Goal: Task Accomplishment & Management: Complete application form

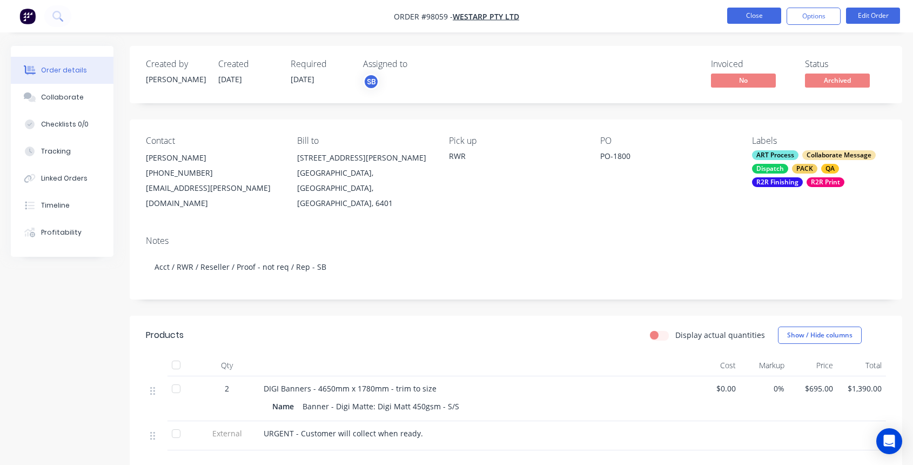
click at [745, 12] on button "Close" at bounding box center [754, 16] width 54 height 16
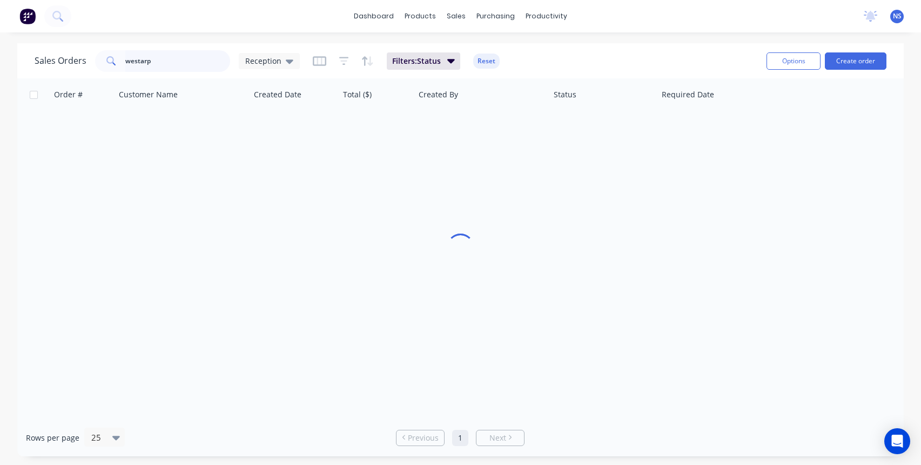
click at [187, 64] on input "westarp" at bounding box center [177, 61] width 105 height 22
drag, startPoint x: 190, startPoint y: 62, endPoint x: 132, endPoint y: 48, distance: 59.6
click at [106, 44] on div "Sales Orders westarp Reception Filters: Status Reset Options Create order" at bounding box center [460, 60] width 887 height 35
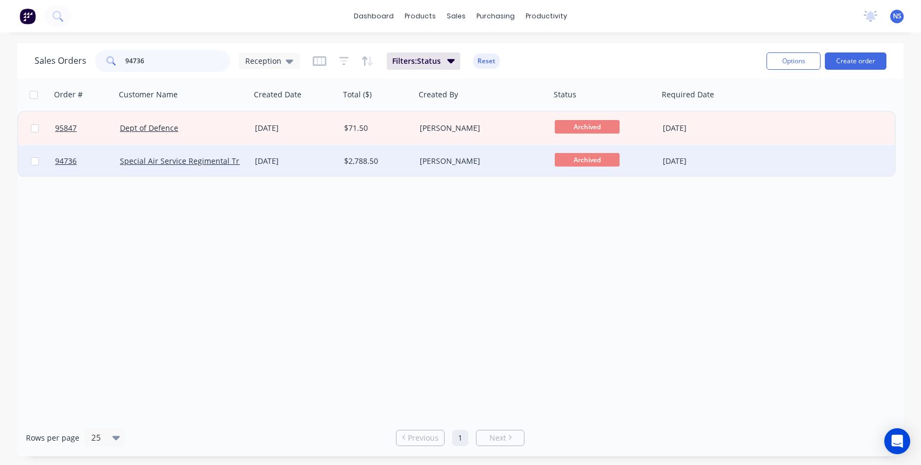
type input "94736"
click at [333, 163] on div "[DATE]" at bounding box center [295, 161] width 80 height 11
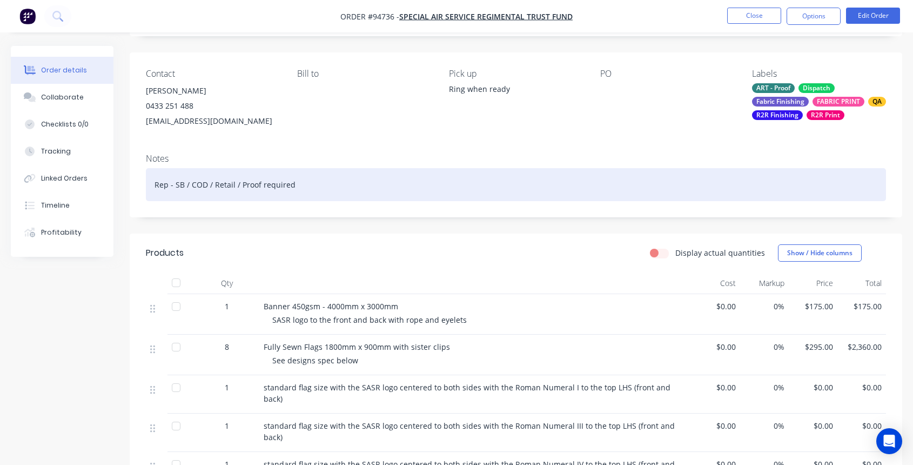
scroll to position [305, 0]
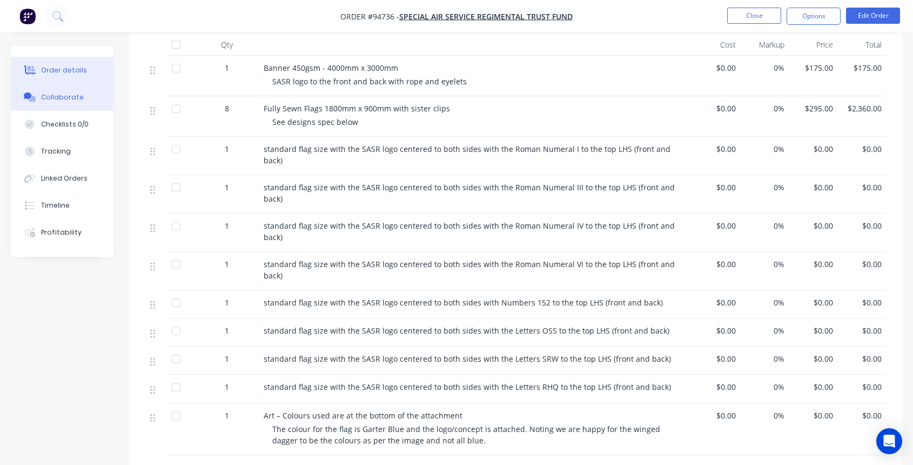
click at [54, 98] on div "Collaborate" at bounding box center [62, 97] width 43 height 10
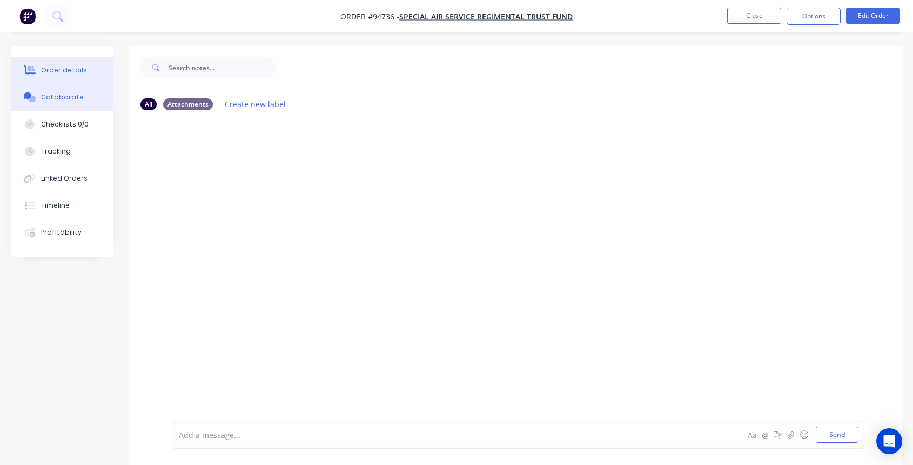
drag, startPoint x: 43, startPoint y: 66, endPoint x: 69, endPoint y: 72, distance: 26.0
click at [44, 66] on div "Order details" at bounding box center [64, 70] width 46 height 10
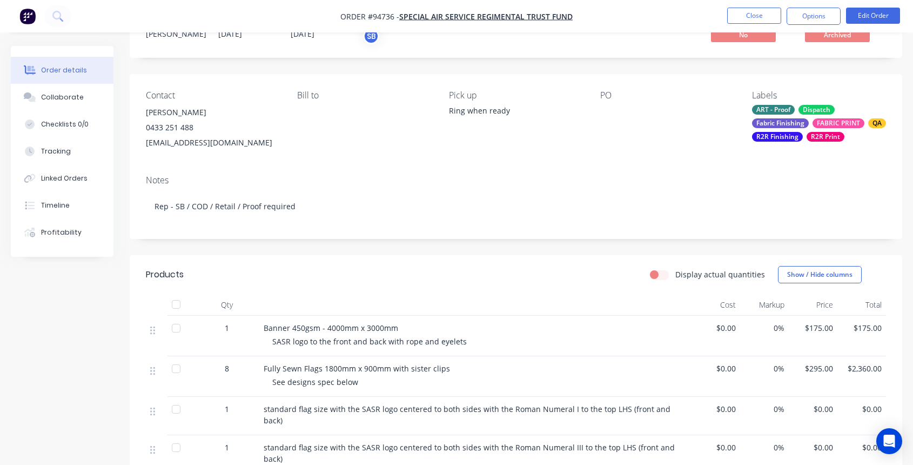
scroll to position [53, 0]
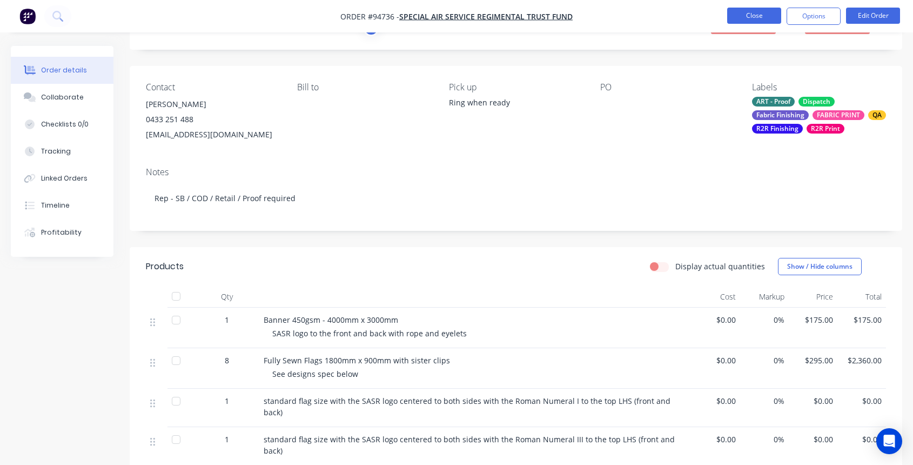
click at [755, 14] on button "Close" at bounding box center [754, 16] width 54 height 16
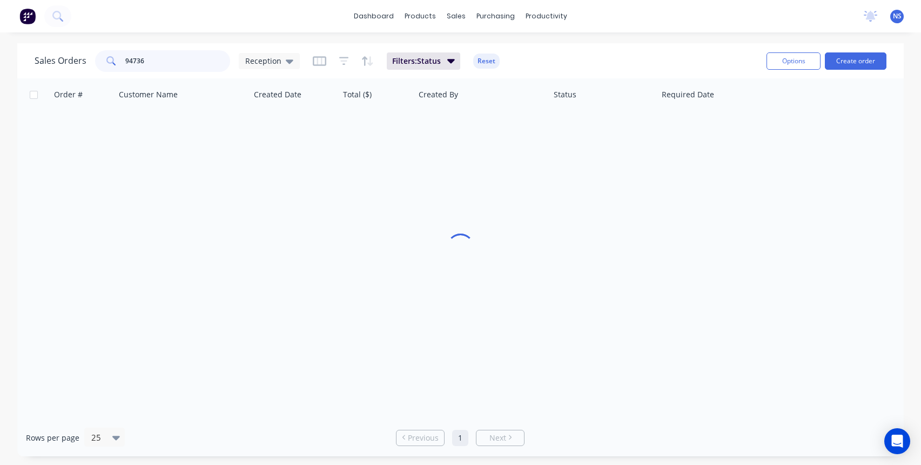
drag, startPoint x: 191, startPoint y: 59, endPoint x: 74, endPoint y: 48, distance: 117.2
click at [82, 50] on div "Sales Orders 94736 Reception" at bounding box center [167, 61] width 265 height 22
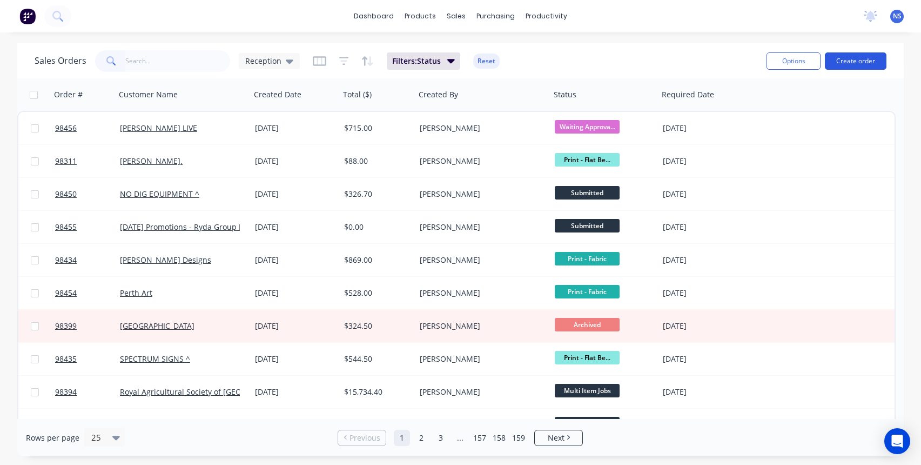
click at [851, 56] on button "Create order" at bounding box center [856, 60] width 62 height 17
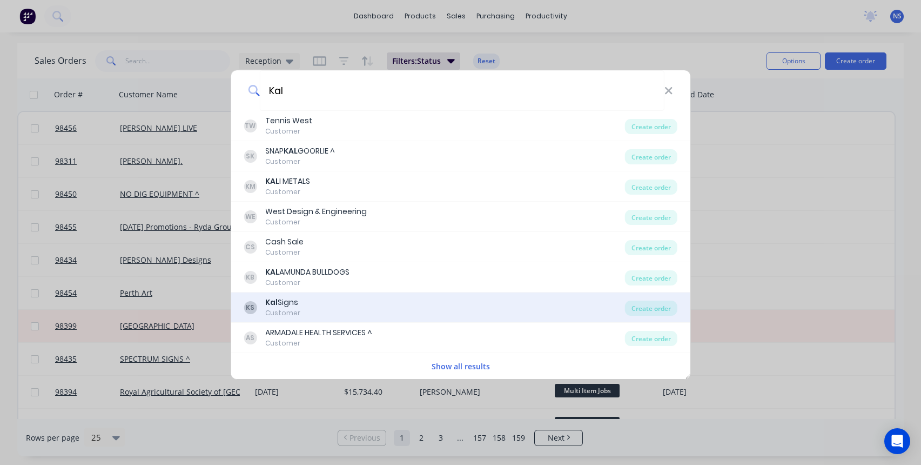
type input "Kal"
click at [346, 307] on div "KS Kal Signs Customer" at bounding box center [434, 307] width 381 height 21
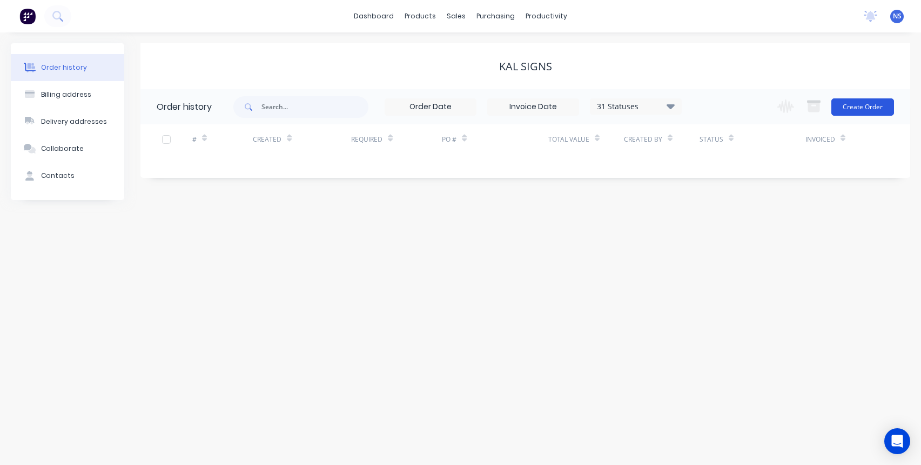
click at [858, 104] on button "Create Order" at bounding box center [862, 106] width 63 height 17
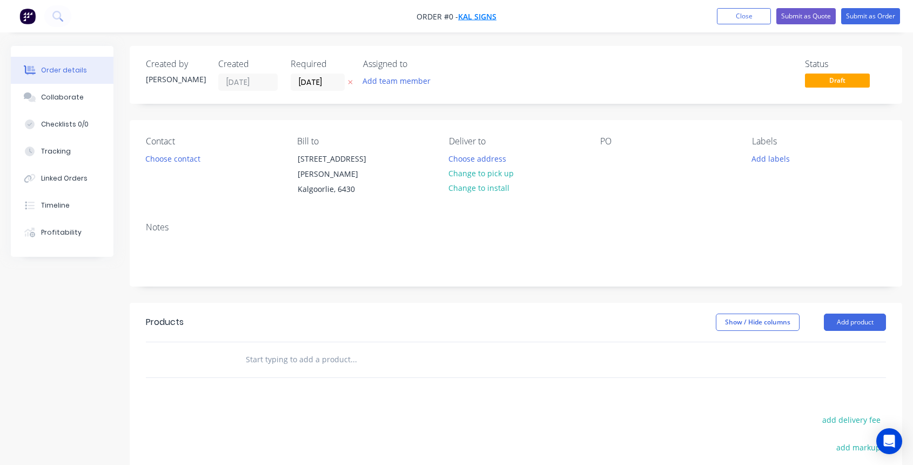
click at [482, 16] on span "Kal Signs" at bounding box center [477, 16] width 38 height 10
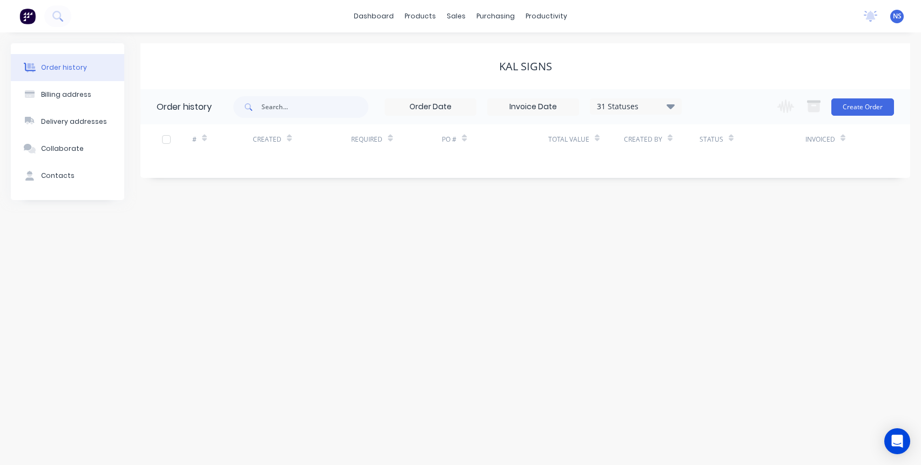
click at [662, 101] on div "31 Statuses" at bounding box center [635, 106] width 91 height 12
click at [725, 231] on label at bounding box center [725, 231] width 0 height 0
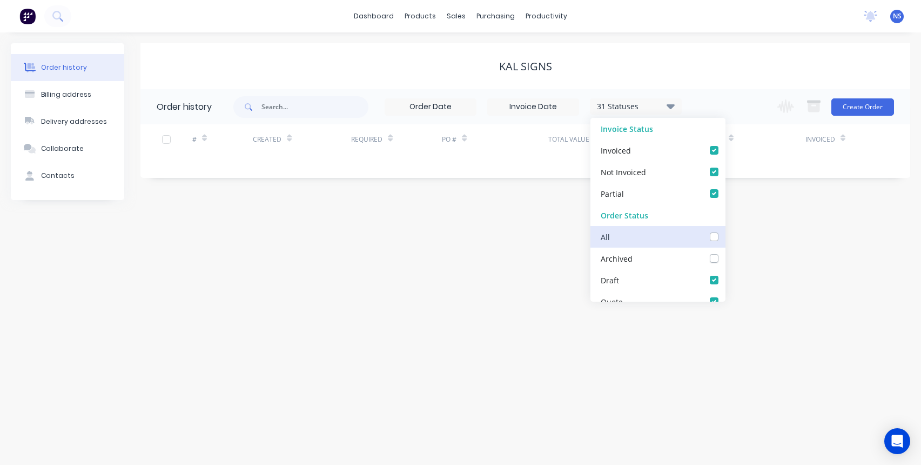
click at [725, 236] on input "checkbox" at bounding box center [729, 236] width 9 height 10
checkbox input "true"
click at [540, 173] on div "Order history 32 Statuses Invoice Status Invoiced Not Invoiced Partial Order St…" at bounding box center [525, 133] width 770 height 89
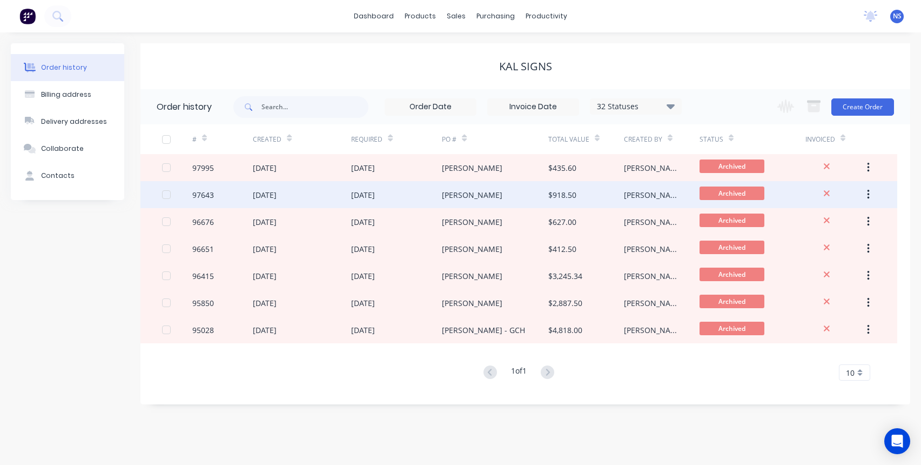
click at [516, 186] on div "[PERSON_NAME]" at bounding box center [495, 194] width 106 height 27
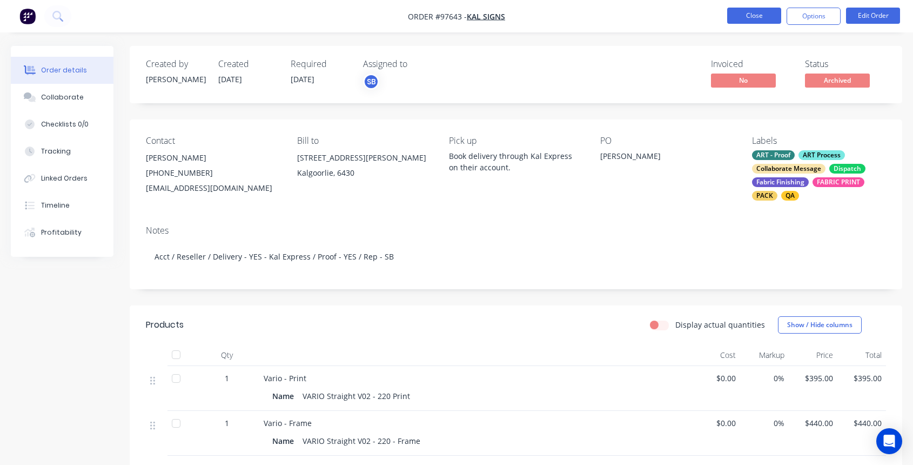
click at [756, 12] on button "Close" at bounding box center [754, 16] width 54 height 16
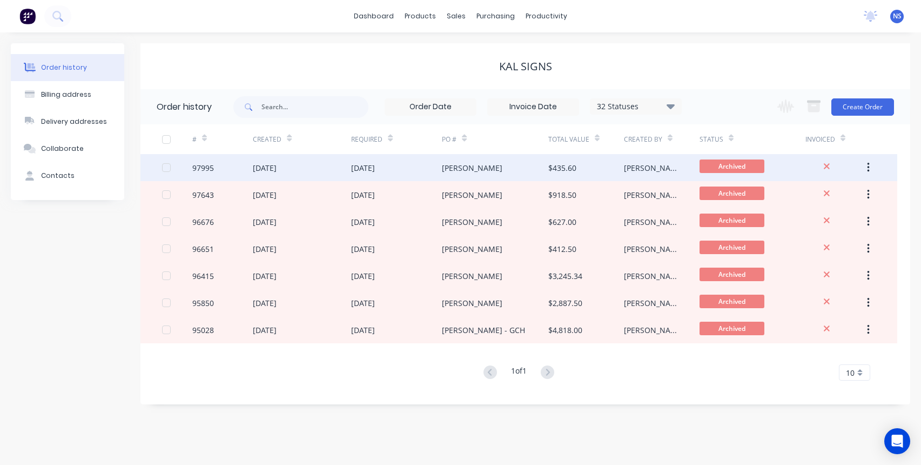
click at [426, 165] on div "[DATE]" at bounding box center [396, 167] width 91 height 27
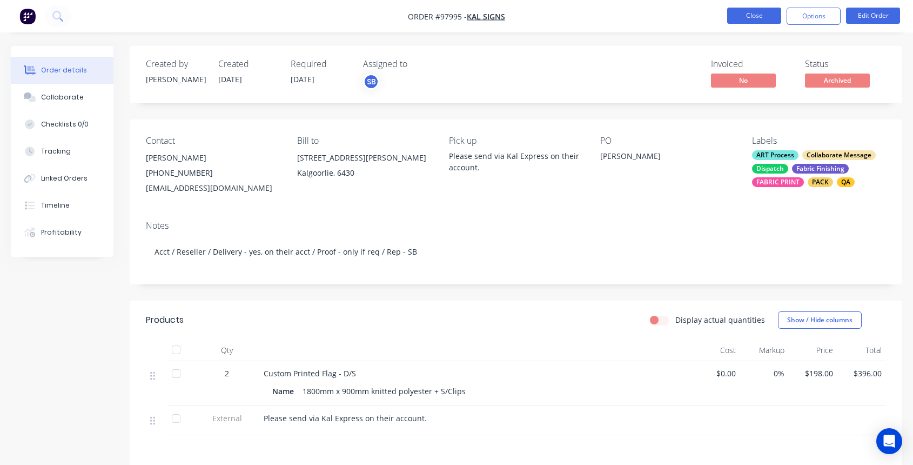
click at [767, 16] on button "Close" at bounding box center [754, 16] width 54 height 16
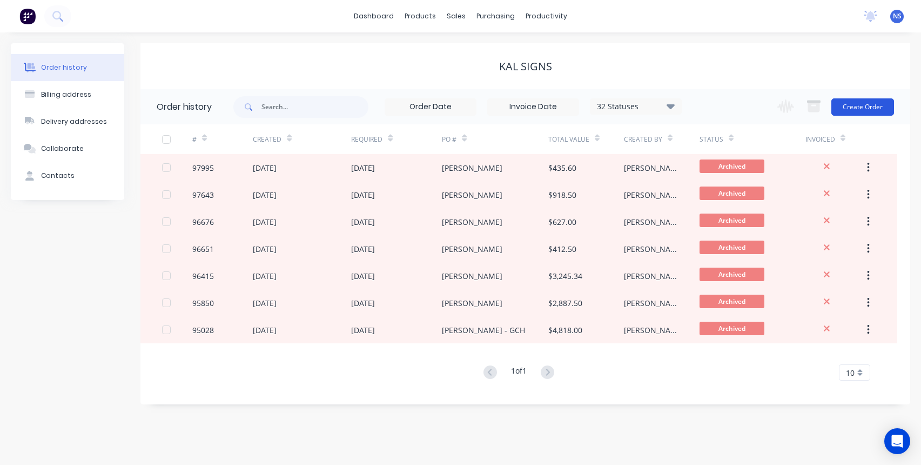
click at [861, 106] on button "Create Order" at bounding box center [862, 106] width 63 height 17
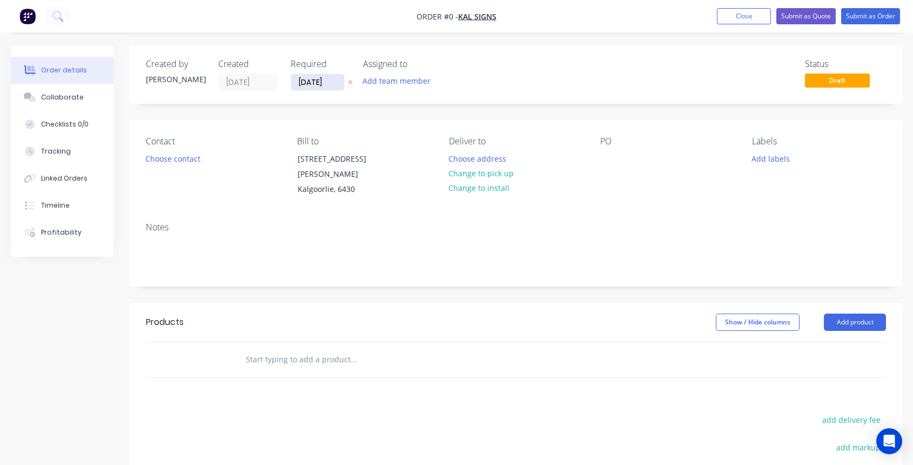
click at [312, 81] on input "[DATE]" at bounding box center [317, 82] width 53 height 16
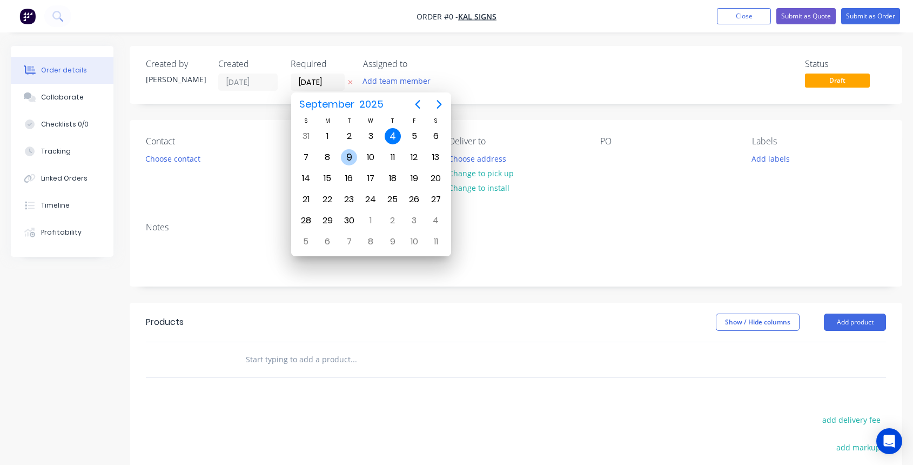
click at [355, 157] on div "9" at bounding box center [349, 157] width 16 height 16
type input "[DATE]"
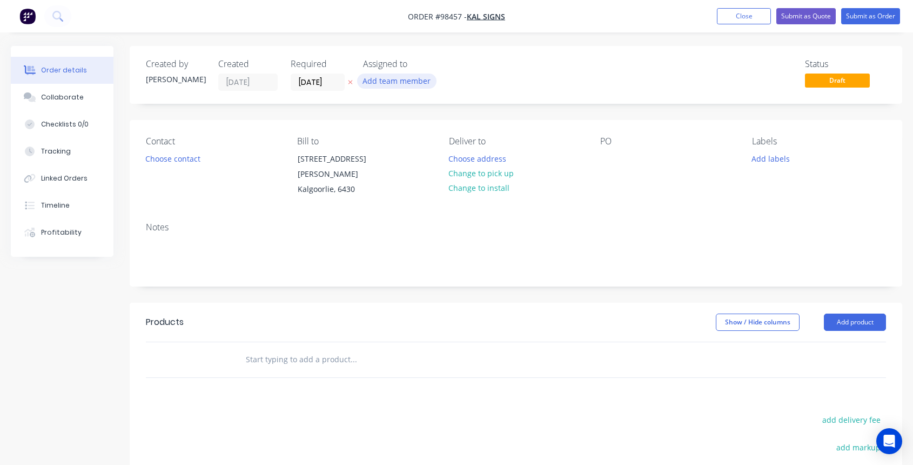
click at [399, 82] on button "Add team member" at bounding box center [396, 80] width 79 height 15
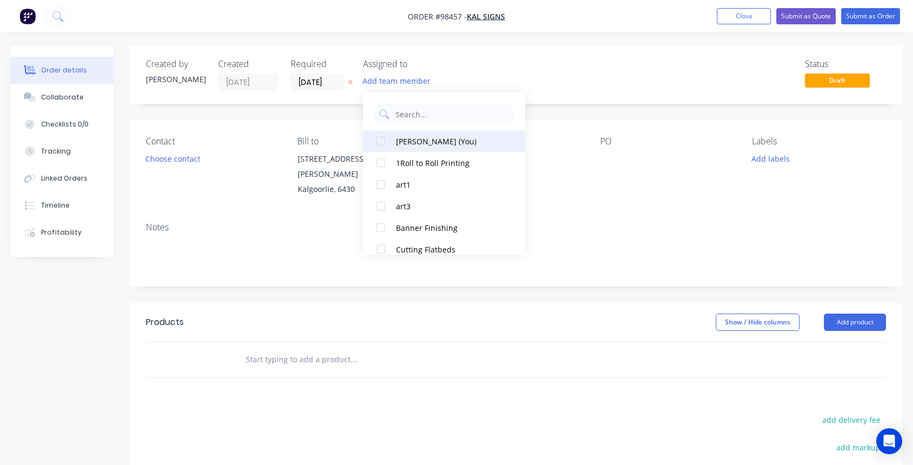
drag, startPoint x: 414, startPoint y: 144, endPoint x: 406, endPoint y: 138, distance: 10.0
click at [414, 143] on div "[PERSON_NAME] (You)" at bounding box center [450, 141] width 108 height 11
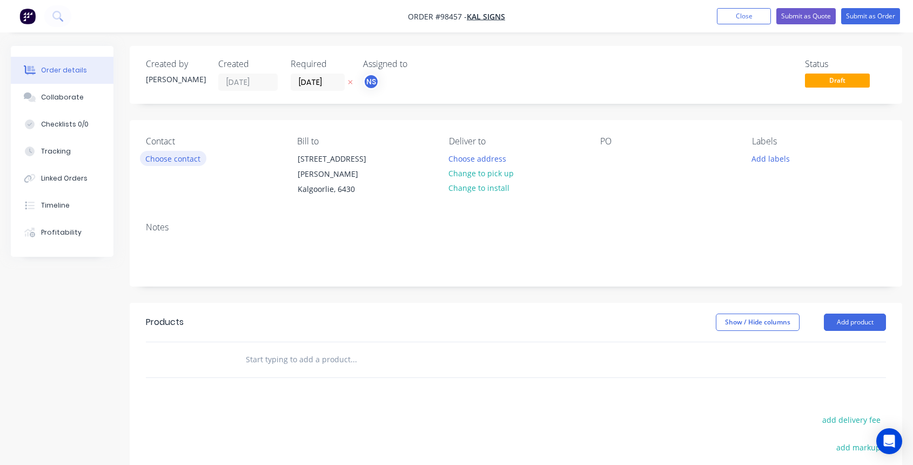
click at [178, 161] on button "Choose contact" at bounding box center [173, 158] width 66 height 15
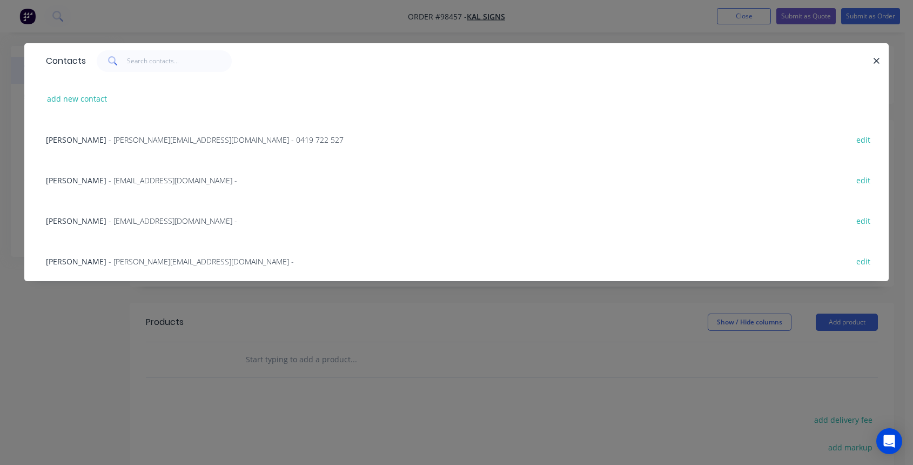
click at [149, 179] on span "- [EMAIL_ADDRESS][DOMAIN_NAME] -" at bounding box center [173, 180] width 129 height 10
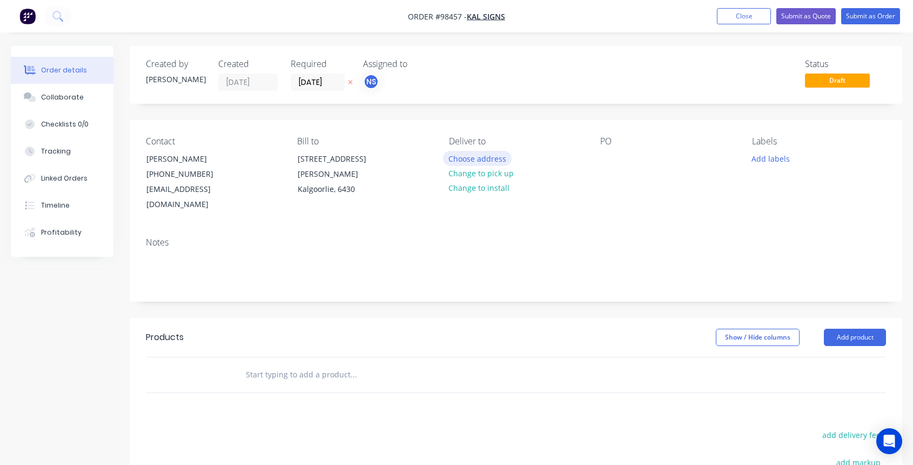
click at [477, 159] on button "Choose address" at bounding box center [477, 158] width 69 height 15
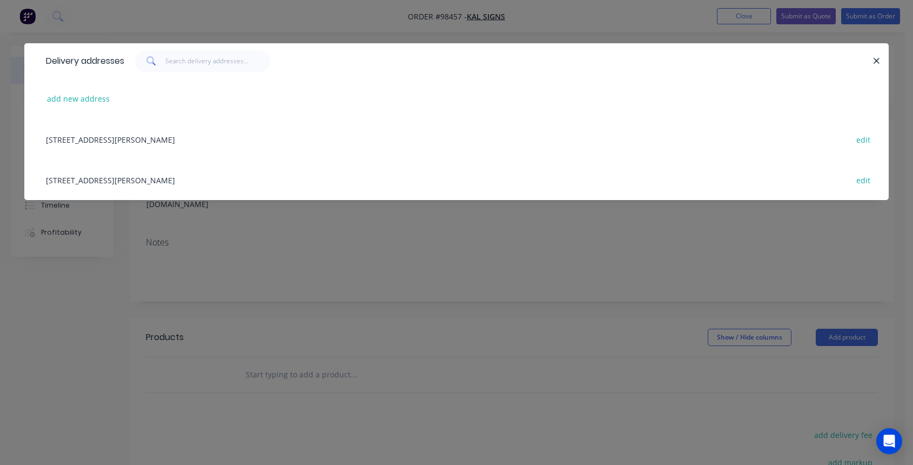
click at [110, 140] on div "[STREET_ADDRESS][PERSON_NAME] edit" at bounding box center [457, 139] width 832 height 41
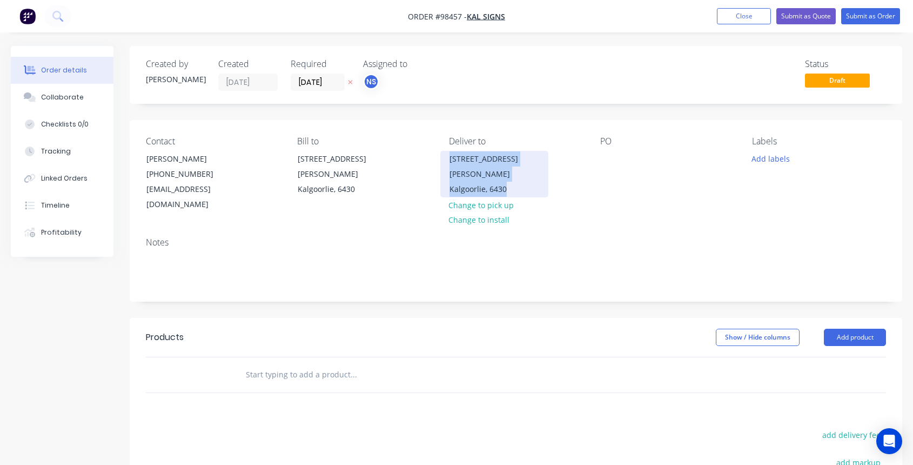
drag, startPoint x: 450, startPoint y: 158, endPoint x: 523, endPoint y: 176, distance: 75.5
click at [523, 176] on div "[STREET_ADDRESS][PERSON_NAME]" at bounding box center [494, 174] width 108 height 46
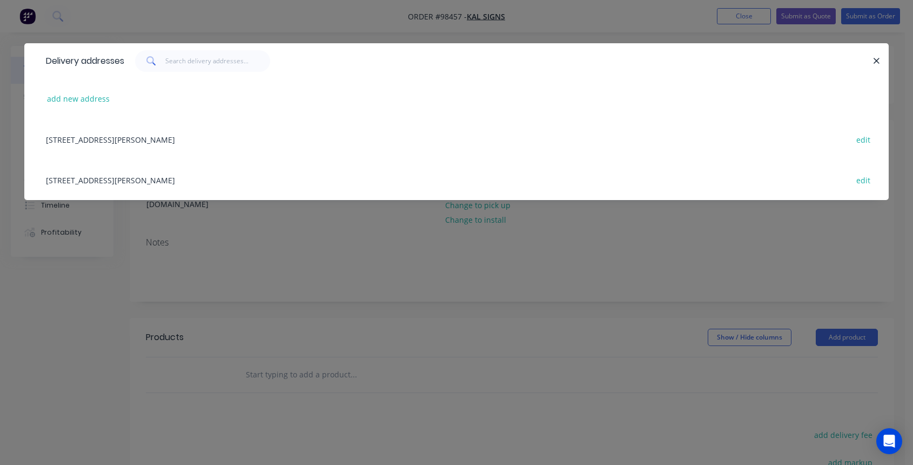
drag, startPoint x: 878, startPoint y: 59, endPoint x: 871, endPoint y: 61, distance: 7.1
click at [879, 59] on icon "button" at bounding box center [876, 61] width 7 height 10
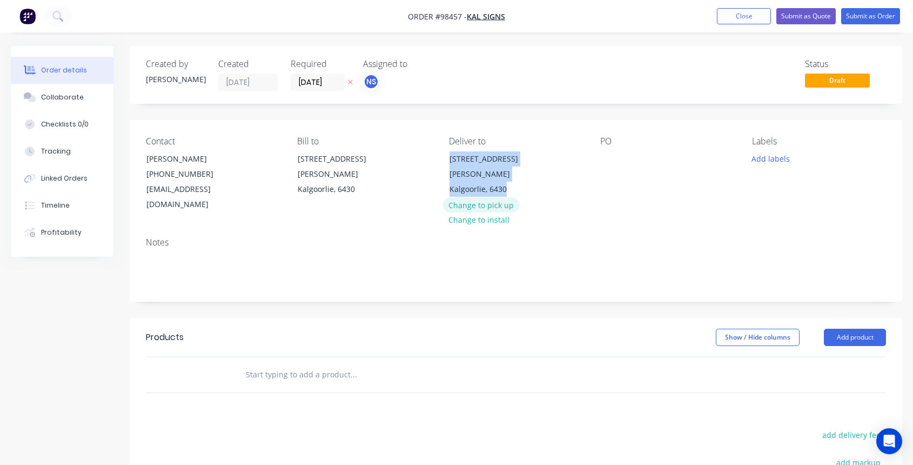
click at [493, 197] on button "Change to pick up" at bounding box center [481, 204] width 77 height 15
click at [464, 156] on div at bounding box center [457, 159] width 17 height 16
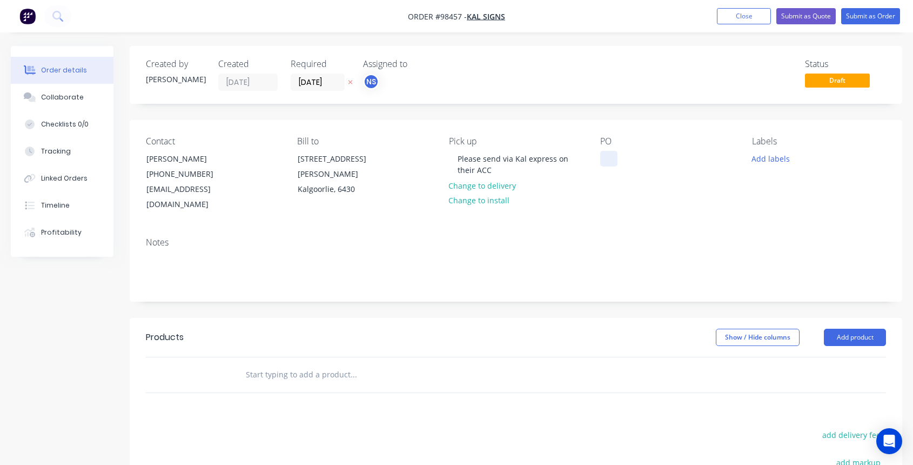
click at [610, 159] on div at bounding box center [608, 159] width 17 height 16
click at [770, 159] on button "Add labels" at bounding box center [771, 158] width 50 height 15
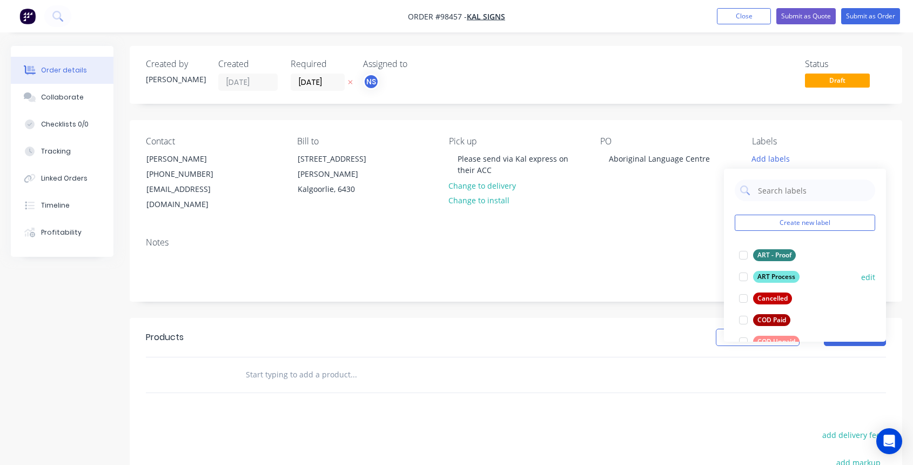
click at [745, 275] on div at bounding box center [744, 277] width 22 height 22
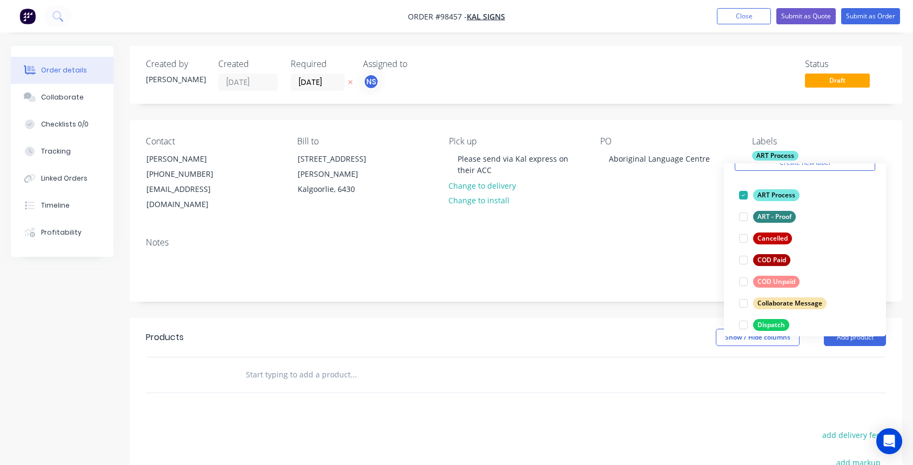
scroll to position [101, 0]
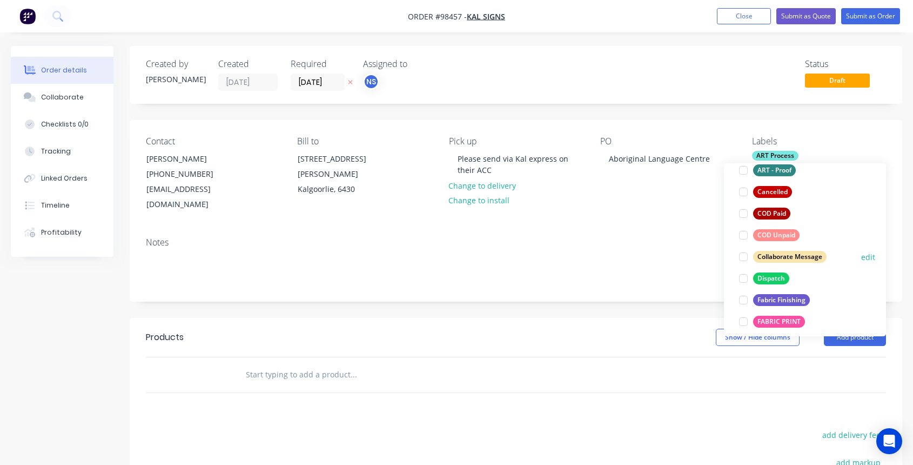
click at [746, 254] on div at bounding box center [744, 257] width 22 height 22
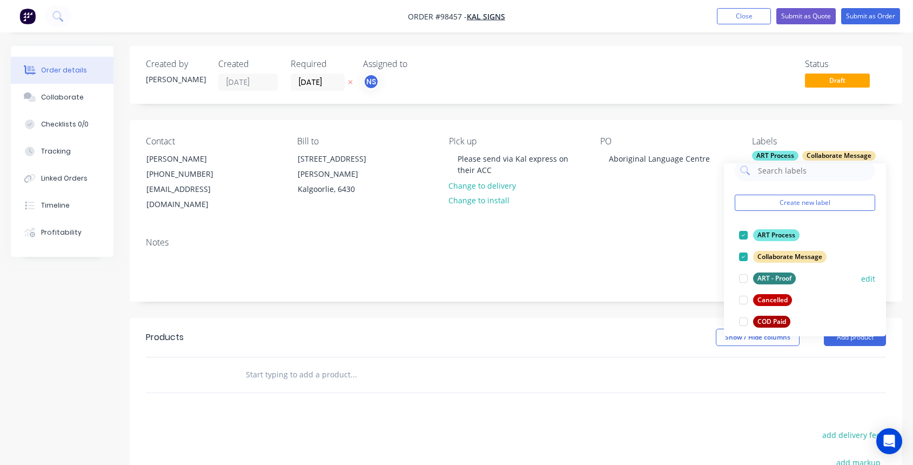
scroll to position [216, 0]
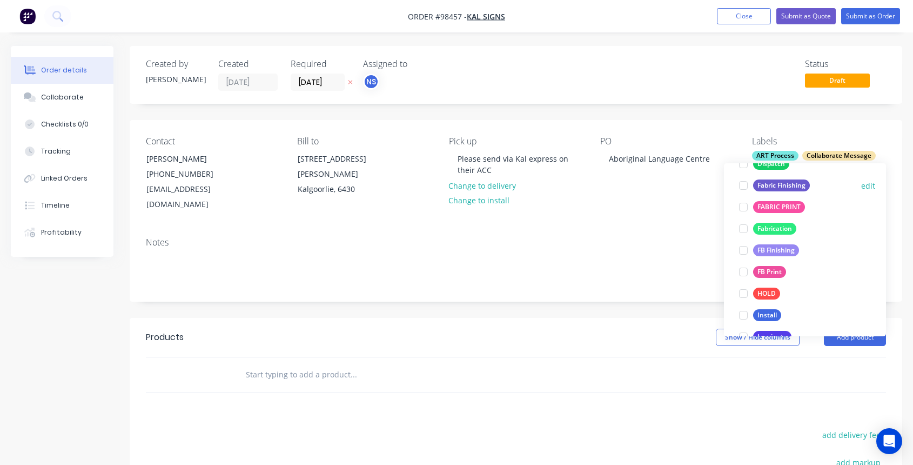
click at [744, 186] on div at bounding box center [744, 185] width 22 height 22
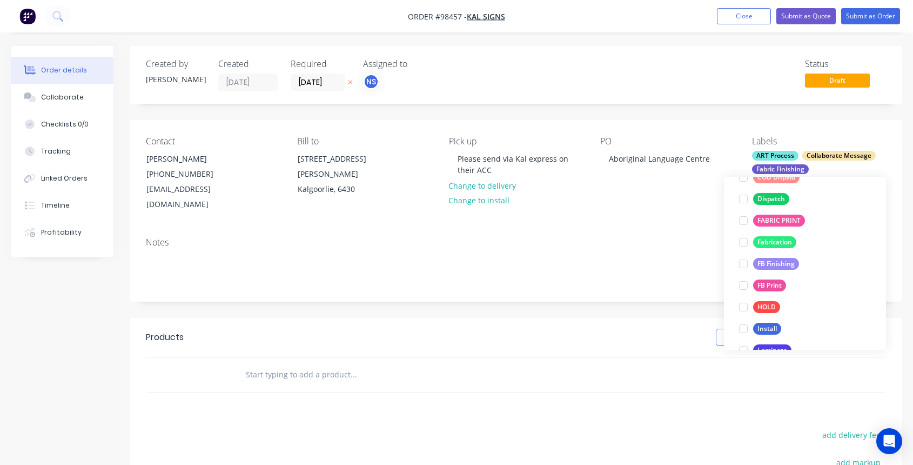
scroll to position [108, 0]
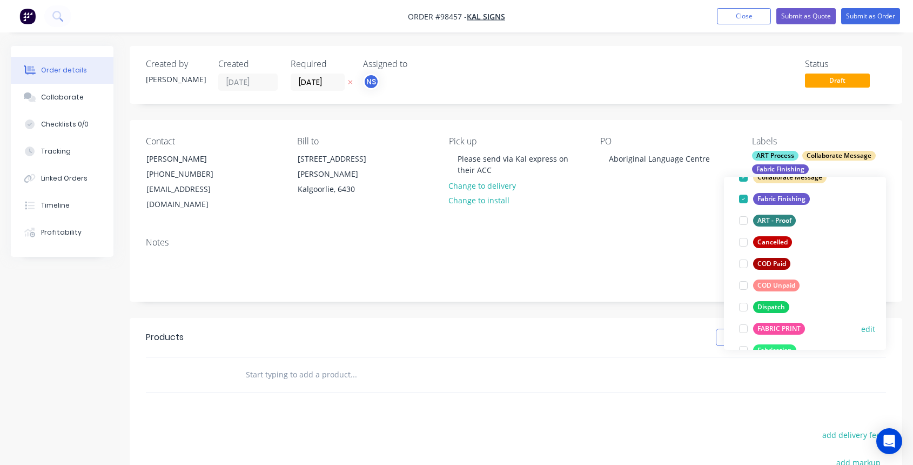
click at [744, 331] on div at bounding box center [744, 329] width 22 height 22
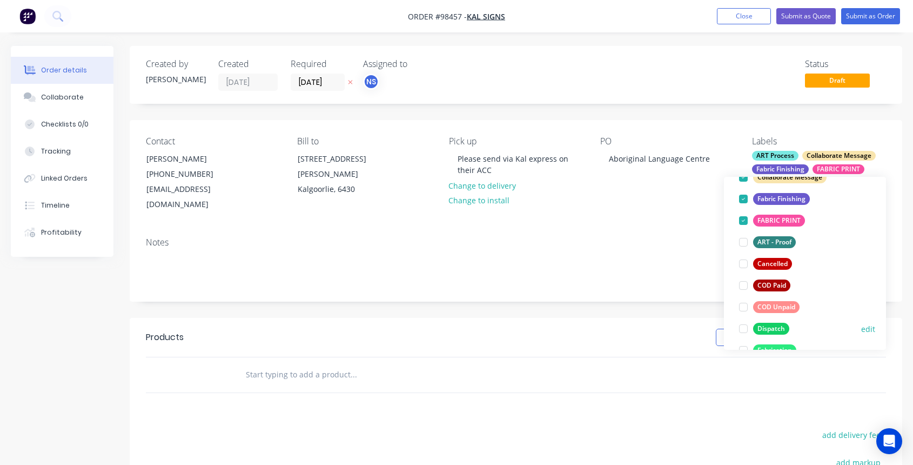
click at [746, 329] on div at bounding box center [744, 329] width 22 height 22
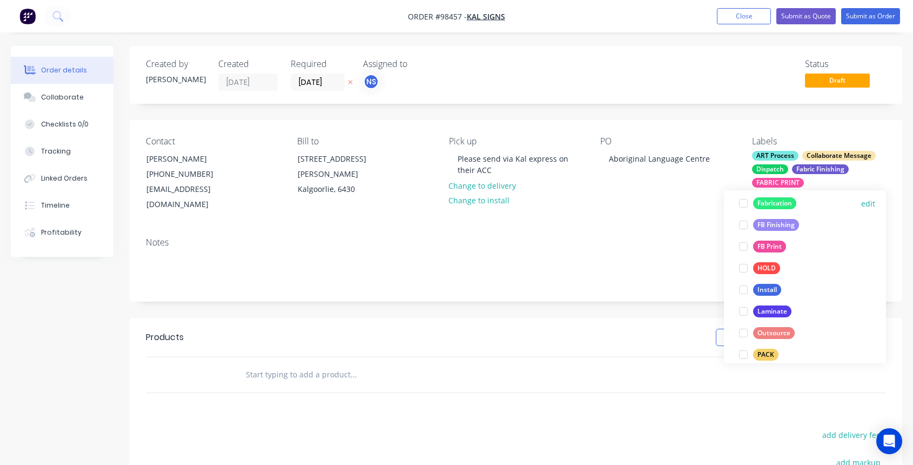
scroll to position [408, 0]
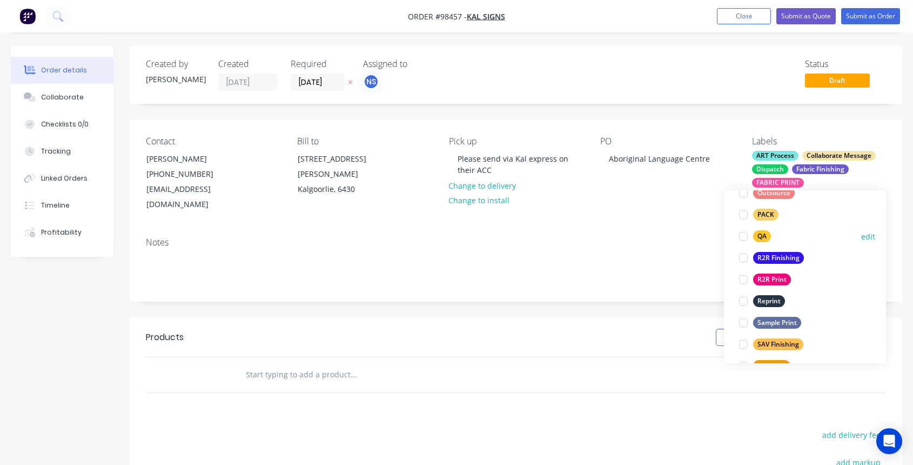
click at [743, 237] on div at bounding box center [744, 236] width 22 height 22
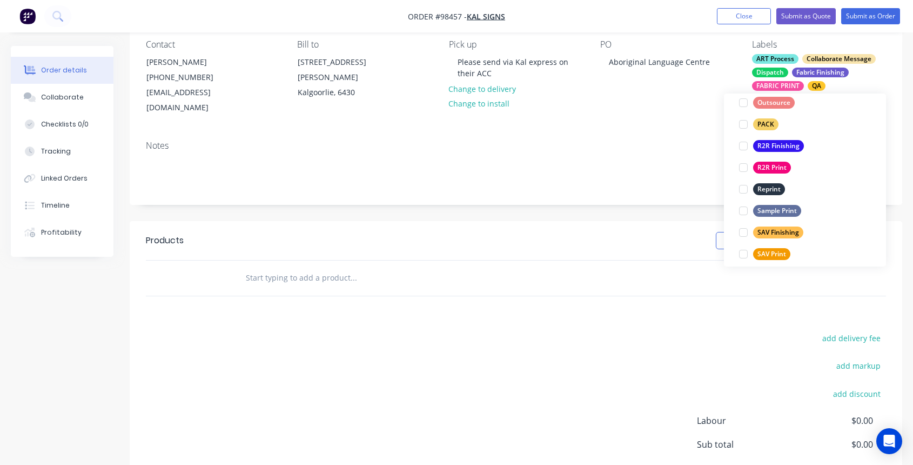
scroll to position [419, 0]
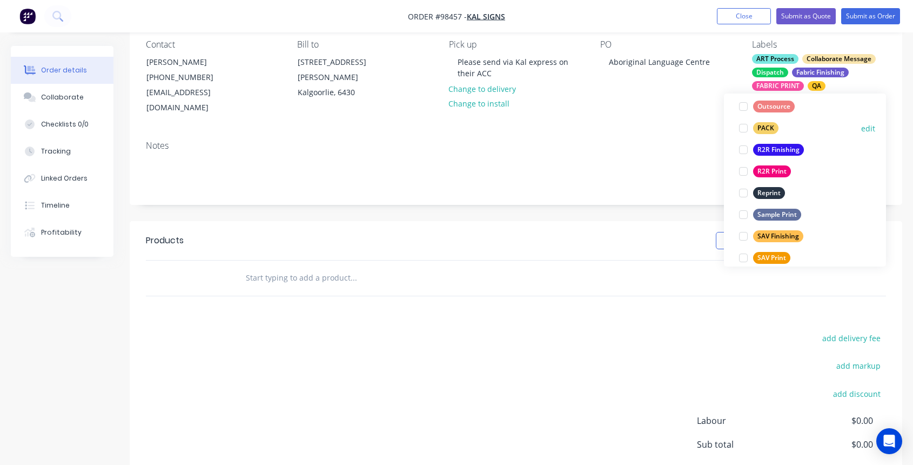
click at [744, 129] on div at bounding box center [744, 128] width 22 height 22
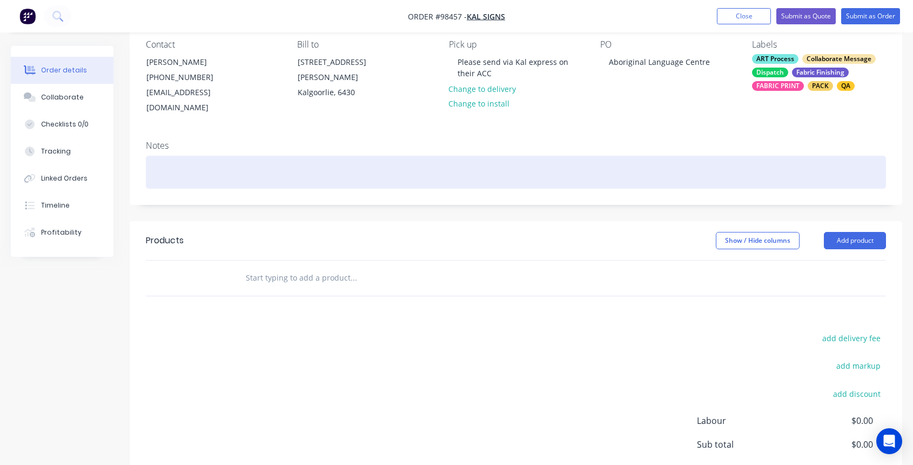
click at [330, 156] on div at bounding box center [516, 172] width 740 height 33
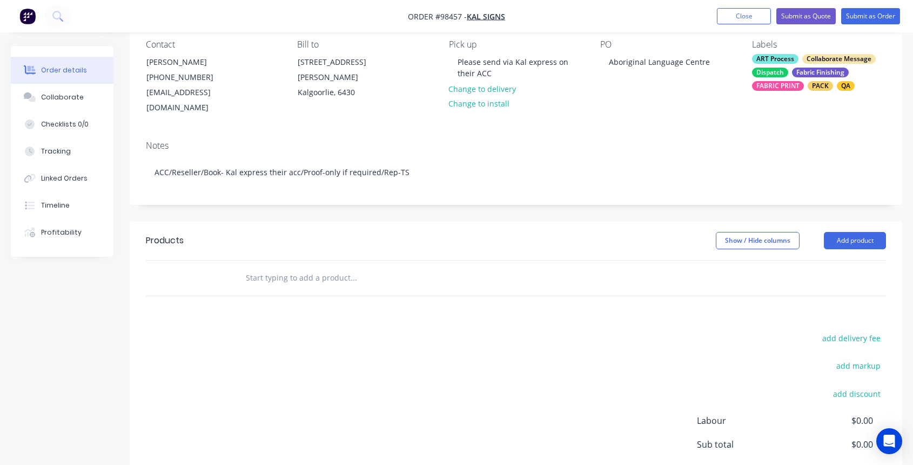
click at [306, 267] on input "text" at bounding box center [353, 278] width 216 height 22
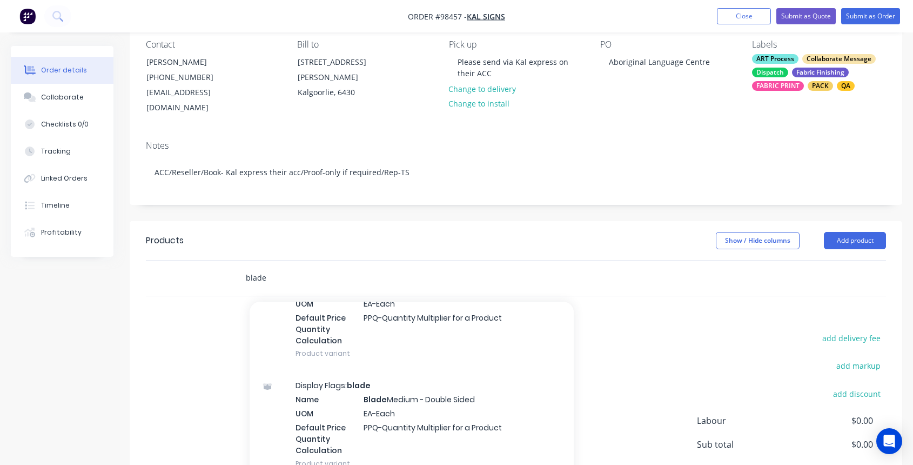
scroll to position [673, 0]
type input "blade"
click at [427, 404] on div "Display Flags: blade Name Blade Medium - Double Sided UOM EA-Each Default Price…" at bounding box center [412, 421] width 324 height 110
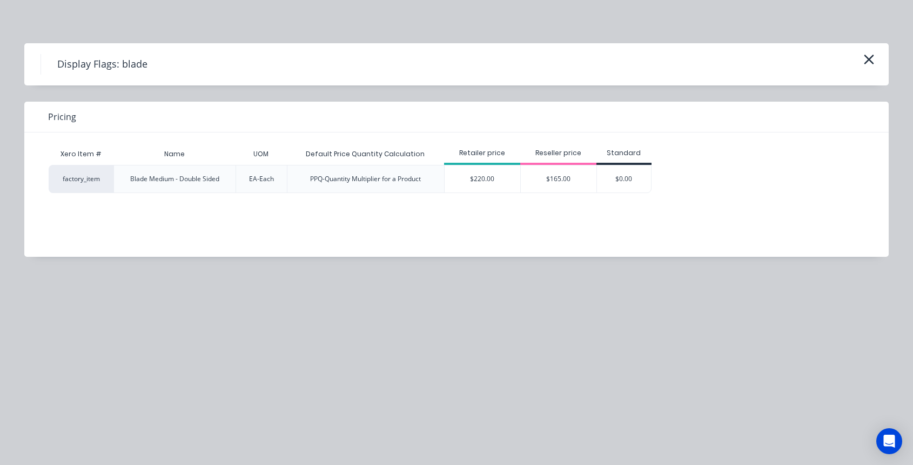
click at [550, 180] on div "$165.00" at bounding box center [559, 178] width 76 height 27
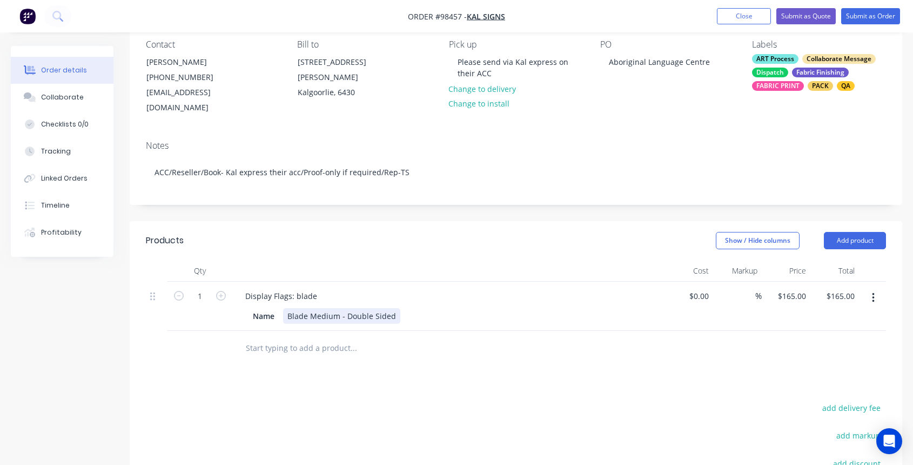
click at [392, 308] on div "Blade Medium - Double Sided" at bounding box center [341, 316] width 117 height 16
click at [222, 291] on icon "button" at bounding box center [221, 296] width 10 height 10
type input "2"
type input "$330.00"
click at [316, 288] on div "Display Flags: blade" at bounding box center [281, 296] width 89 height 16
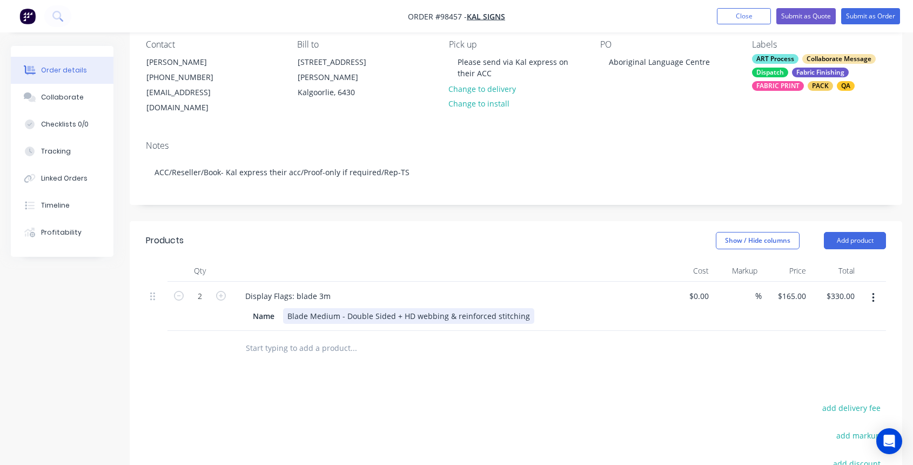
click at [520, 308] on div "Blade Medium - Double Sided + HD webbing & reinforced stitching" at bounding box center [408, 316] width 251 height 16
click at [329, 288] on div "Display Flags: blade 3m" at bounding box center [288, 296] width 103 height 16
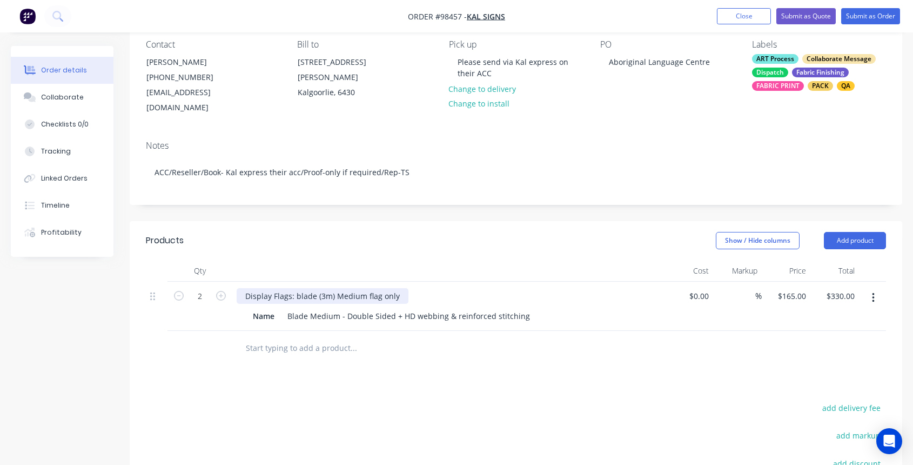
click at [297, 288] on div "Display Flags: blade (3m) Medium flag only" at bounding box center [323, 296] width 172 height 16
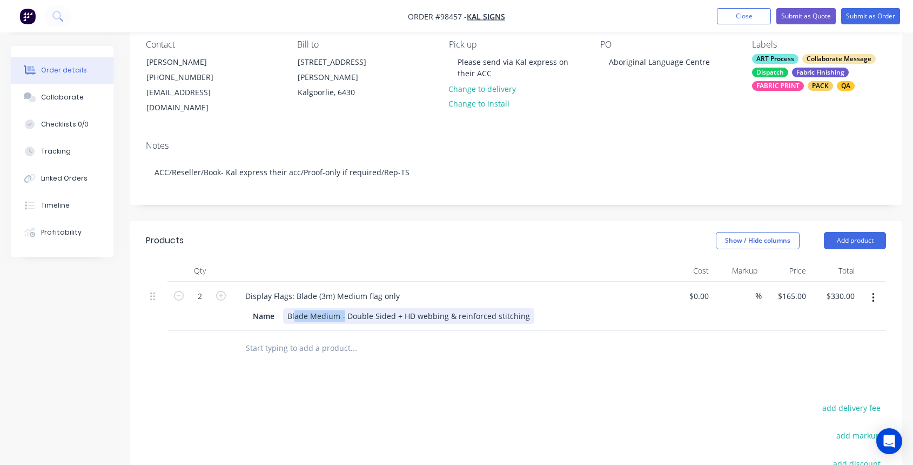
drag, startPoint x: 344, startPoint y: 300, endPoint x: 286, endPoint y: 299, distance: 57.8
click at [287, 308] on div "Blade Medium - Double Sided + HD webbing & reinforced stitching" at bounding box center [408, 316] width 251 height 16
click at [331, 308] on div "Blade Medium - Double Sided + HD webbing & reinforced stitching" at bounding box center [408, 316] width 251 height 16
drag, startPoint x: 341, startPoint y: 301, endPoint x: 281, endPoint y: 303, distance: 60.0
click at [281, 308] on div "Name Blade Medium - Double Sided + HD webbing & reinforced stitching" at bounding box center [446, 316] width 395 height 16
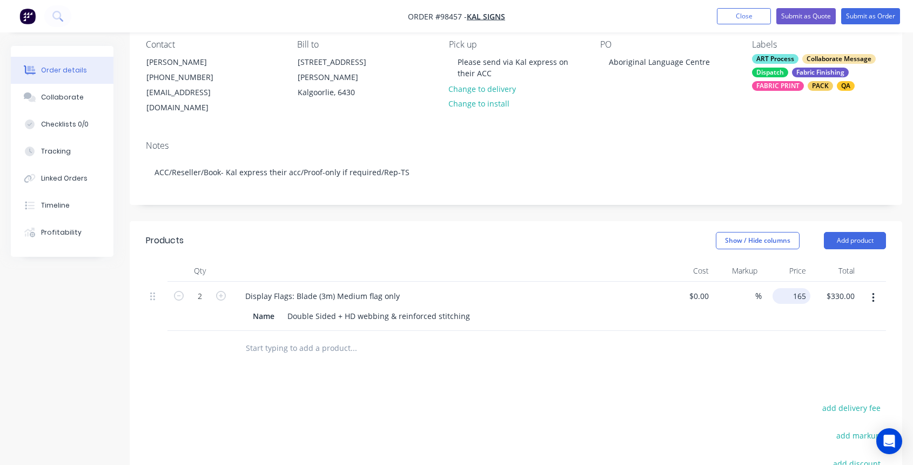
click at [792, 288] on input "165" at bounding box center [793, 296] width 33 height 16
type input "$189.00"
type input "$378.00"
click at [66, 96] on div "Collaborate" at bounding box center [62, 97] width 43 height 10
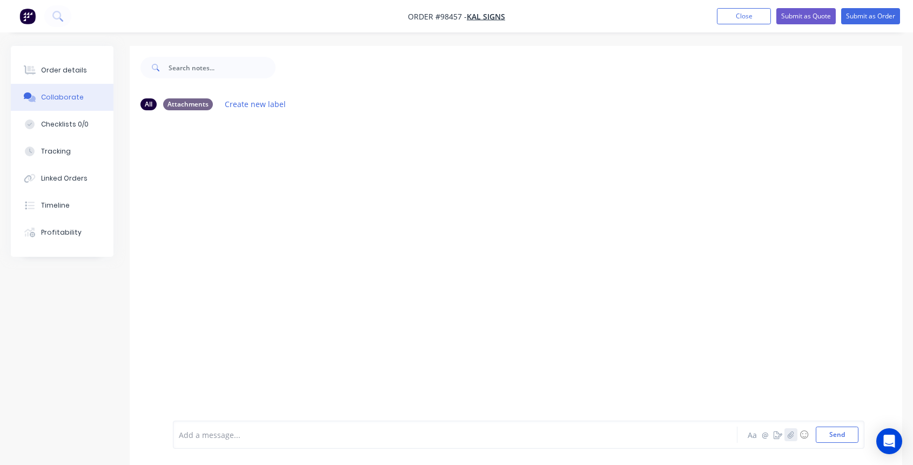
click at [793, 437] on icon "button" at bounding box center [791, 435] width 6 height 8
click at [835, 433] on button "Send" at bounding box center [837, 434] width 43 height 16
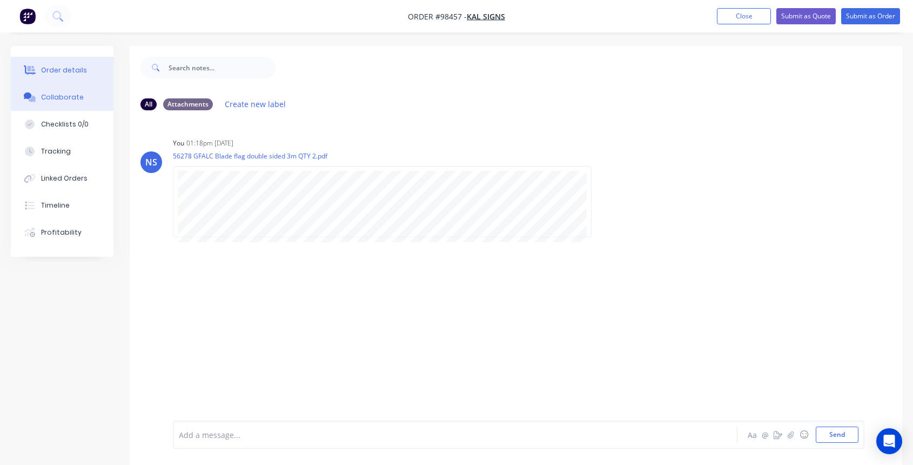
click at [64, 64] on button "Order details" at bounding box center [62, 70] width 103 height 27
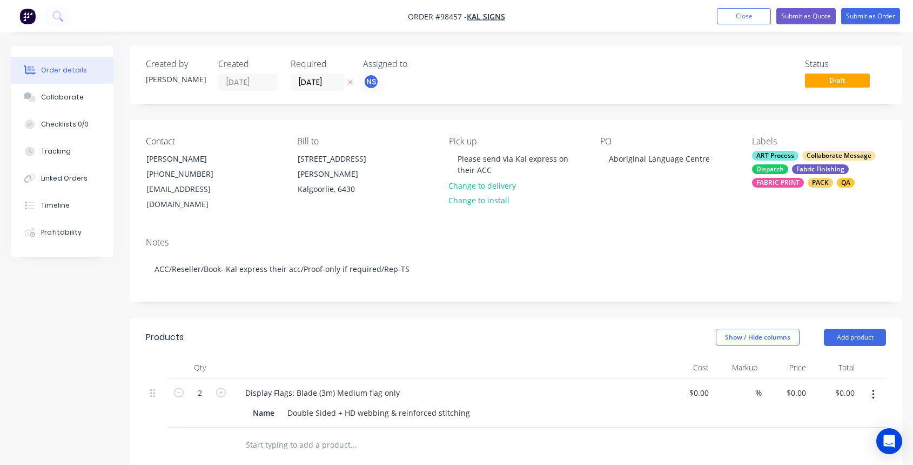
type input "$189.00"
type input "$378.00"
click at [315, 434] on input "text" at bounding box center [353, 445] width 216 height 22
click at [848, 328] on button "Add product" at bounding box center [855, 336] width 62 height 17
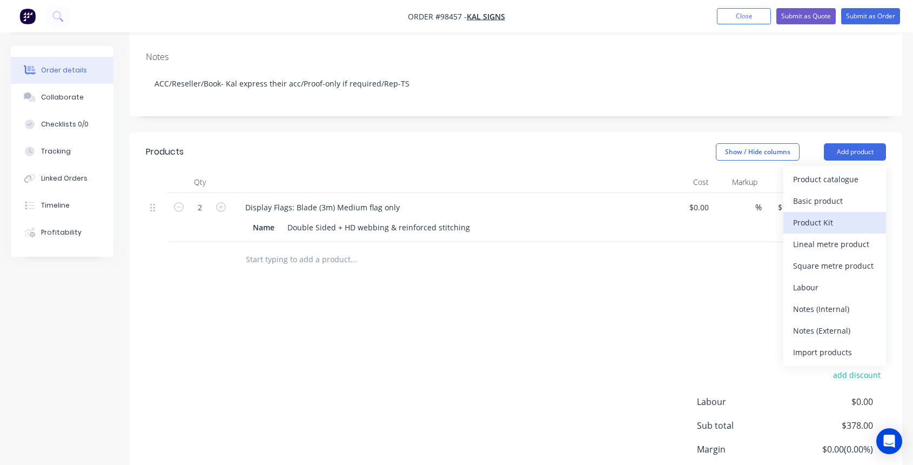
scroll to position [186, 0]
click at [817, 300] on div "Notes (Internal)" at bounding box center [834, 308] width 83 height 16
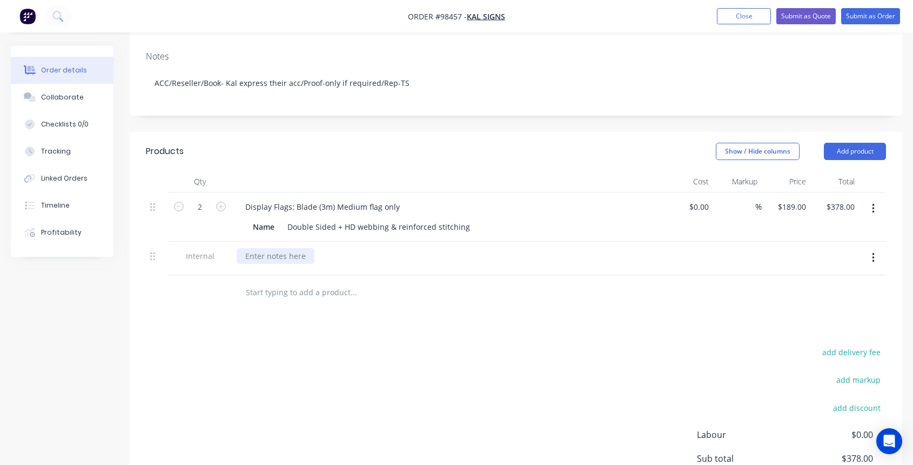
click at [285, 248] on div at bounding box center [276, 256] width 78 height 16
click at [278, 281] on input "text" at bounding box center [353, 292] width 216 height 22
click at [853, 143] on button "Add product" at bounding box center [855, 151] width 62 height 17
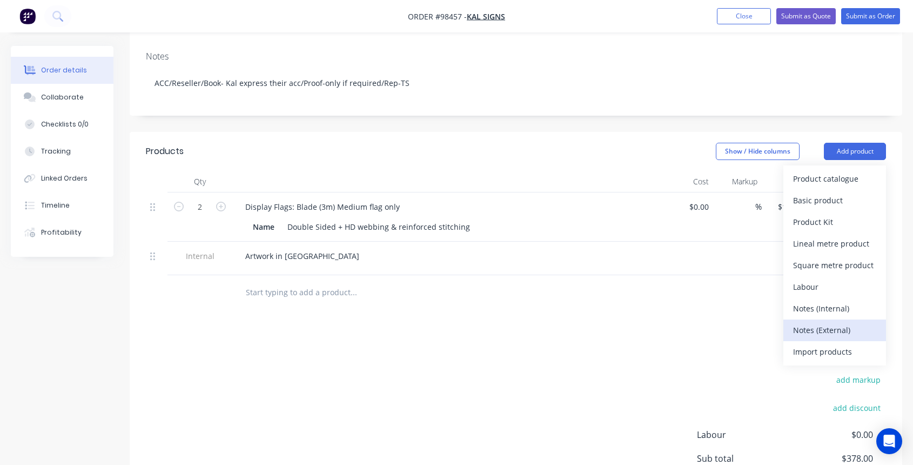
click at [836, 322] on div "Notes (External)" at bounding box center [834, 330] width 83 height 16
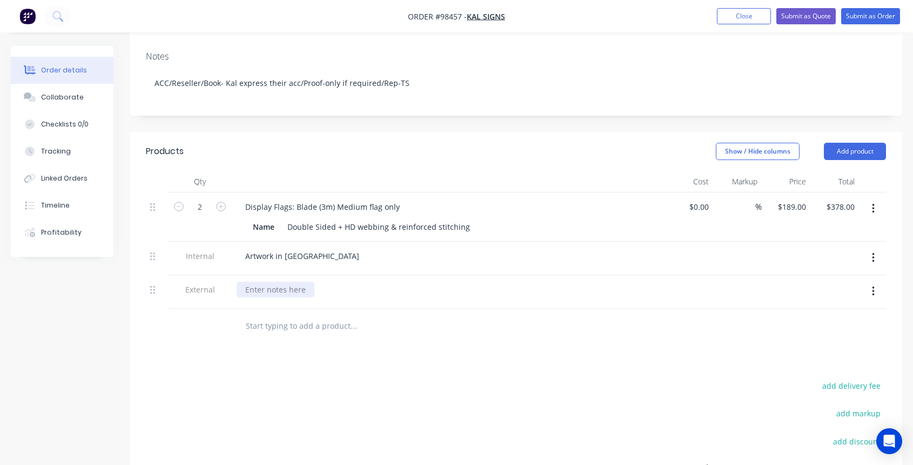
click at [269, 281] on div at bounding box center [276, 289] width 78 height 16
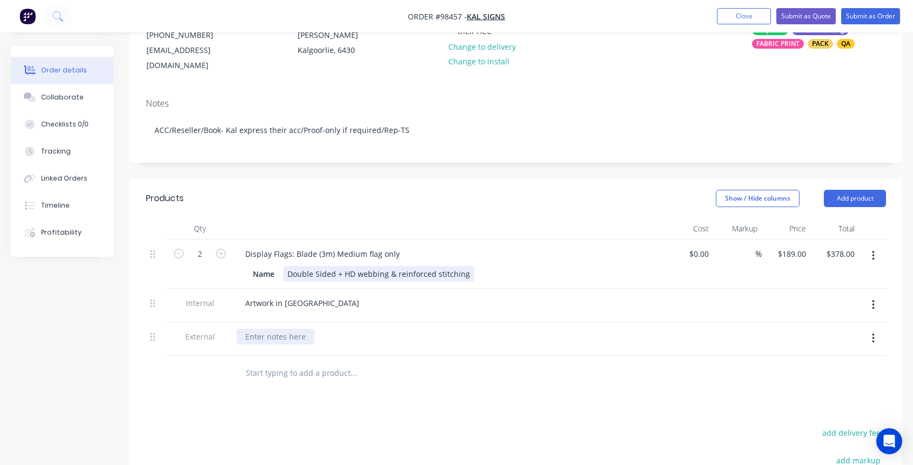
scroll to position [141, 0]
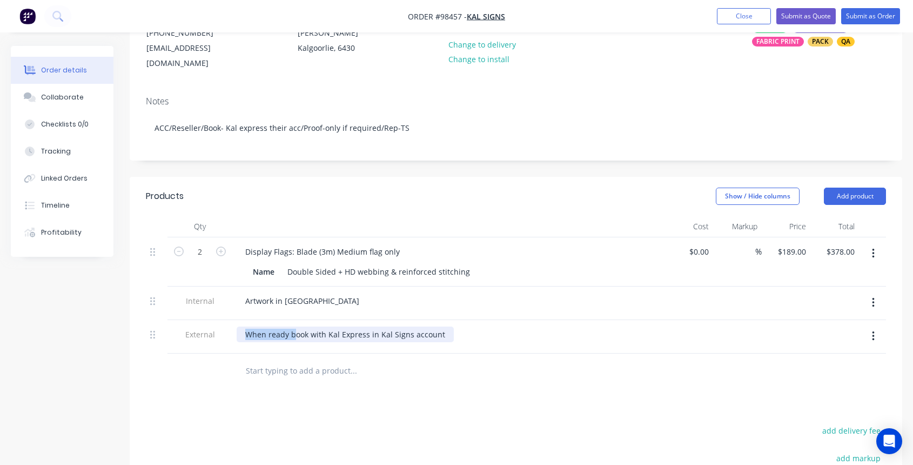
drag, startPoint x: 293, startPoint y: 320, endPoint x: 241, endPoint y: 316, distance: 52.6
click at [241, 326] on div "When ready book with Kal Express in Kal Signs account" at bounding box center [345, 334] width 217 height 16
click at [397, 326] on div "Book with Kal Express in Kal Signs account" at bounding box center [322, 334] width 171 height 16
click at [404, 378] on div "Products Show / Hide columns Add product Qty Cost Markup Price Total 2 Display …" at bounding box center [516, 412] width 773 height 471
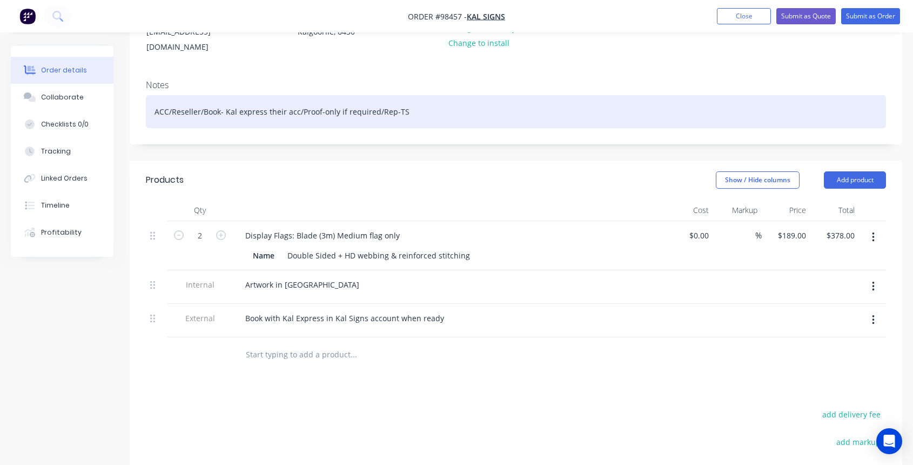
scroll to position [177, 0]
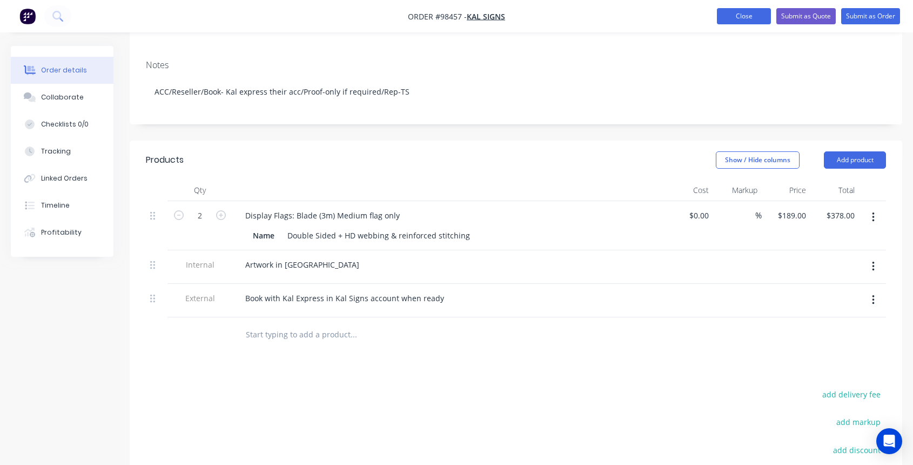
click at [734, 17] on button "Close" at bounding box center [744, 16] width 54 height 16
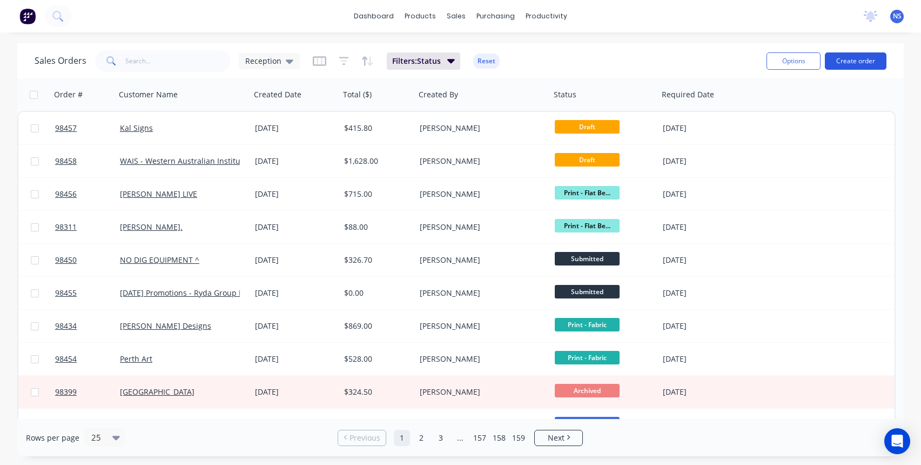
click at [866, 58] on button "Create order" at bounding box center [856, 60] width 62 height 17
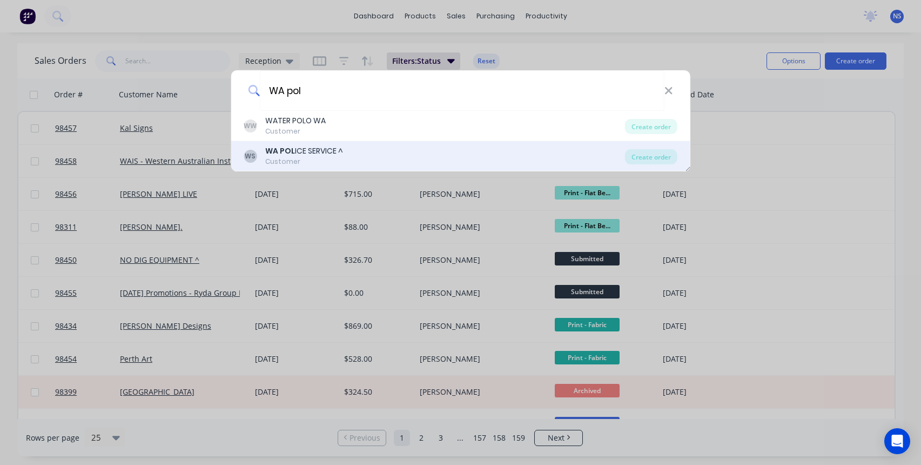
type input "WA pol"
click at [344, 147] on div "WS WA POL ICE SERVICE ^ Customer" at bounding box center [434, 155] width 381 height 21
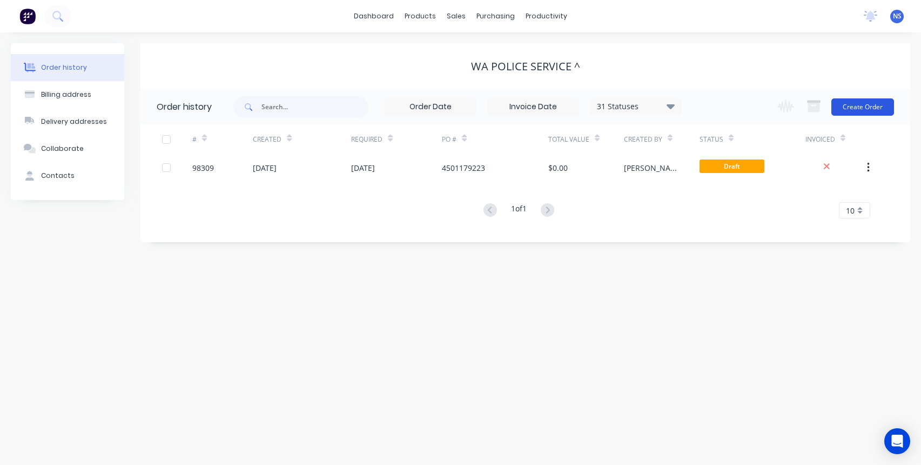
click at [869, 108] on button "Create Order" at bounding box center [862, 106] width 63 height 17
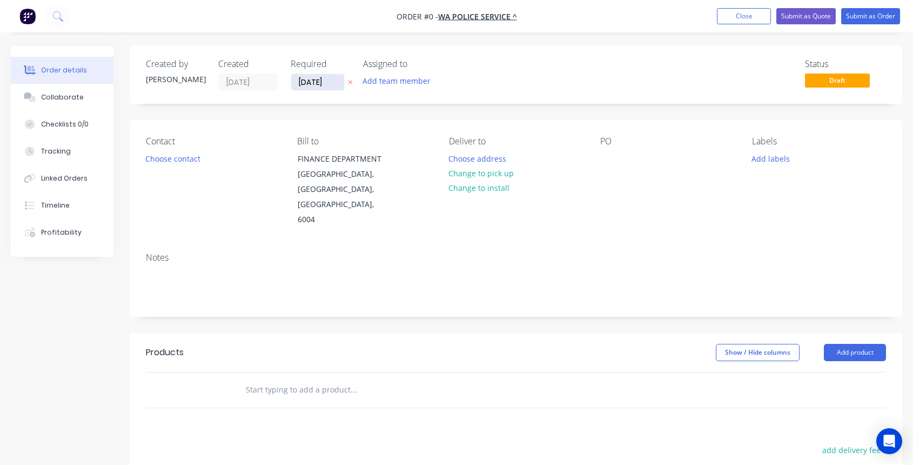
click at [313, 83] on input "[DATE]" at bounding box center [317, 82] width 53 height 16
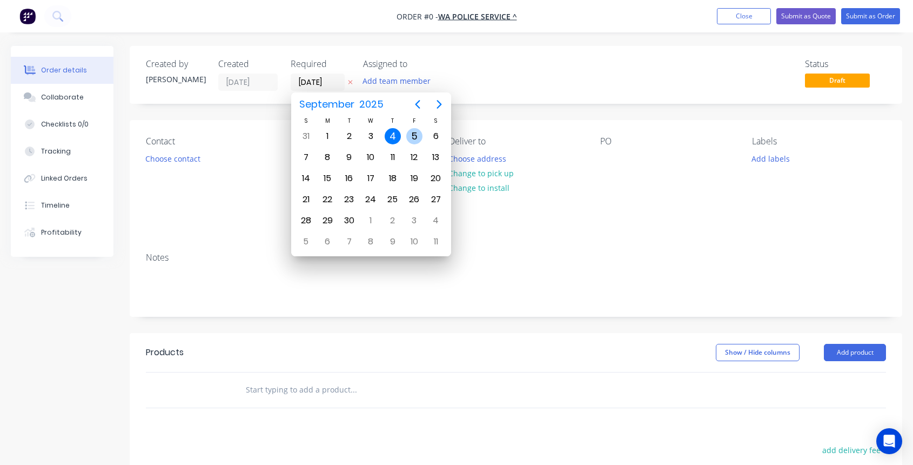
click at [411, 138] on div "5" at bounding box center [414, 136] width 16 height 16
type input "[DATE]"
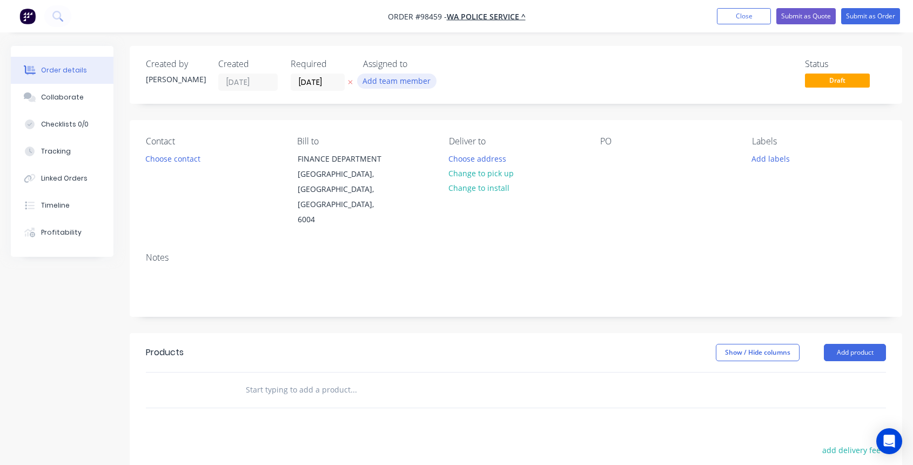
click at [391, 84] on button "Add team member" at bounding box center [396, 80] width 79 height 15
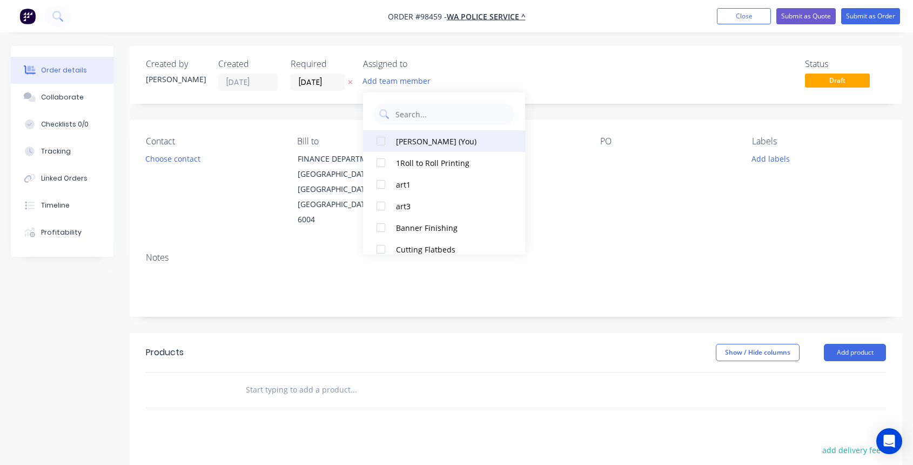
click at [415, 145] on div "[PERSON_NAME] (You)" at bounding box center [450, 141] width 108 height 11
click at [168, 157] on button "Choose contact" at bounding box center [173, 158] width 66 height 15
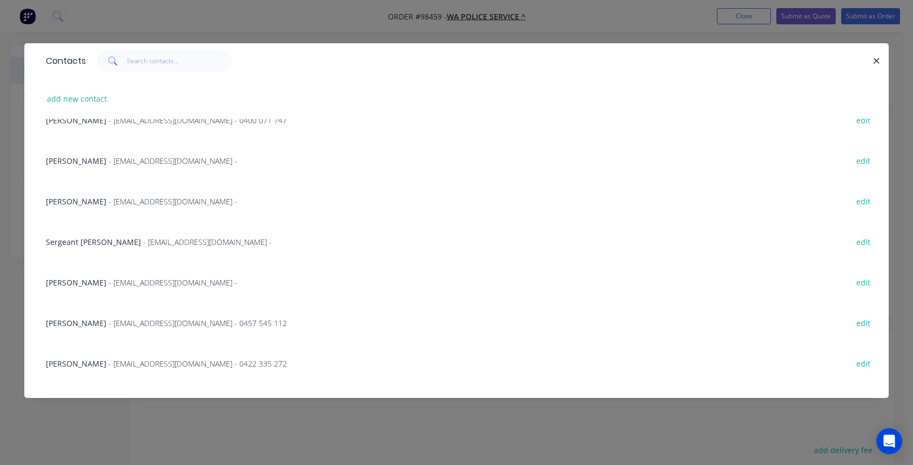
scroll to position [1043, 0]
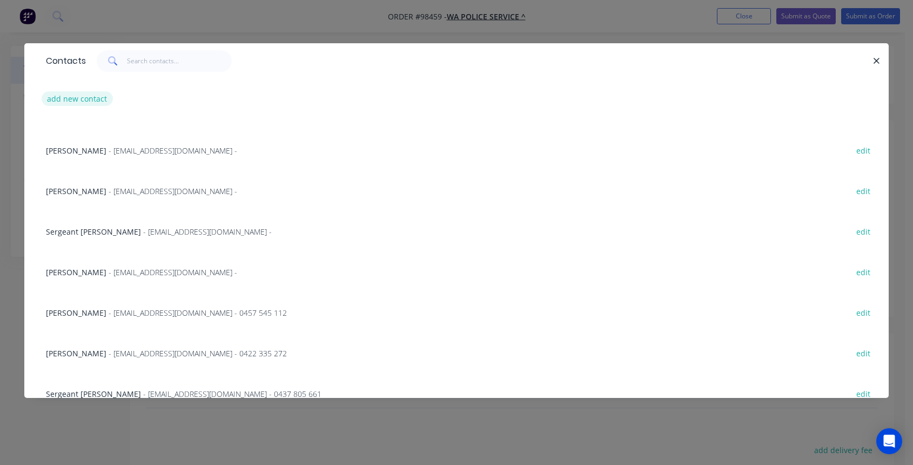
click at [81, 99] on button "add new contact" at bounding box center [77, 98] width 71 height 15
select select "AU"
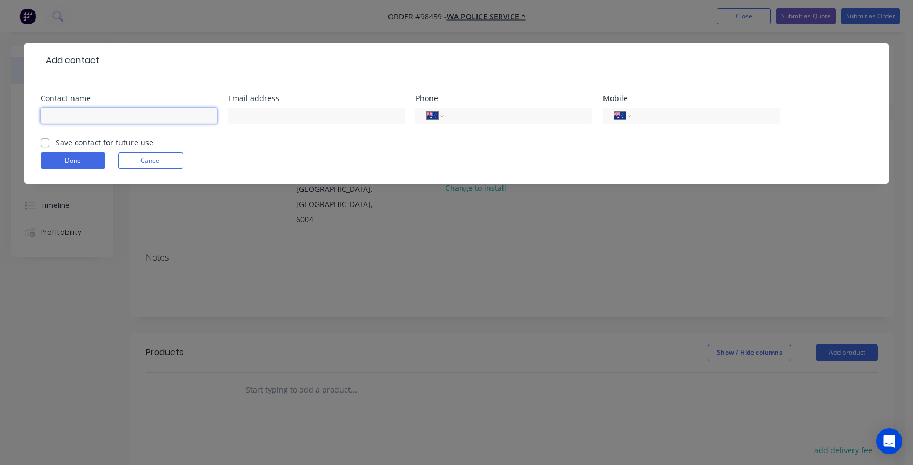
click at [93, 116] on input "text" at bounding box center [129, 116] width 177 height 16
type input "[PERSON_NAME]"
type input "[EMAIL_ADDRESS][DOMAIN_NAME]"
click at [664, 117] on input "tel" at bounding box center [704, 116] width 130 height 12
type input "0438 554 591"
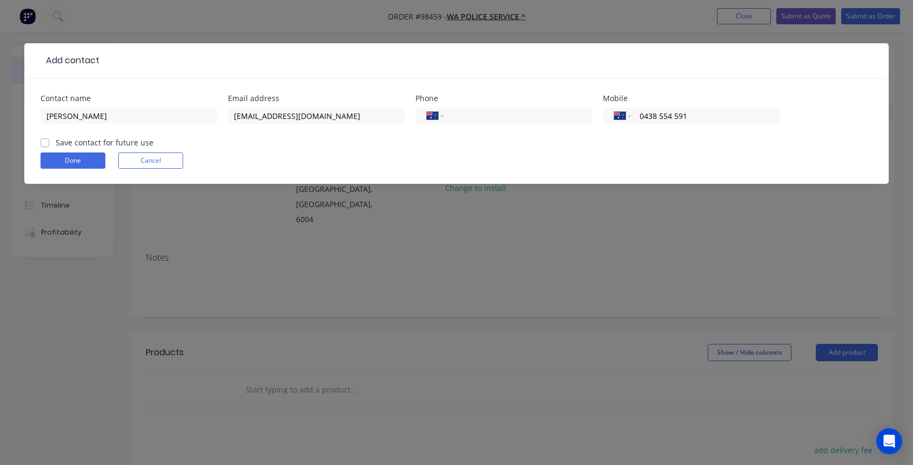
click at [56, 143] on label "Save contact for future use" at bounding box center [105, 142] width 98 height 11
click at [45, 143] on input "Save contact for future use" at bounding box center [45, 142] width 9 height 10
checkbox input "true"
click at [62, 160] on button "Done" at bounding box center [73, 160] width 65 height 16
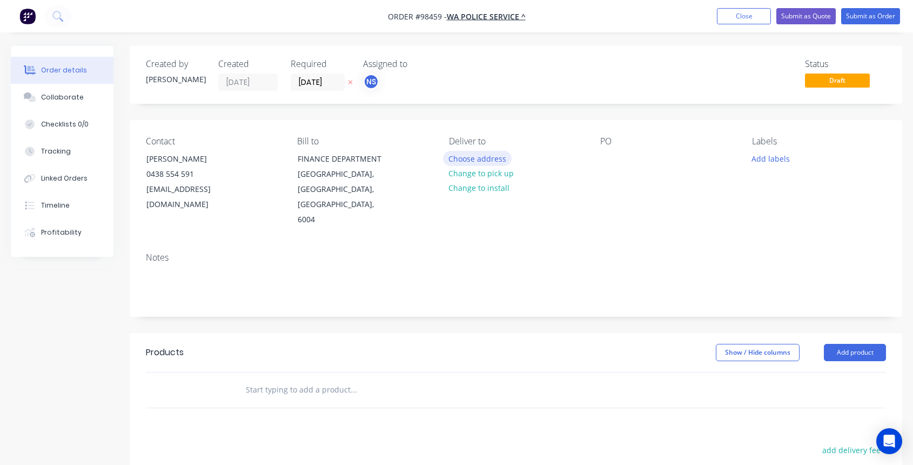
click at [482, 159] on button "Choose address" at bounding box center [477, 158] width 69 height 15
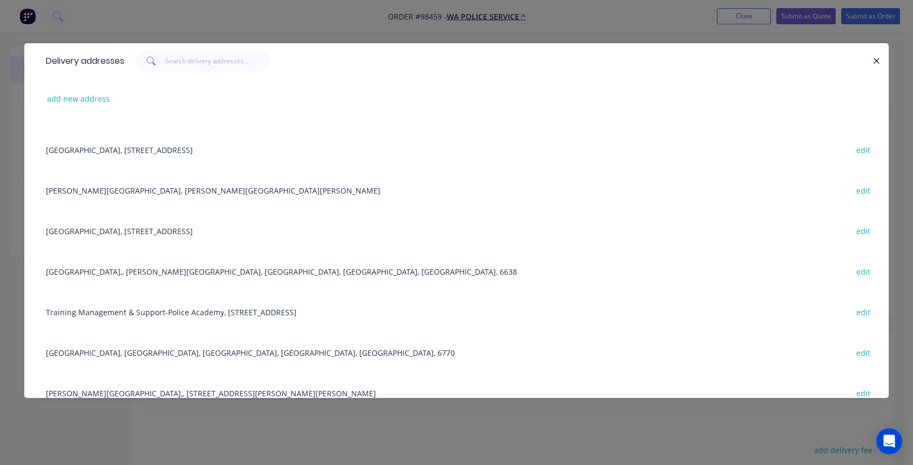
scroll to position [3935, 0]
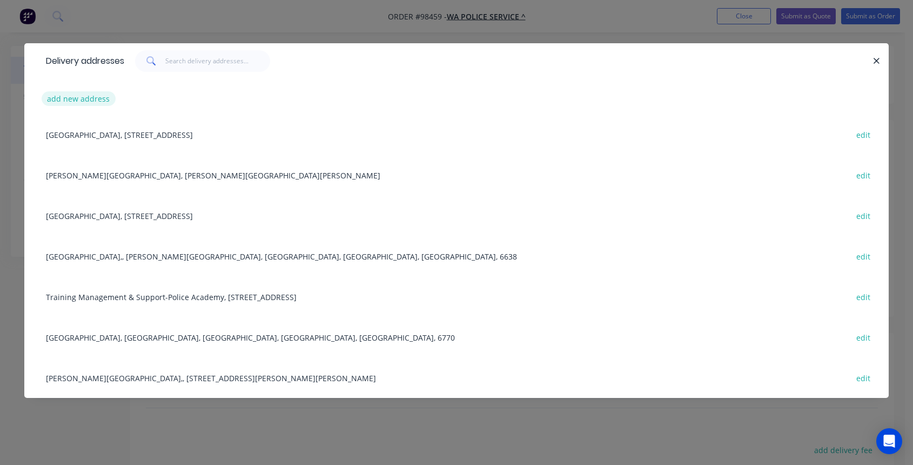
click at [92, 97] on button "add new address" at bounding box center [79, 98] width 74 height 15
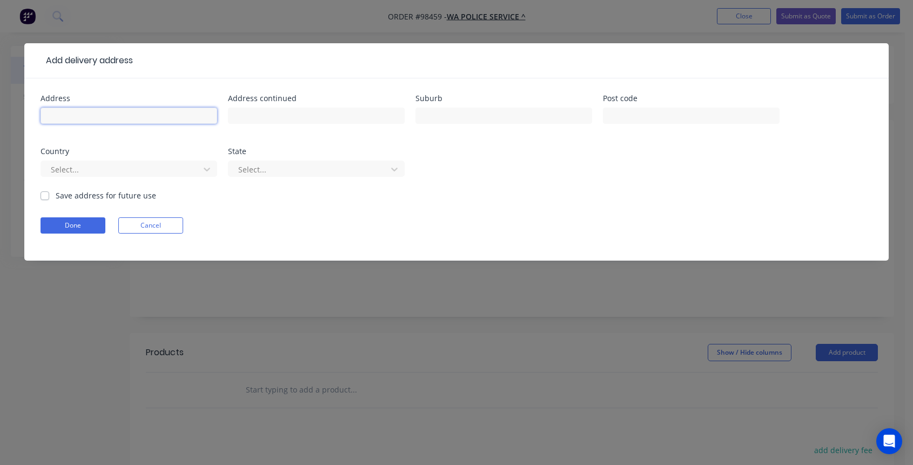
click at [100, 119] on input "text" at bounding box center [129, 116] width 177 height 16
type input "Katanning Police Station"
type input "[STREET_ADDRESS],"
type input "Katanning"
type input "6317"
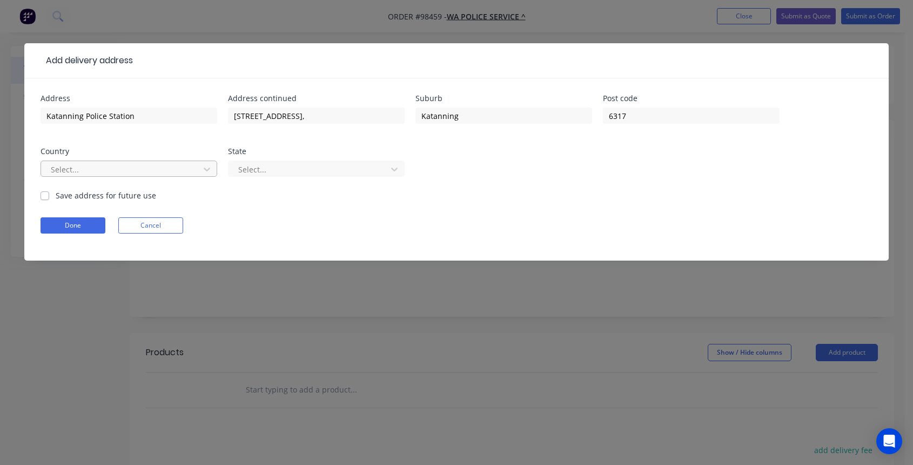
click at [142, 174] on div at bounding box center [122, 170] width 144 height 14
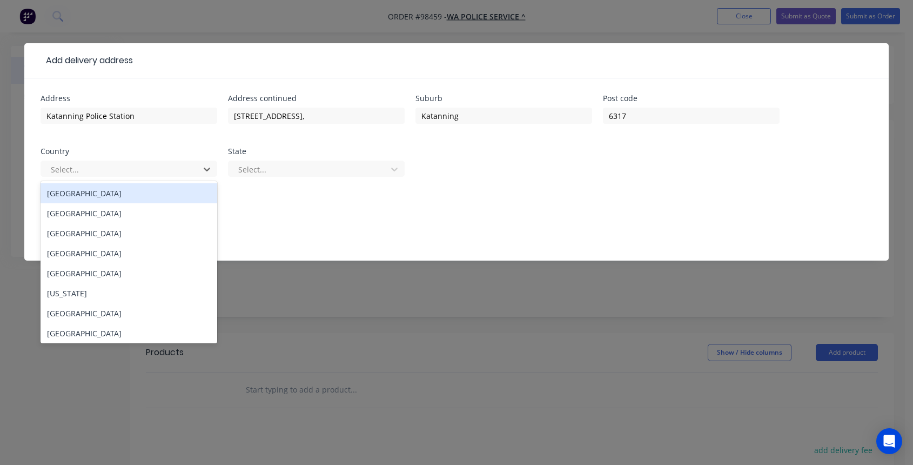
click at [126, 194] on div "[GEOGRAPHIC_DATA]" at bounding box center [129, 193] width 177 height 20
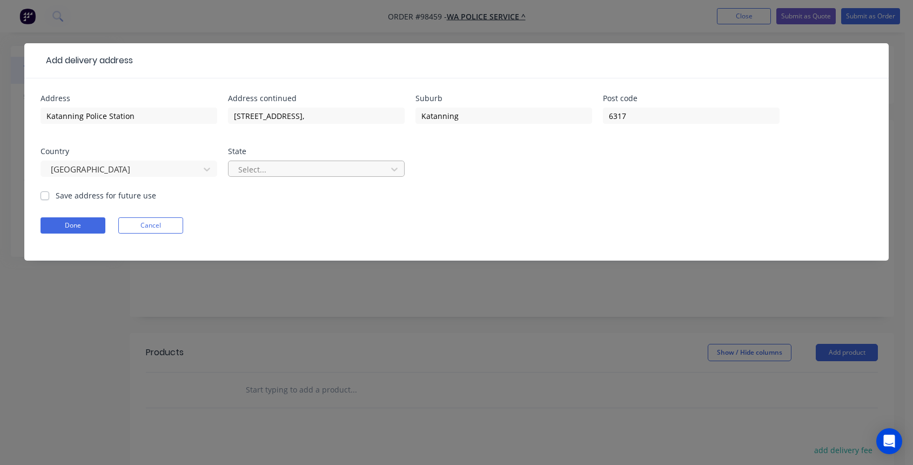
click at [291, 174] on div at bounding box center [309, 170] width 144 height 14
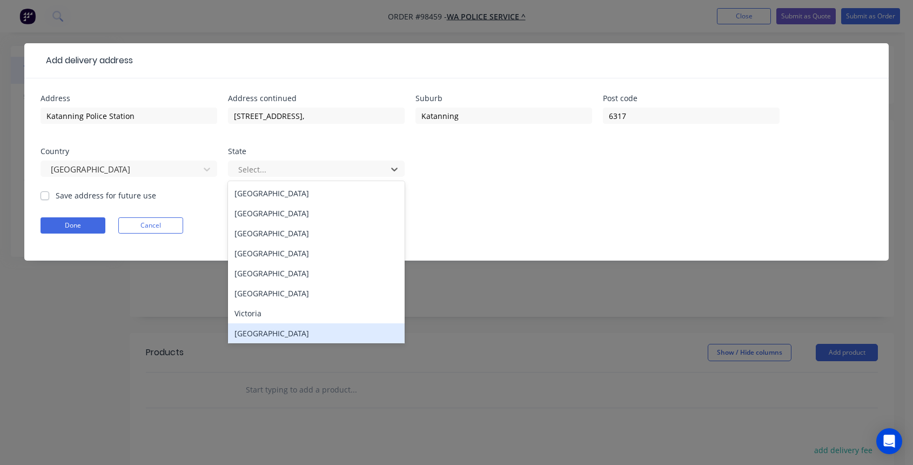
drag, startPoint x: 294, startPoint y: 337, endPoint x: 288, endPoint y: 330, distance: 9.6
click at [294, 337] on div "[GEOGRAPHIC_DATA]" at bounding box center [316, 333] width 177 height 20
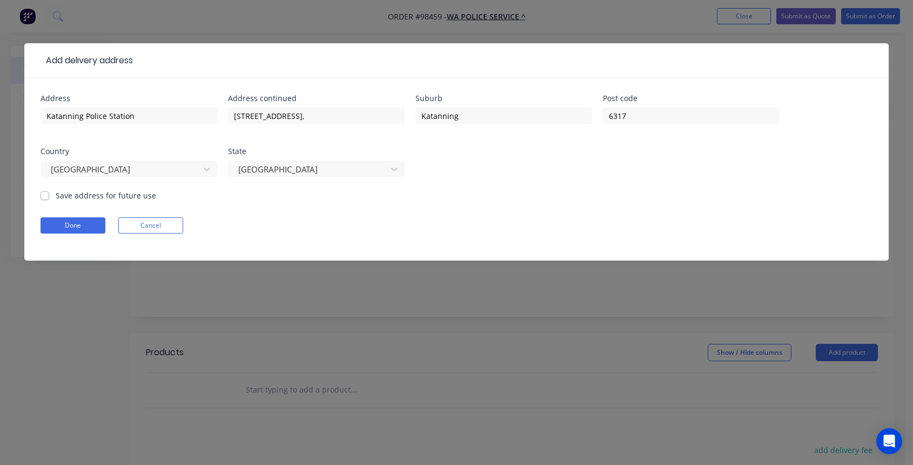
click at [56, 197] on label "Save address for future use" at bounding box center [106, 195] width 100 height 11
click at [47, 197] on input "Save address for future use" at bounding box center [45, 195] width 9 height 10
checkbox input "true"
click at [66, 225] on button "Done" at bounding box center [73, 225] width 65 height 16
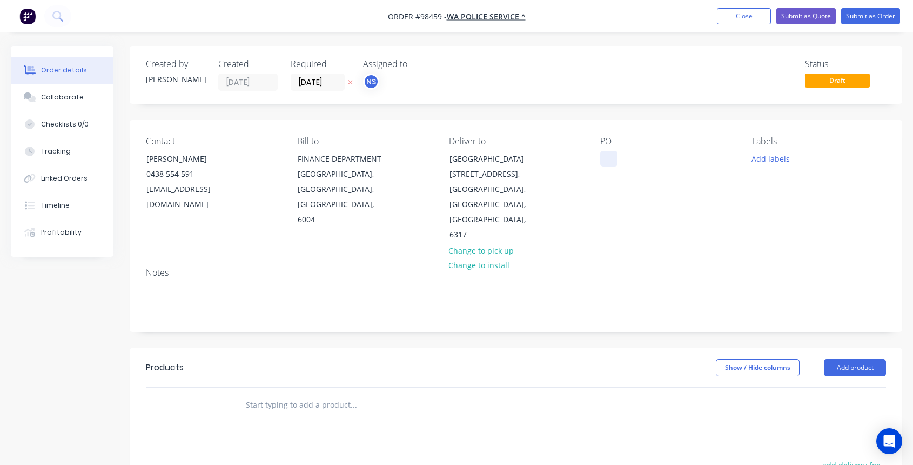
click at [605, 160] on div at bounding box center [608, 159] width 17 height 16
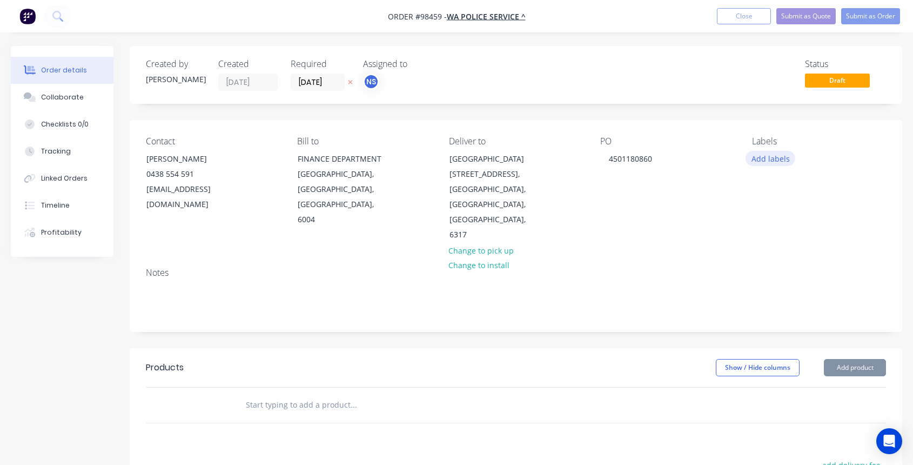
click at [773, 160] on button "Add labels" at bounding box center [771, 158] width 50 height 15
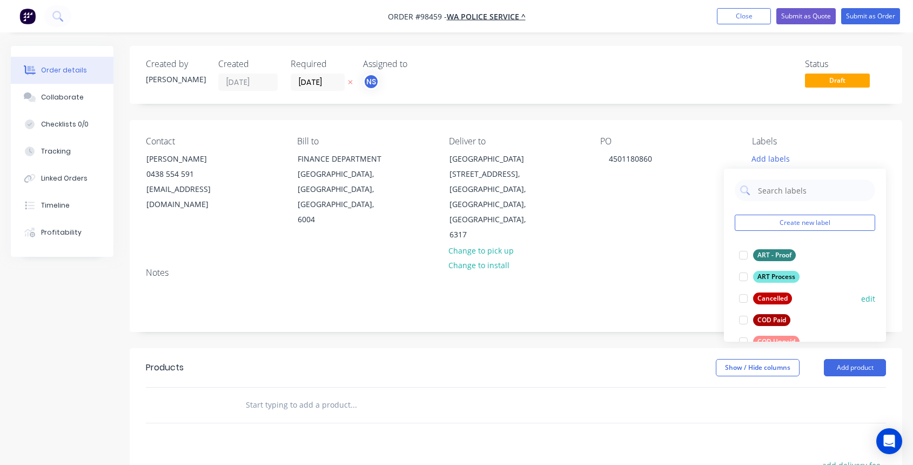
scroll to position [98, 0]
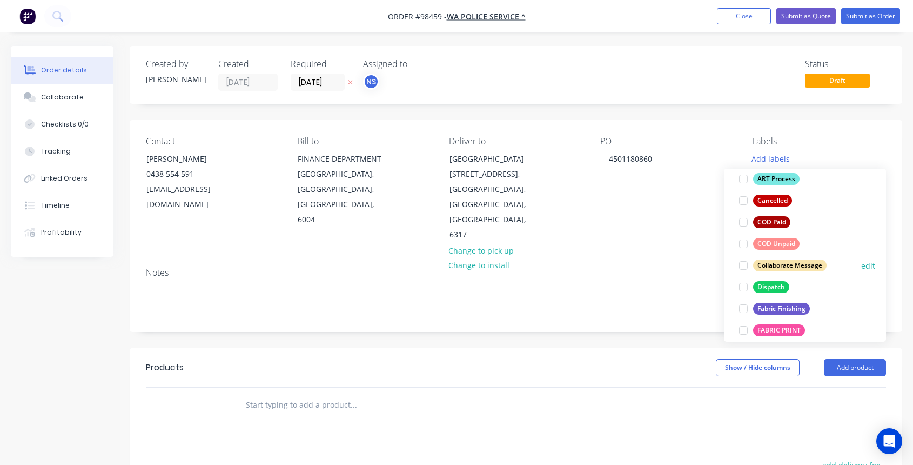
click at [742, 266] on div at bounding box center [744, 265] width 22 height 22
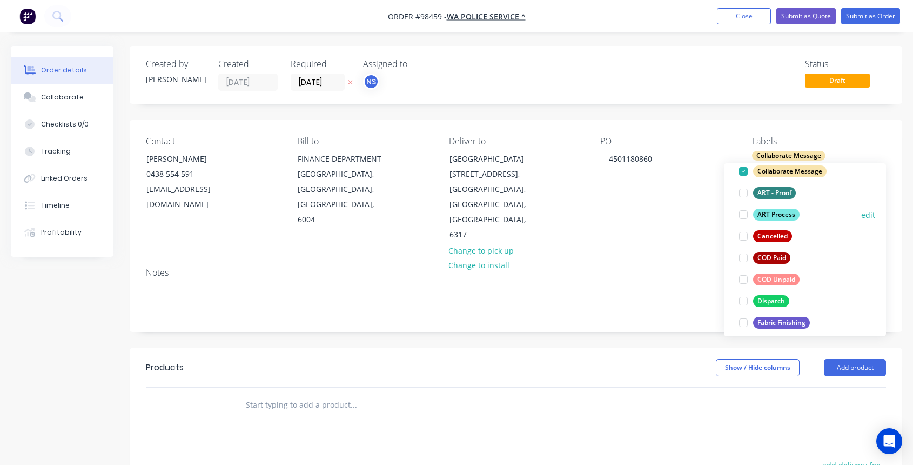
scroll to position [198, 0]
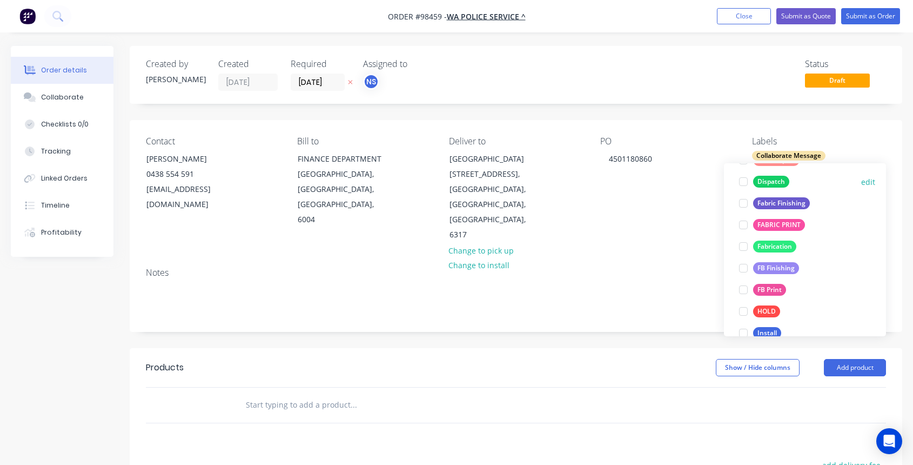
click at [743, 182] on div at bounding box center [744, 182] width 22 height 22
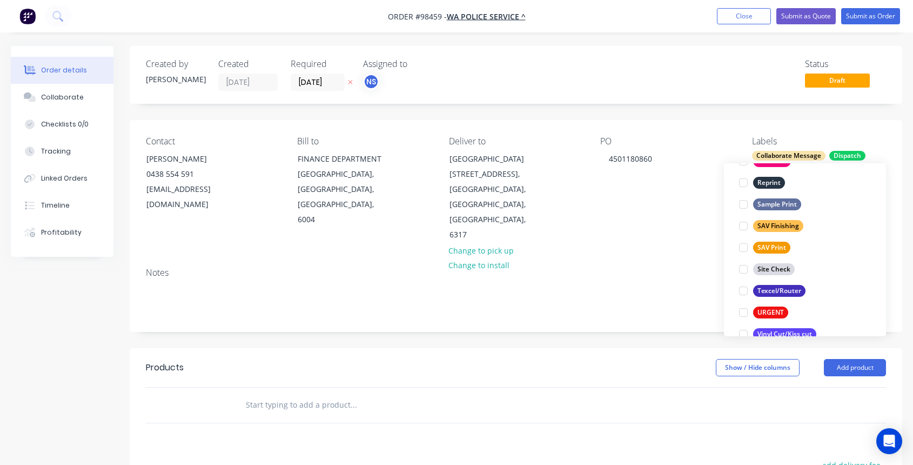
scroll to position [519, 0]
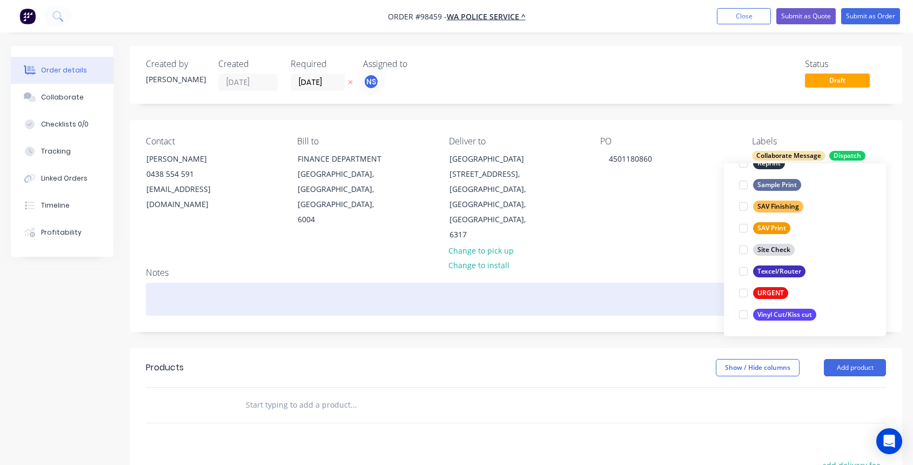
click at [300, 283] on div at bounding box center [516, 299] width 740 height 33
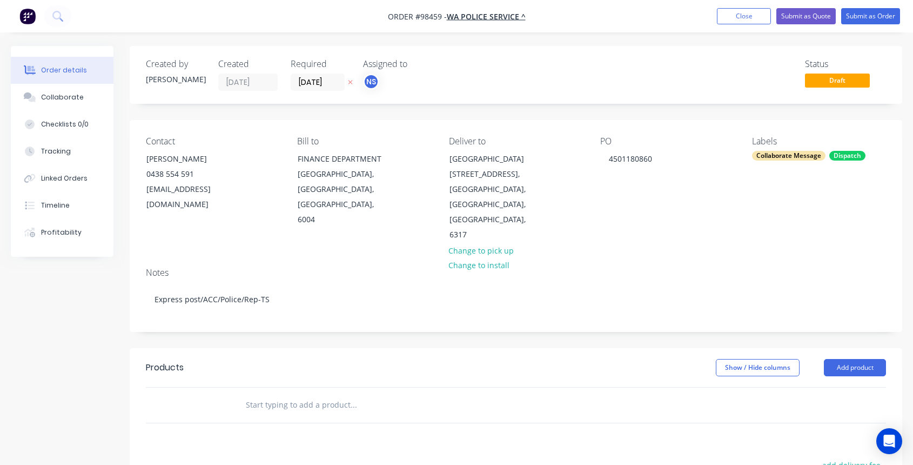
click at [323, 394] on input "text" at bounding box center [353, 405] width 216 height 22
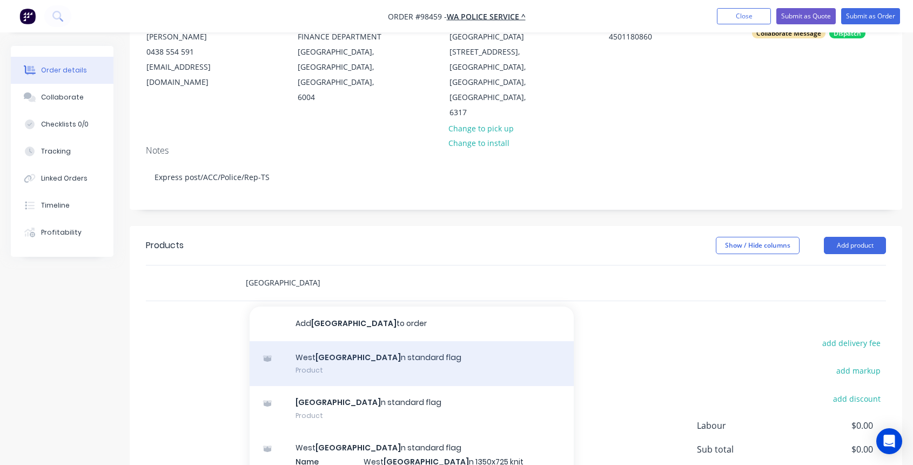
scroll to position [117, 0]
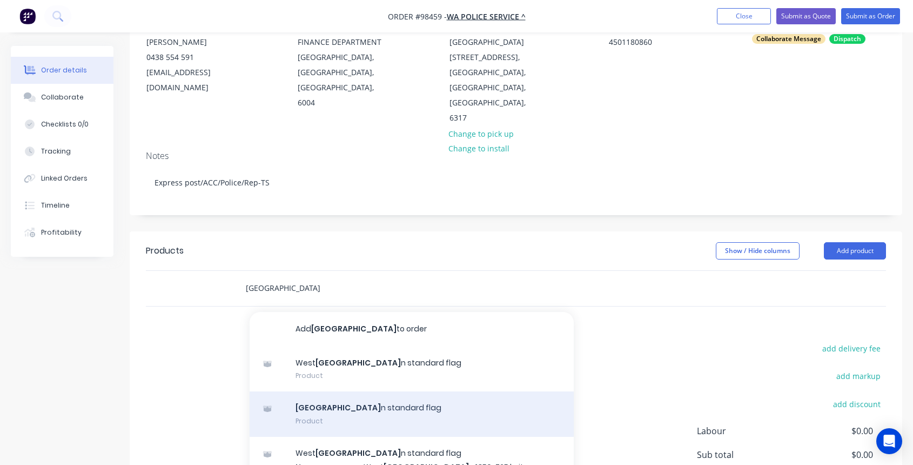
type input "[GEOGRAPHIC_DATA]"
click at [402, 391] on div "Australia n standard flag Product" at bounding box center [412, 413] width 324 height 45
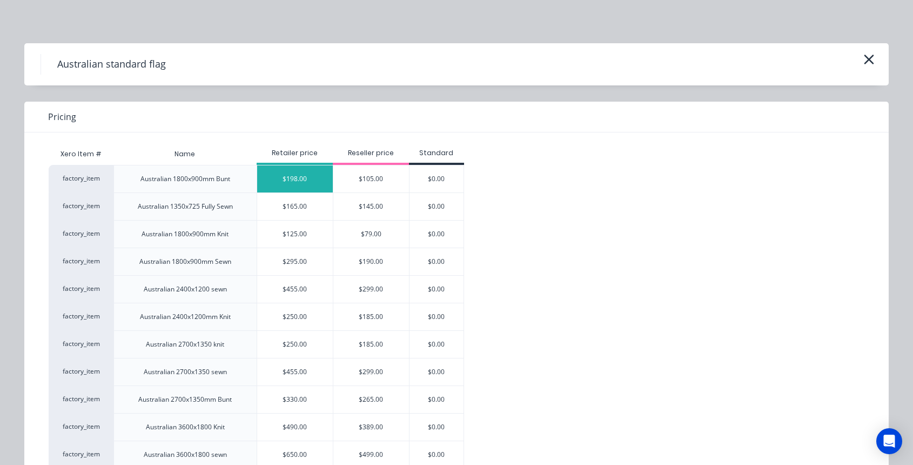
click at [299, 182] on div "$198.00" at bounding box center [295, 178] width 76 height 27
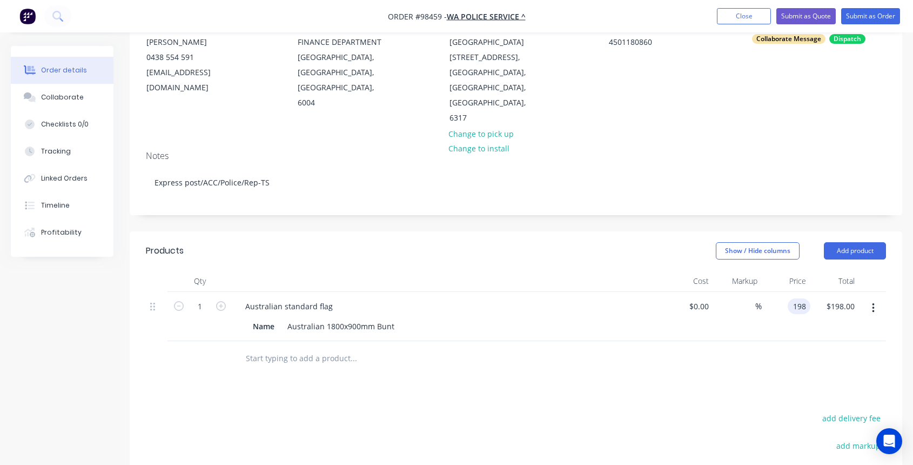
click at [788, 298] on div "198 198" at bounding box center [799, 306] width 23 height 16
type input "117.75"
type input "198.00"
type input "$117.75"
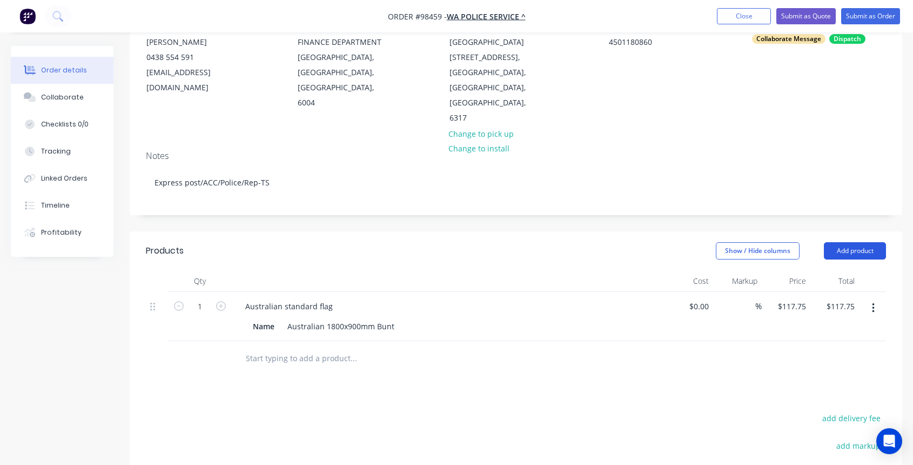
click at [864, 242] on button "Add product" at bounding box center [855, 250] width 62 height 17
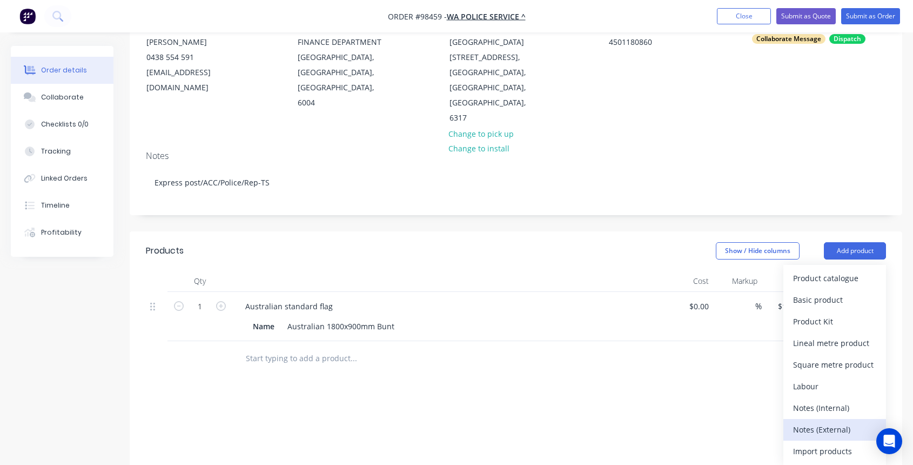
click at [832, 421] on div "Notes (External)" at bounding box center [834, 429] width 83 height 16
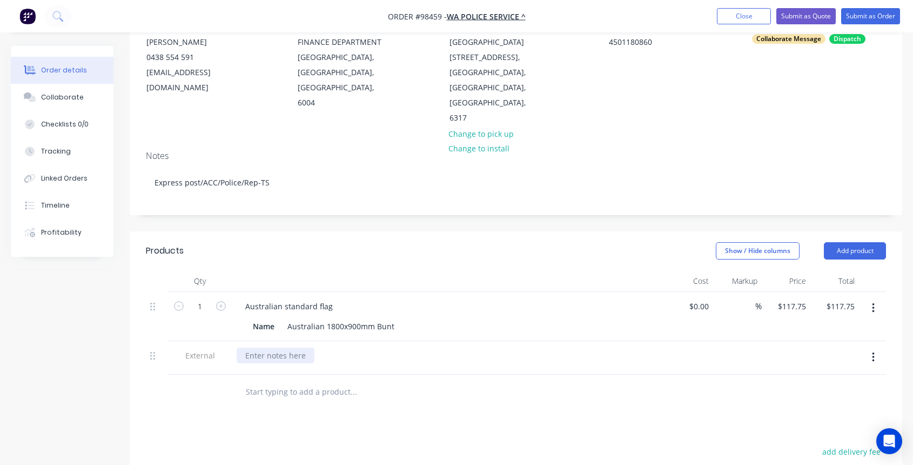
click at [305, 347] on div at bounding box center [276, 355] width 78 height 16
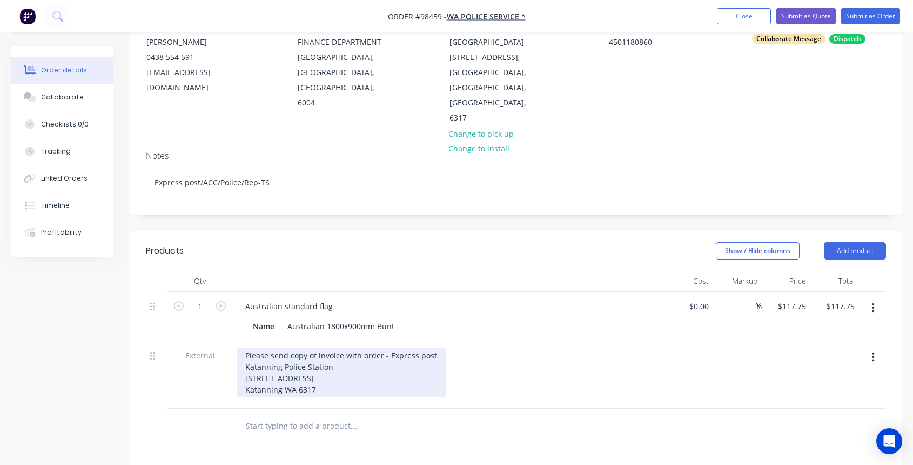
click at [245, 347] on div "Please send copy of invoice with order - Express post Katanning Police Station …" at bounding box center [341, 372] width 209 height 50
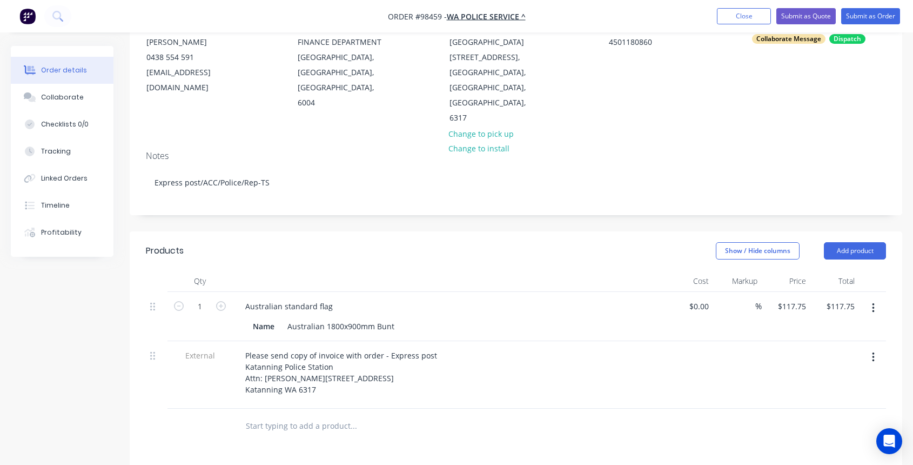
click at [273, 415] on input "text" at bounding box center [353, 426] width 216 height 22
click at [856, 242] on button "Add product" at bounding box center [855, 250] width 62 height 17
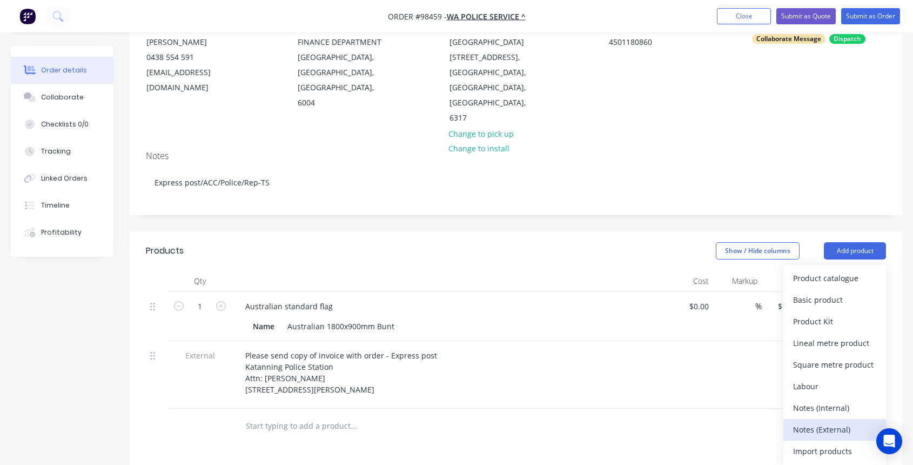
click at [841, 421] on div "Notes (External)" at bounding box center [834, 429] width 83 height 16
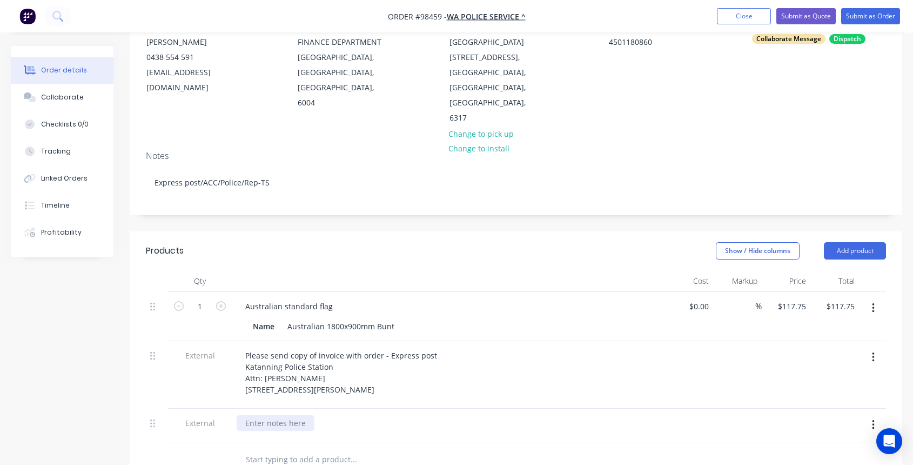
click at [261, 415] on div at bounding box center [276, 423] width 78 height 16
click at [520, 415] on div "[PERSON_NAME] #0438 554 591 [EMAIL_ADDRESS][DOMAIN_NAME]" at bounding box center [449, 434] width 424 height 38
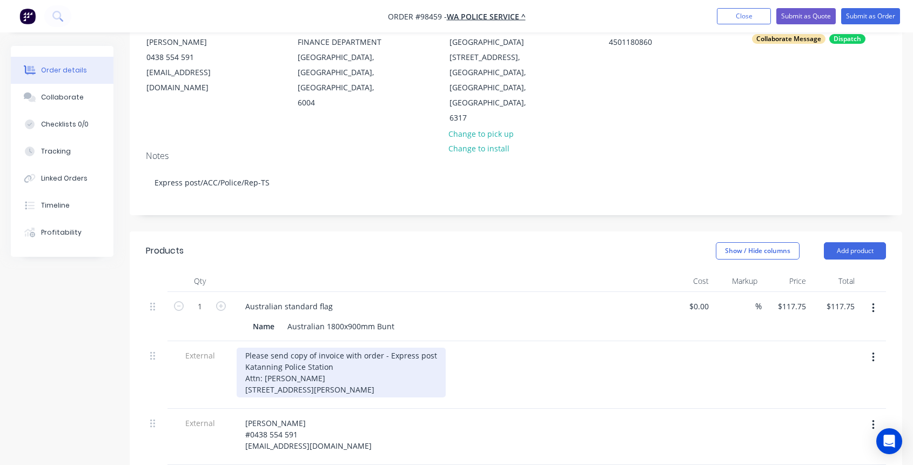
drag, startPoint x: 245, startPoint y: 337, endPoint x: 372, endPoint y: 372, distance: 131.6
click at [372, 372] on div "Please send copy of invoice with order - Express post Katanning Police Station …" at bounding box center [341, 372] width 209 height 50
copy div "Katanning Police Station Attn: [PERSON_NAME] [STREET_ADDRESS][PERSON_NAME]"
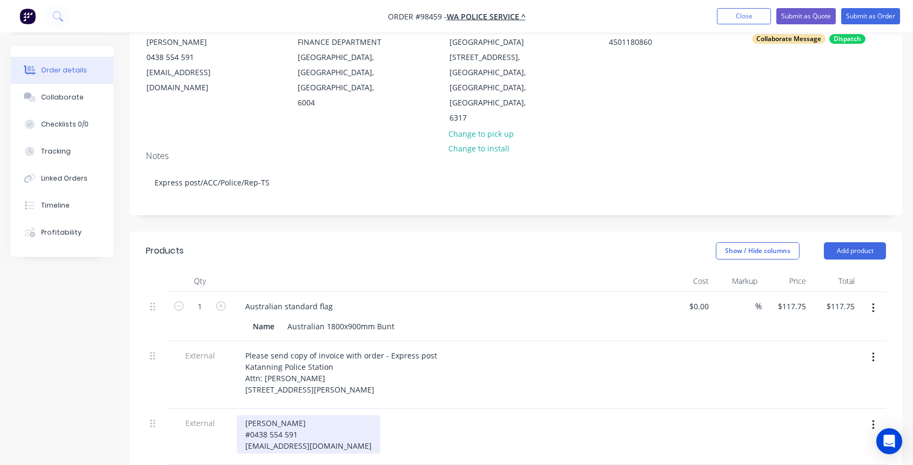
drag, startPoint x: 243, startPoint y: 403, endPoint x: 344, endPoint y: 425, distance: 103.3
click at [346, 425] on div "[PERSON_NAME] #0438 554 591 [EMAIL_ADDRESS][DOMAIN_NAME]" at bounding box center [309, 434] width 144 height 38
copy div "[PERSON_NAME] #0438 554 591 [EMAIL_ADDRESS][DOMAIN_NAME]"
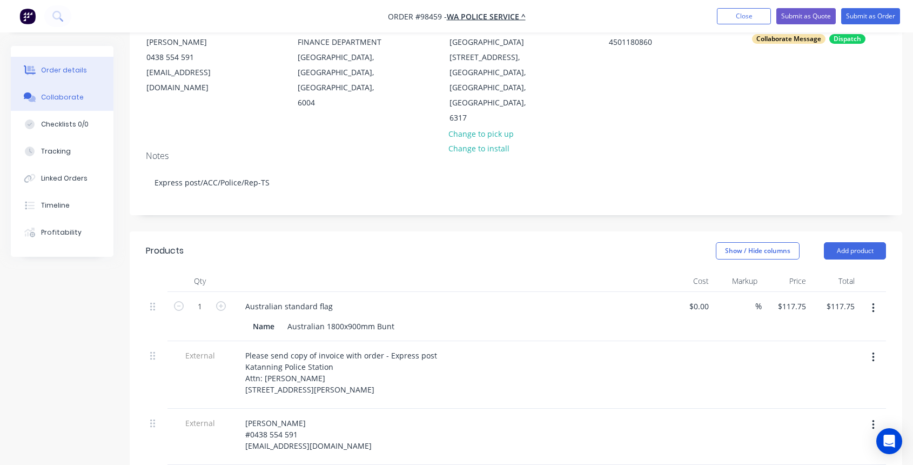
click at [69, 99] on div "Collaborate" at bounding box center [62, 97] width 43 height 10
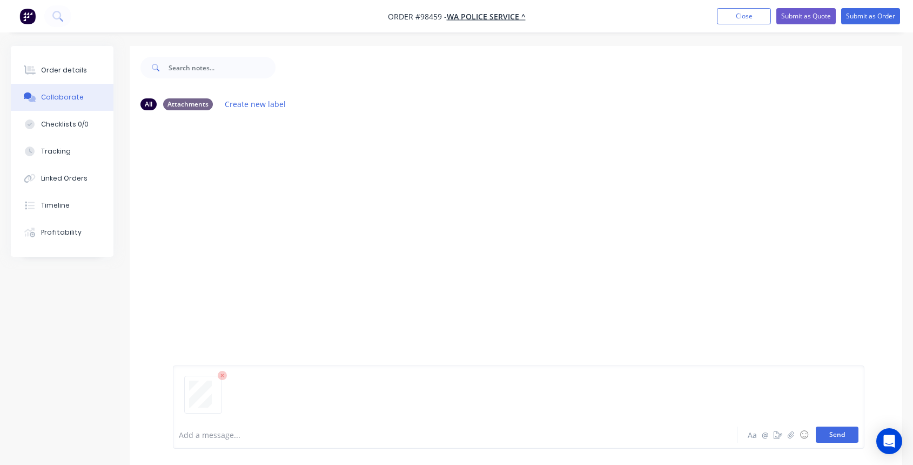
click at [829, 438] on button "Send" at bounding box center [837, 434] width 43 height 16
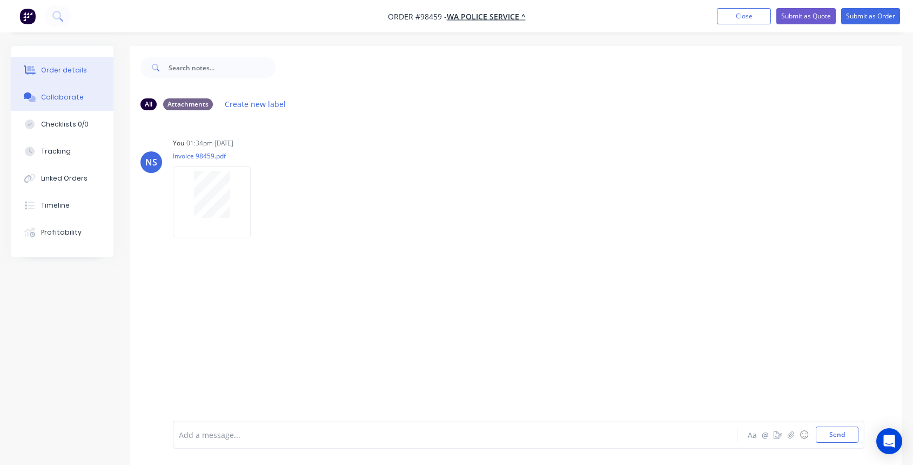
click at [75, 67] on div "Order details" at bounding box center [64, 70] width 46 height 10
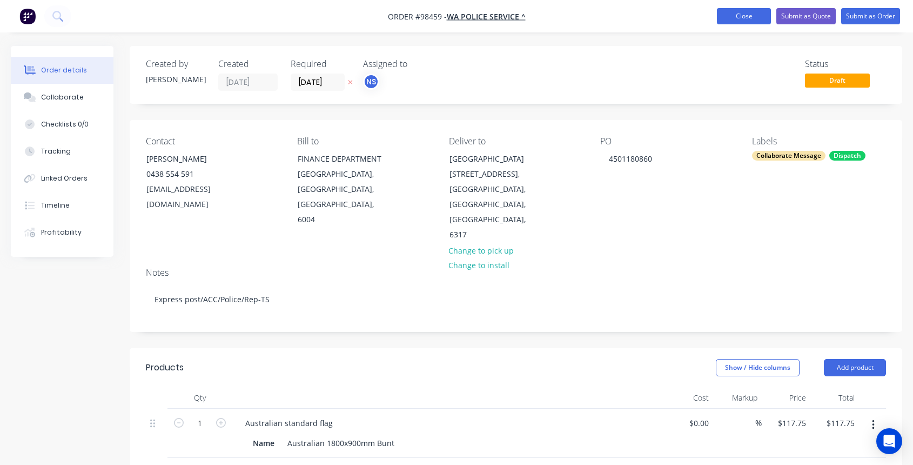
click at [743, 17] on button "Close" at bounding box center [744, 16] width 54 height 16
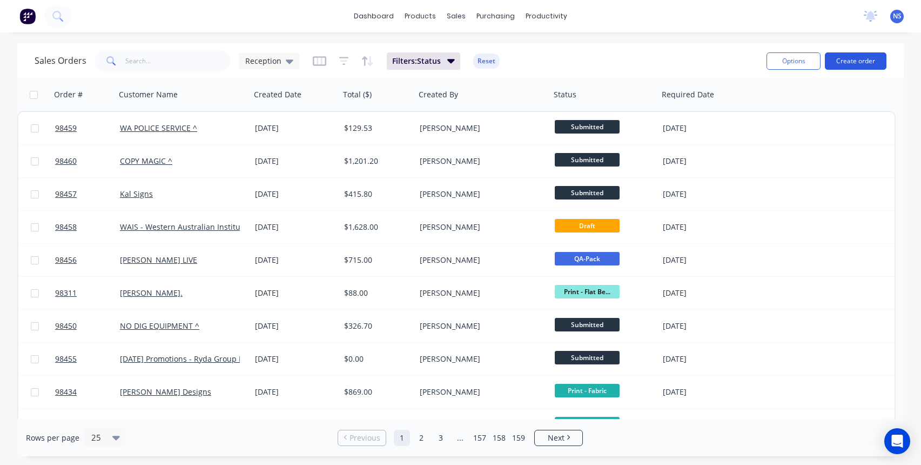
click at [850, 61] on button "Create order" at bounding box center [856, 60] width 62 height 17
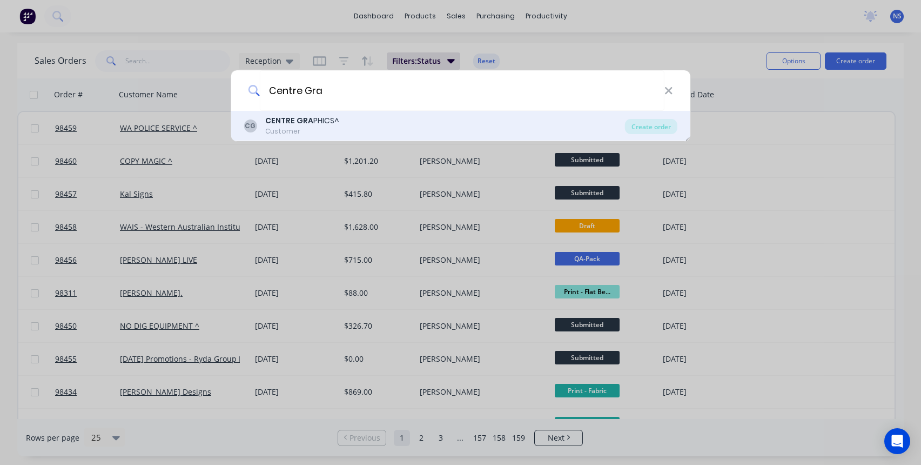
type input "Centre Gra"
click at [312, 122] on div "CENTRE GRA PHICS^" at bounding box center [302, 120] width 74 height 11
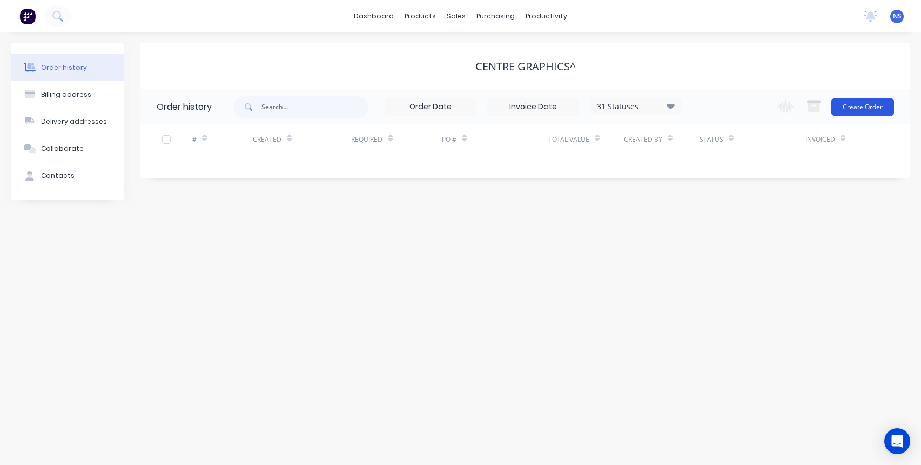
click at [858, 107] on button "Create Order" at bounding box center [862, 106] width 63 height 17
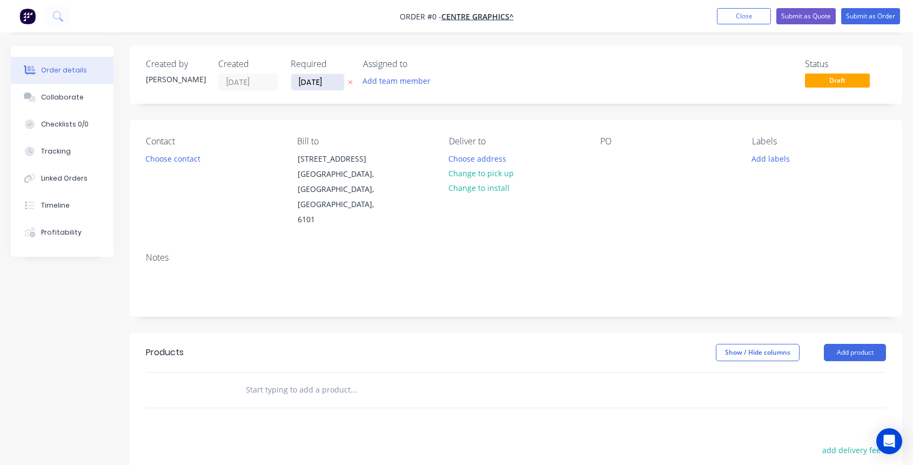
click at [310, 85] on input "[DATE]" at bounding box center [317, 82] width 53 height 16
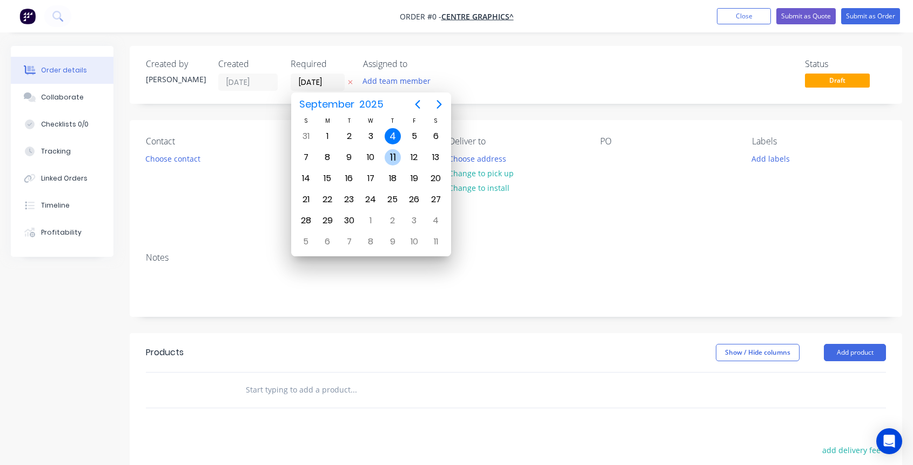
click at [390, 158] on div "11" at bounding box center [393, 157] width 16 height 16
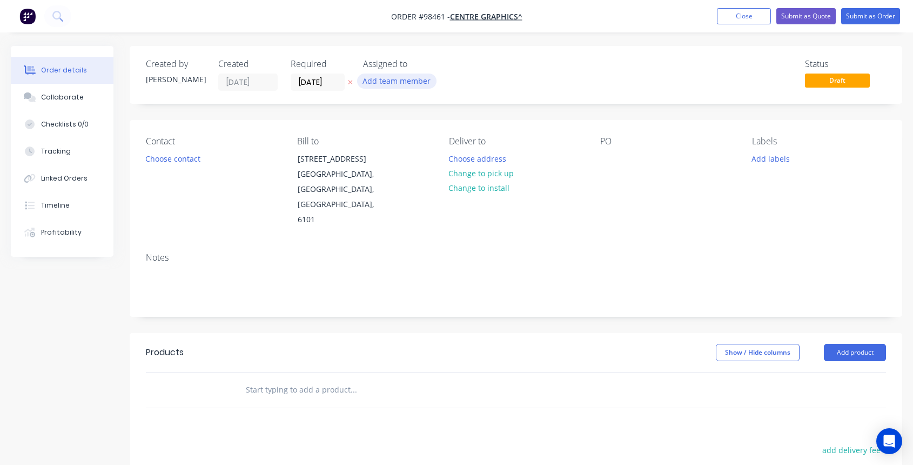
click at [377, 79] on button "Add team member" at bounding box center [396, 80] width 79 height 15
click at [303, 88] on input "[DATE]" at bounding box center [317, 82] width 53 height 16
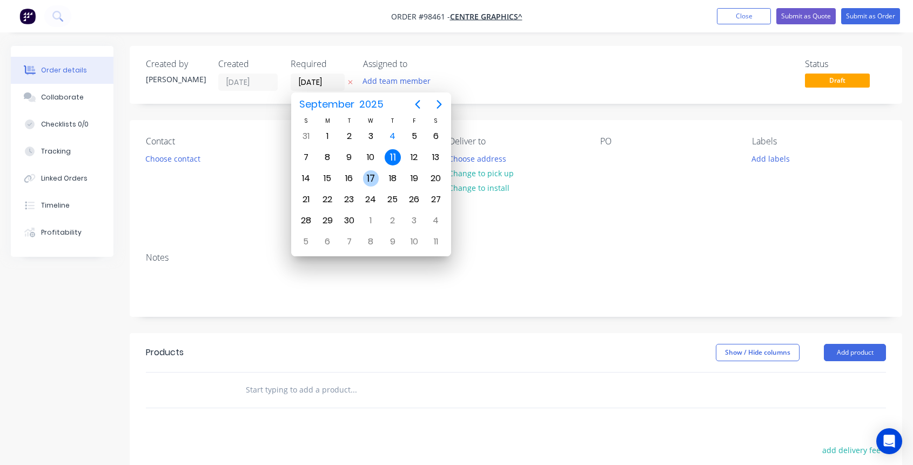
click at [371, 178] on div "17" at bounding box center [371, 178] width 16 height 16
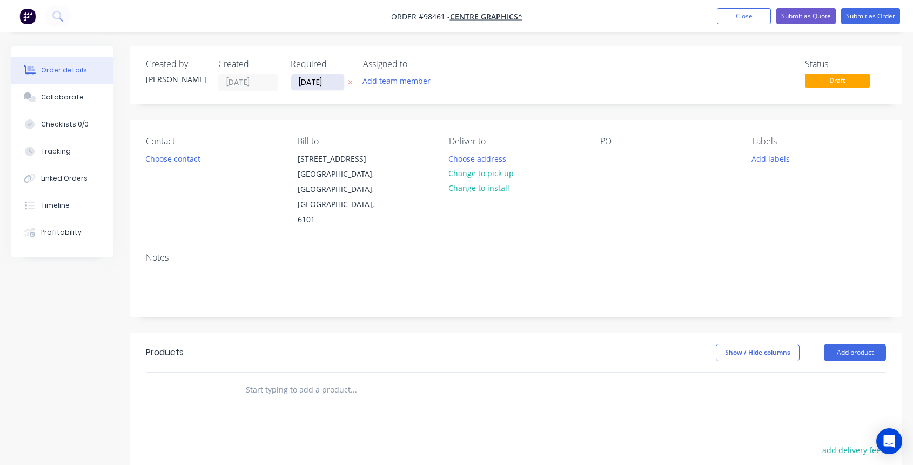
click at [320, 84] on input "[DATE]" at bounding box center [317, 82] width 53 height 16
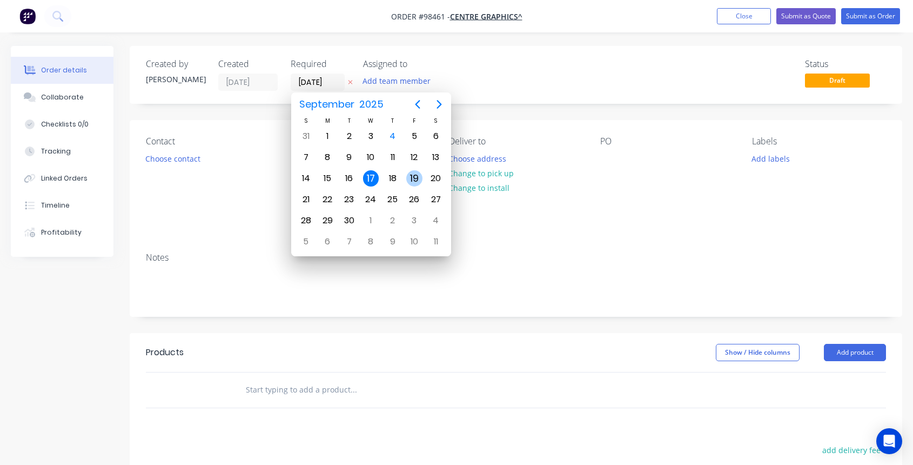
click at [414, 177] on div "19" at bounding box center [414, 178] width 16 height 16
type input "[DATE]"
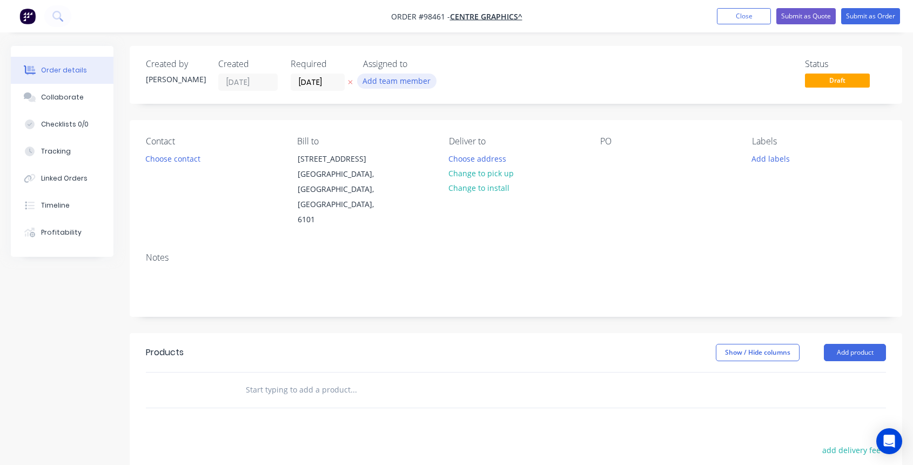
click at [390, 81] on button "Add team member" at bounding box center [396, 80] width 79 height 15
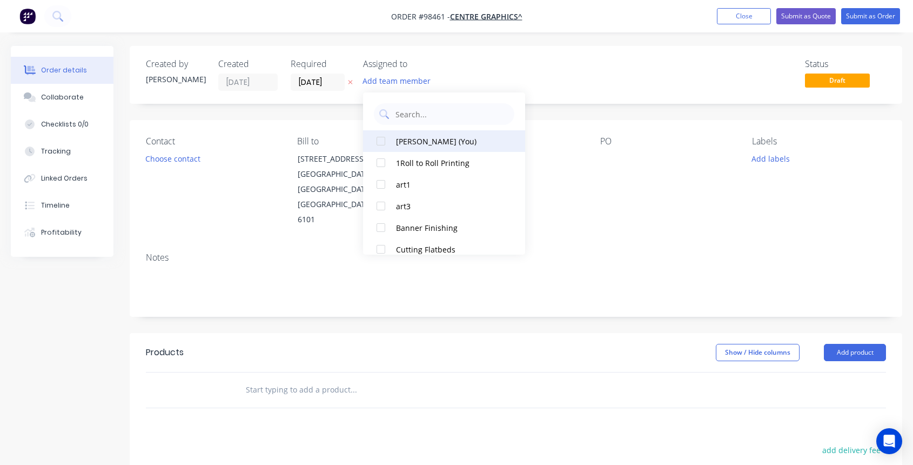
click at [409, 144] on div "[PERSON_NAME] (You)" at bounding box center [450, 141] width 108 height 11
click at [174, 162] on button "Choose contact" at bounding box center [173, 158] width 66 height 15
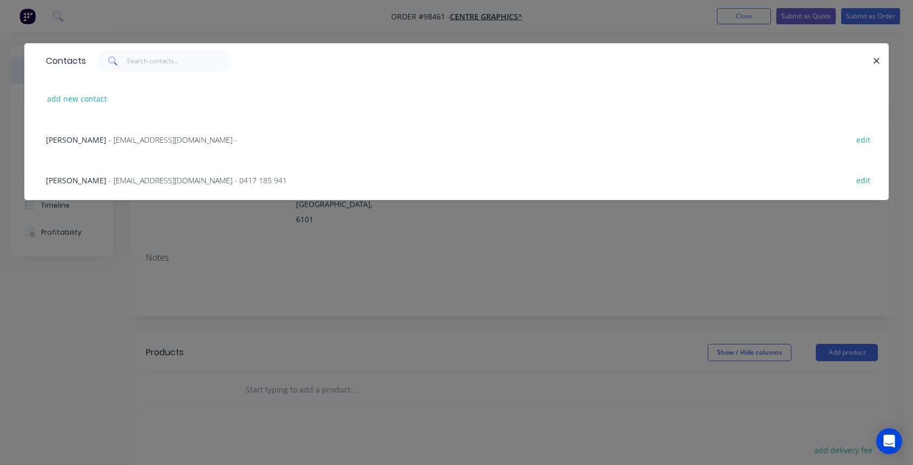
click at [109, 178] on span "- [EMAIL_ADDRESS][DOMAIN_NAME] - 0417 185 941" at bounding box center [198, 180] width 178 height 10
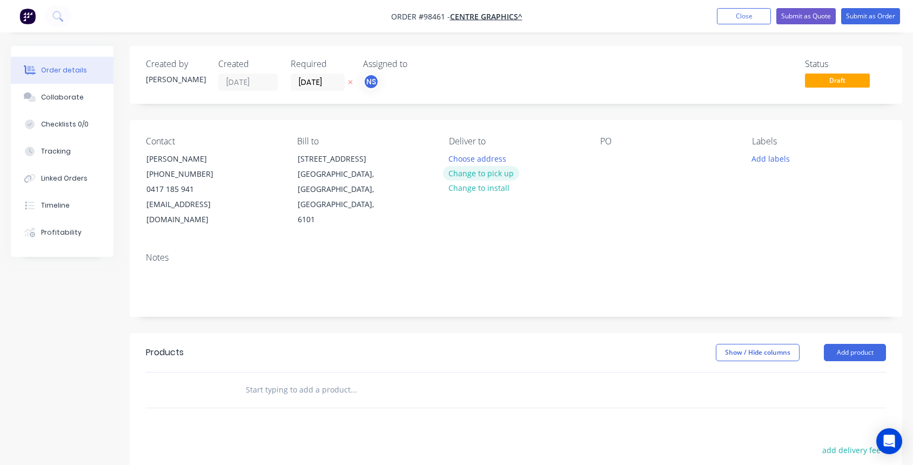
click at [473, 173] on button "Change to pick up" at bounding box center [481, 173] width 77 height 15
click at [464, 159] on div at bounding box center [457, 159] width 17 height 16
click at [604, 162] on div at bounding box center [608, 159] width 17 height 16
click at [768, 161] on button "Add labels" at bounding box center [771, 158] width 50 height 15
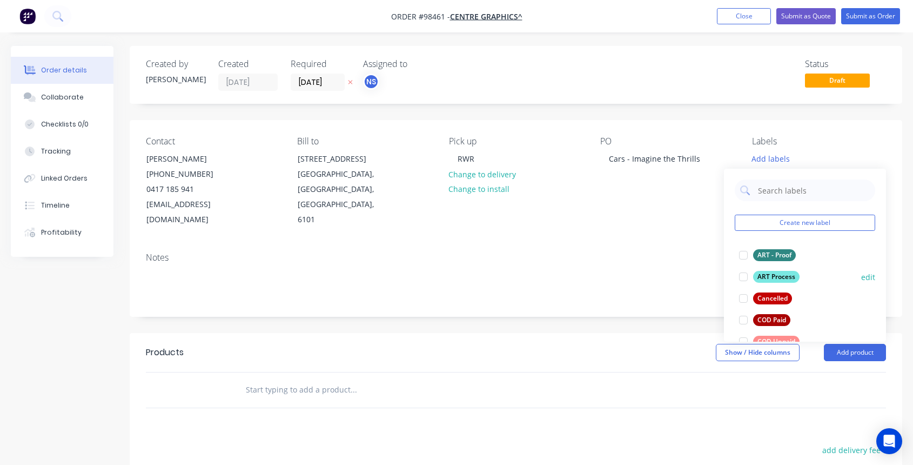
click at [744, 276] on div at bounding box center [744, 277] width 22 height 22
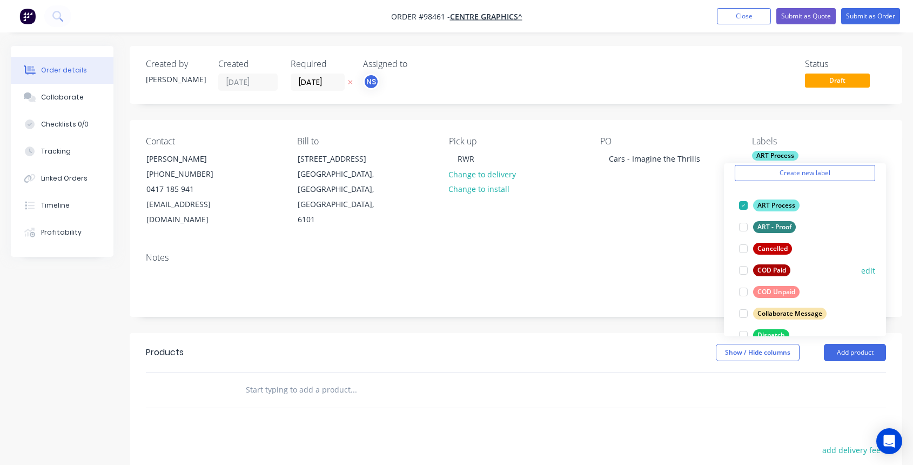
scroll to position [54, 0]
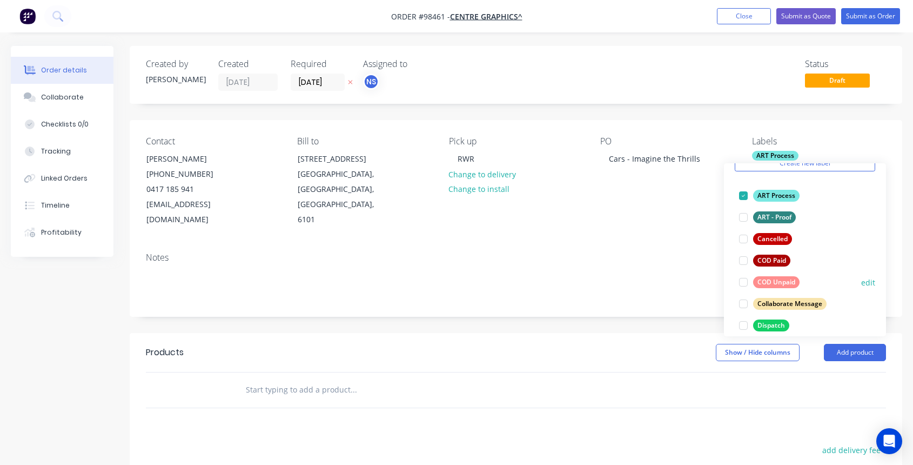
click at [743, 284] on div at bounding box center [744, 282] width 22 height 22
click at [743, 301] on div at bounding box center [744, 304] width 22 height 22
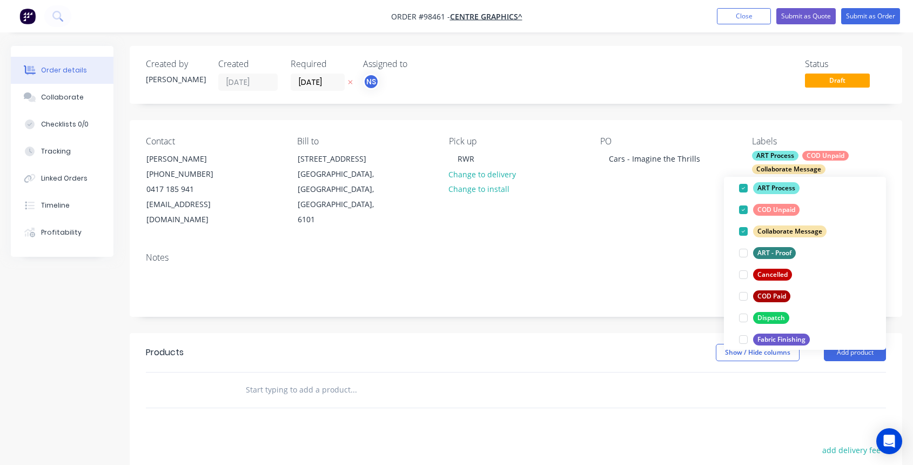
scroll to position [157, 0]
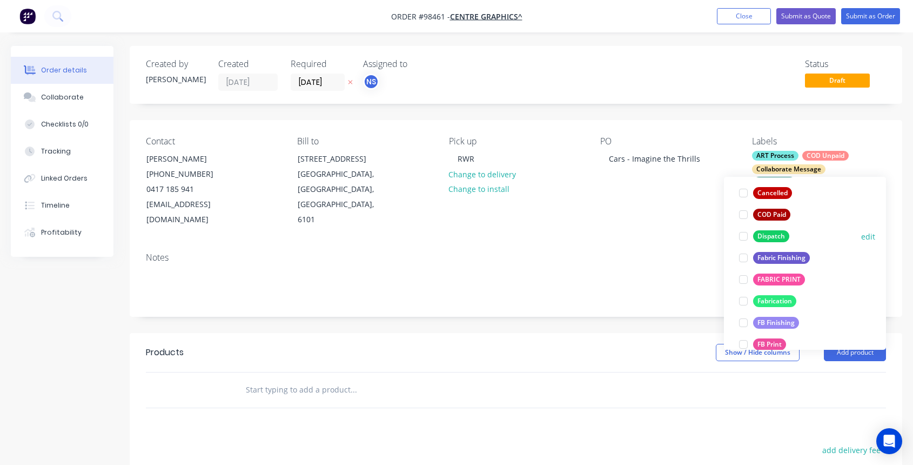
click at [742, 238] on div at bounding box center [744, 236] width 22 height 22
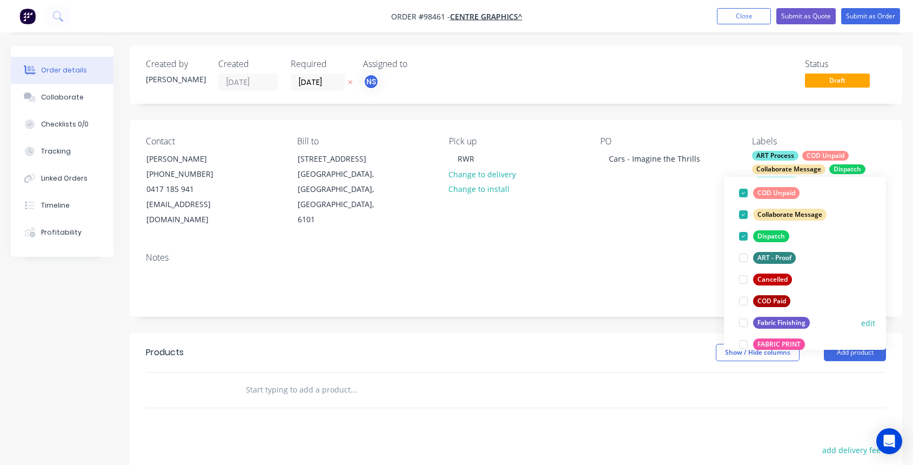
click at [744, 323] on div at bounding box center [744, 323] width 22 height 22
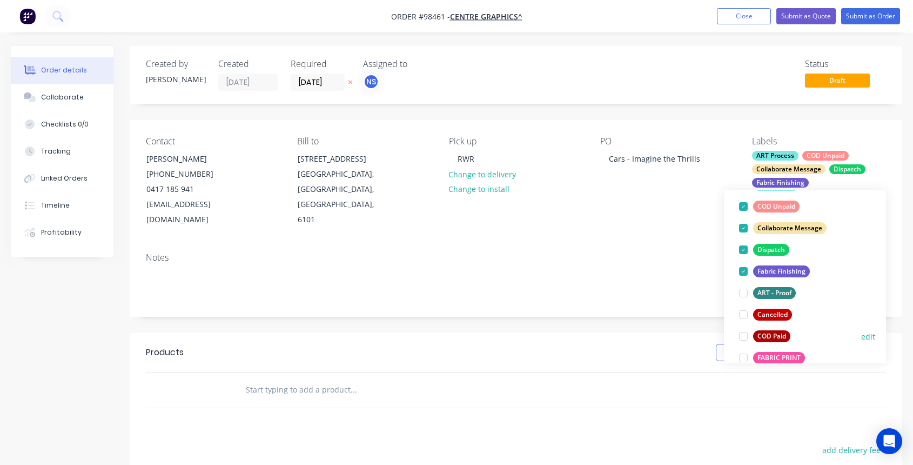
click at [742, 355] on div at bounding box center [744, 358] width 22 height 22
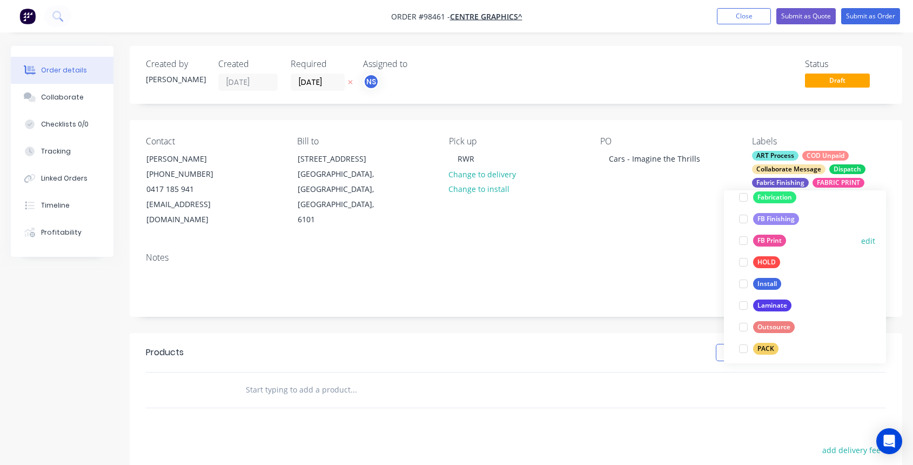
scroll to position [283, 0]
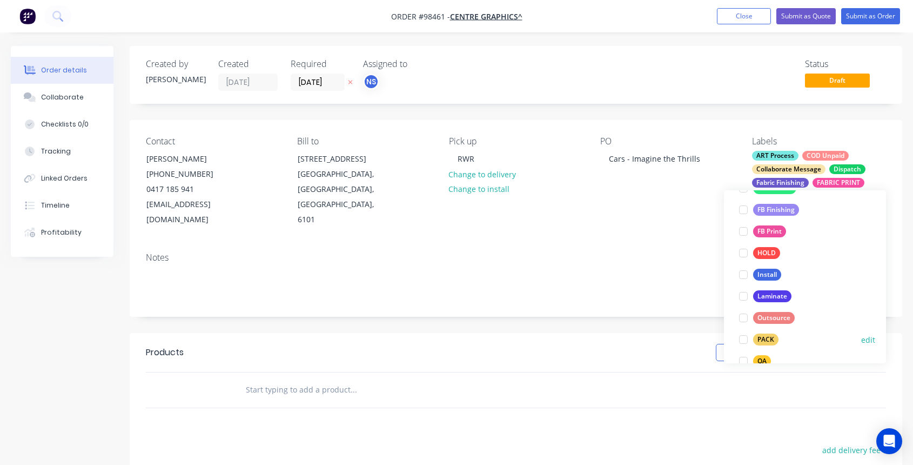
click at [744, 338] on div at bounding box center [744, 339] width 22 height 22
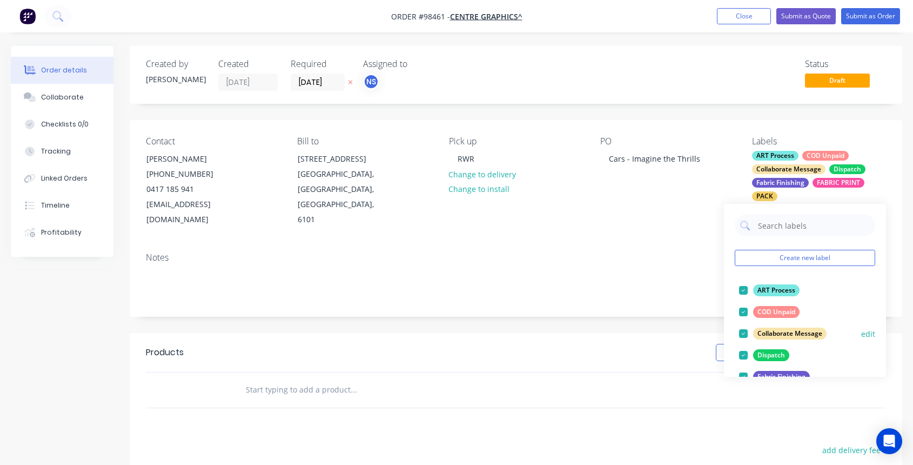
scroll to position [519, 0]
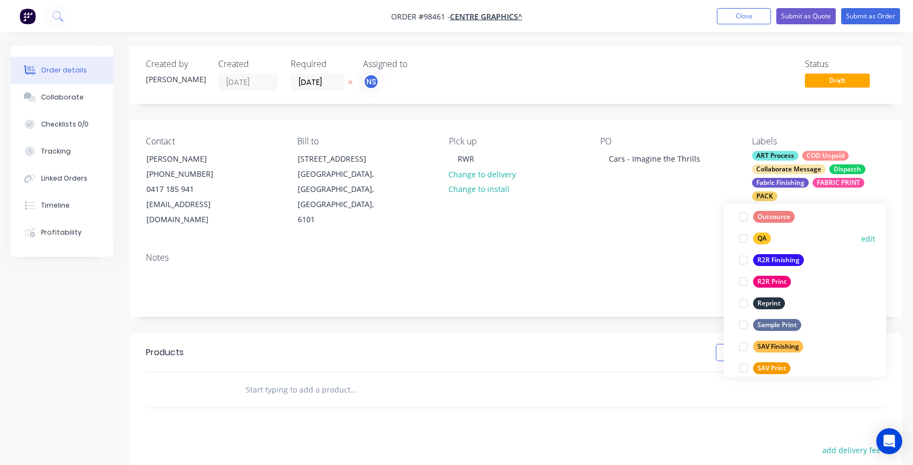
click at [742, 237] on div at bounding box center [744, 238] width 22 height 22
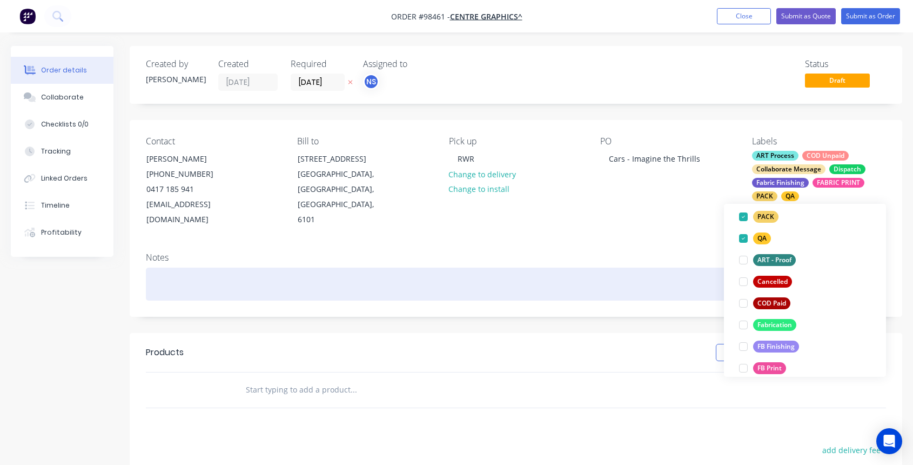
click at [337, 267] on div at bounding box center [516, 283] width 740 height 33
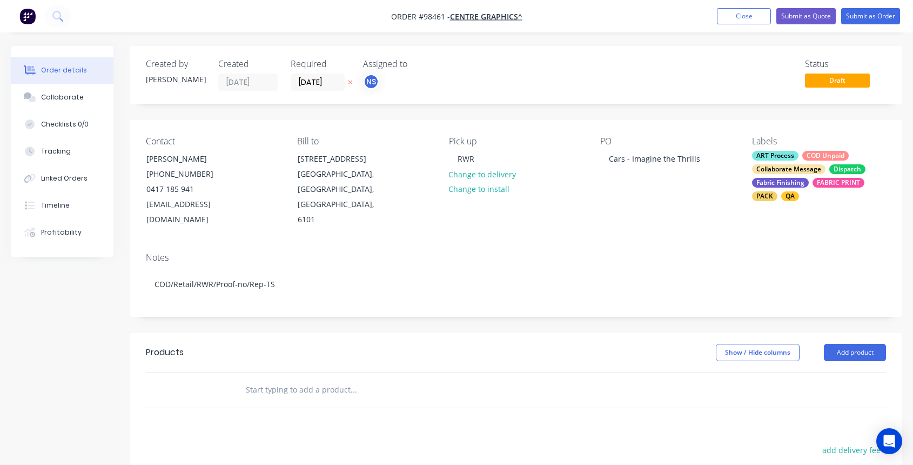
click at [279, 379] on input "text" at bounding box center [353, 390] width 216 height 22
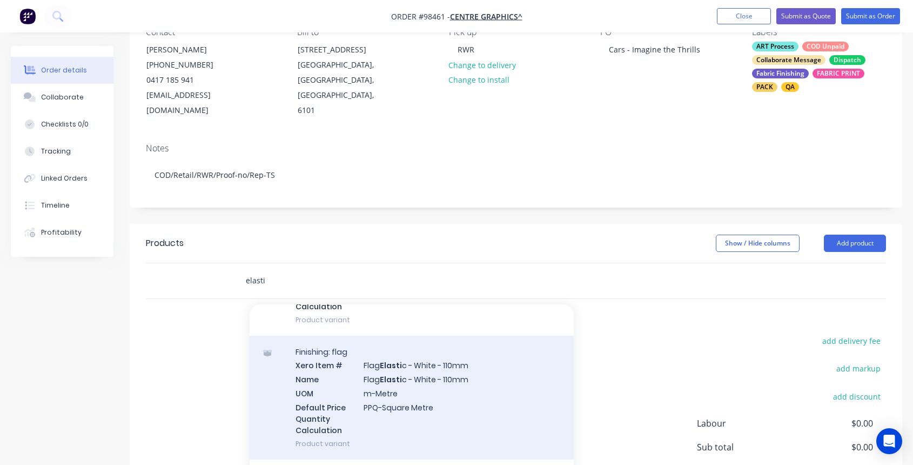
scroll to position [0, 0]
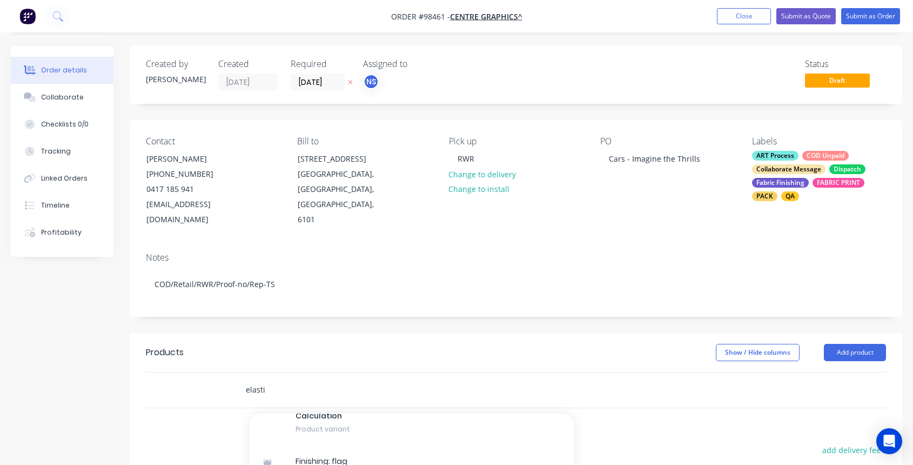
type input "elast"
drag, startPoint x: 270, startPoint y: 371, endPoint x: 224, endPoint y: 372, distance: 45.4
click at [224, 372] on div "elast" at bounding box center [516, 389] width 740 height 35
click at [843, 344] on button "Add product" at bounding box center [855, 352] width 62 height 17
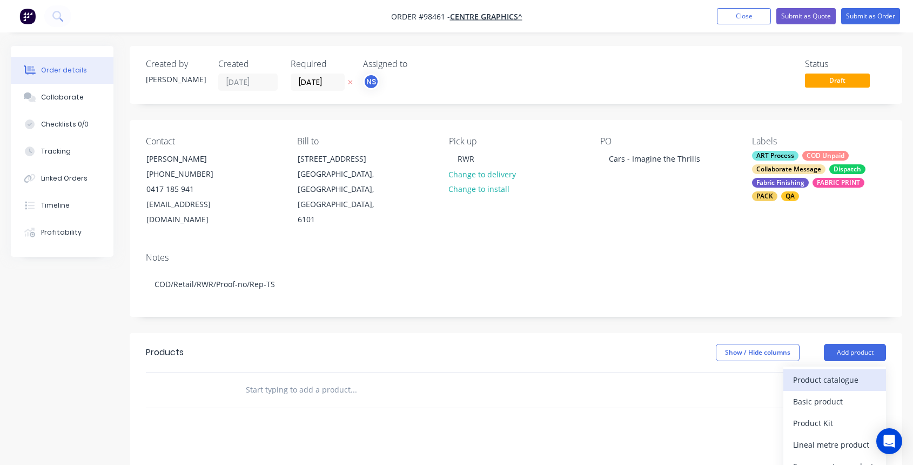
click at [832, 372] on div "Product catalogue" at bounding box center [834, 380] width 83 height 16
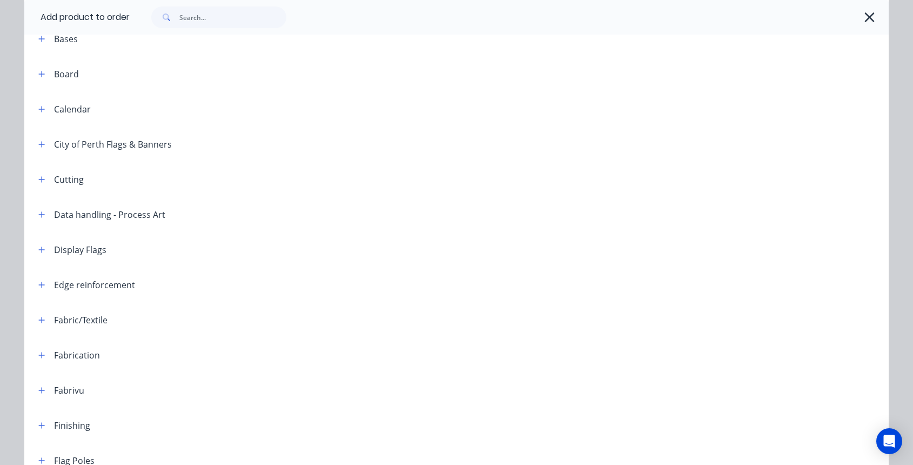
scroll to position [238, 0]
click at [39, 319] on icon "button" at bounding box center [42, 319] width 6 height 6
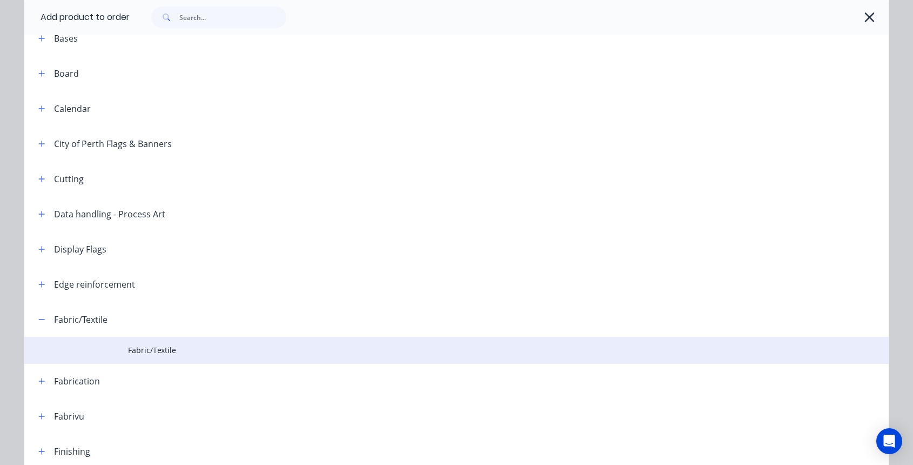
click at [129, 347] on span "Fabric/Textile" at bounding box center [432, 349] width 608 height 11
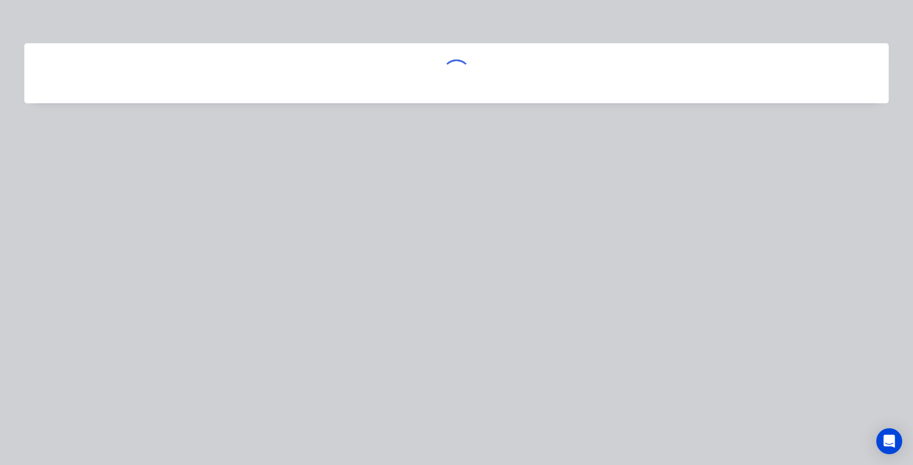
scroll to position [0, 0]
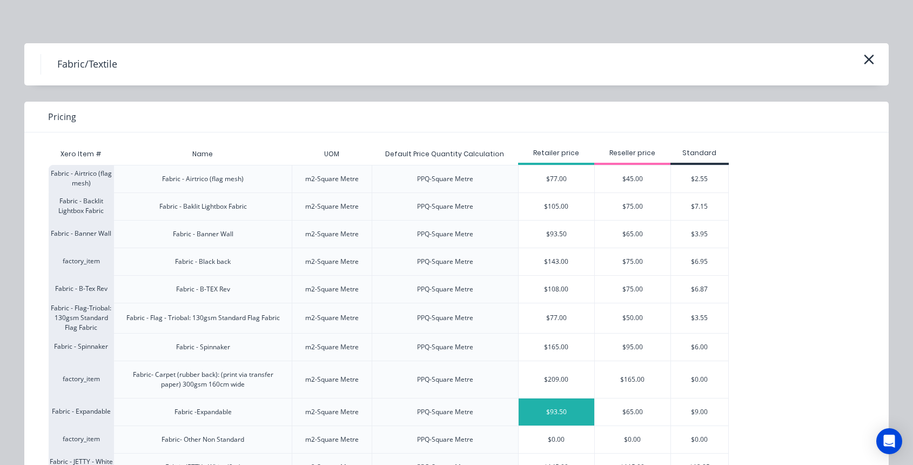
click at [567, 413] on div "$93.50" at bounding box center [557, 411] width 76 height 27
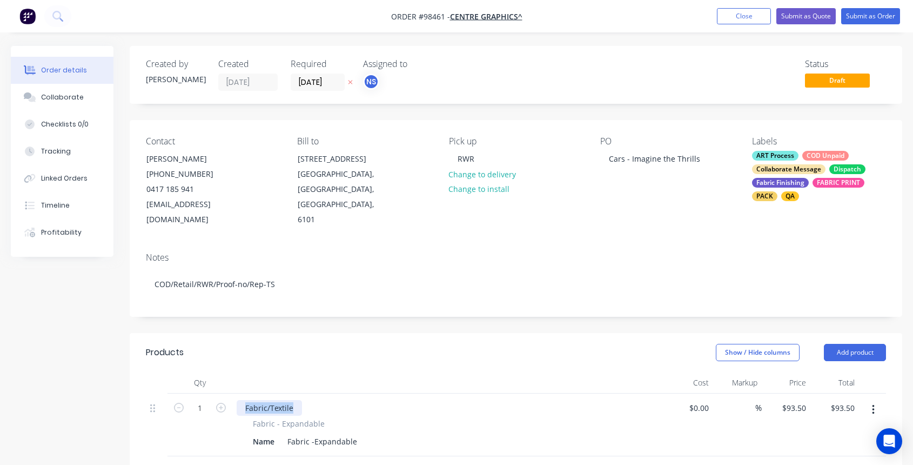
drag, startPoint x: 245, startPoint y: 392, endPoint x: 299, endPoint y: 394, distance: 54.1
click at [299, 400] on div "Fabric/Textile" at bounding box center [269, 408] width 65 height 16
drag, startPoint x: 250, startPoint y: 426, endPoint x: 281, endPoint y: 428, distance: 31.4
click at [277, 433] on div "Name" at bounding box center [264, 441] width 30 height 16
click at [273, 433] on div "Name" at bounding box center [264, 441] width 30 height 16
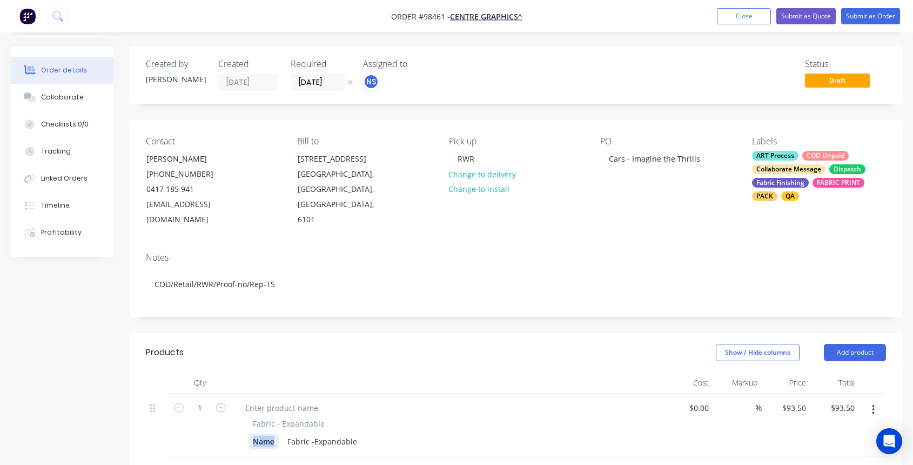
drag, startPoint x: 274, startPoint y: 428, endPoint x: 238, endPoint y: 418, distance: 37.6
click at [238, 418] on div "Fabric - Expandable Name Fabric -Expandable" at bounding box center [449, 433] width 424 height 31
drag, startPoint x: 368, startPoint y: 426, endPoint x: 275, endPoint y: 417, distance: 93.4
click at [275, 418] on div "Fabric - Expandable Fabric -Expandable" at bounding box center [449, 433] width 424 height 31
click at [253, 400] on div at bounding box center [282, 408] width 90 height 16
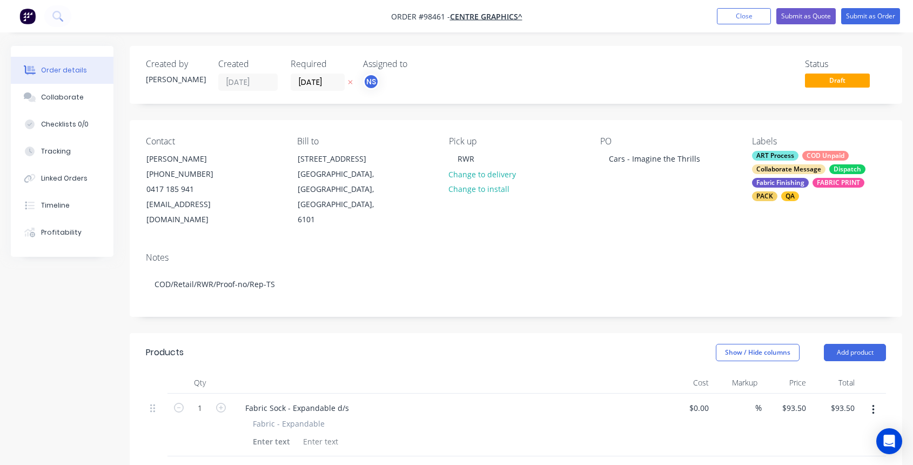
click at [254, 418] on span "Fabric - Expandable" at bounding box center [289, 423] width 72 height 11
click at [292, 418] on span "Fabric - Expandable" at bounding box center [289, 423] width 72 height 11
click at [289, 418] on span "Fabric - Expandable" at bounding box center [289, 423] width 72 height 11
click at [272, 418] on span "Fabric - Expandable" at bounding box center [289, 423] width 72 height 11
click at [291, 418] on span "Fabric - Expandable" at bounding box center [289, 423] width 72 height 11
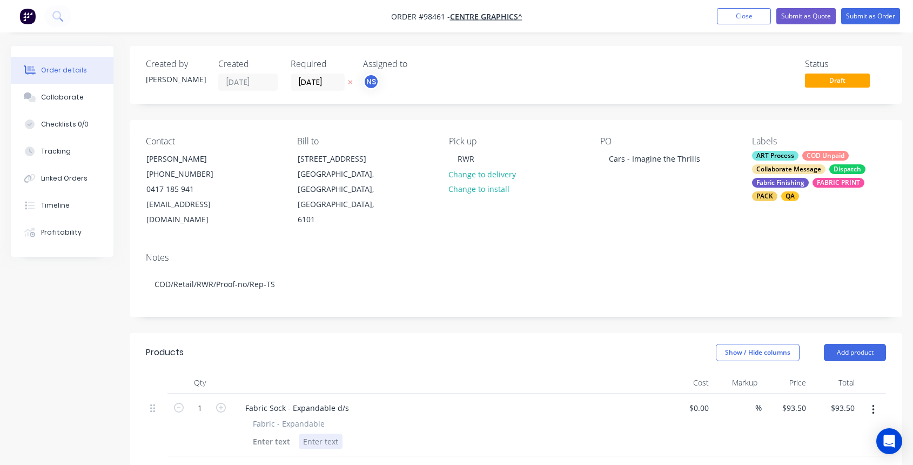
click at [306, 433] on div at bounding box center [321, 441] width 44 height 16
click at [221, 402] on icon "button" at bounding box center [221, 407] width 10 height 10
type input "2"
type input "$187.00"
click at [328, 462] on input "text" at bounding box center [353, 473] width 216 height 22
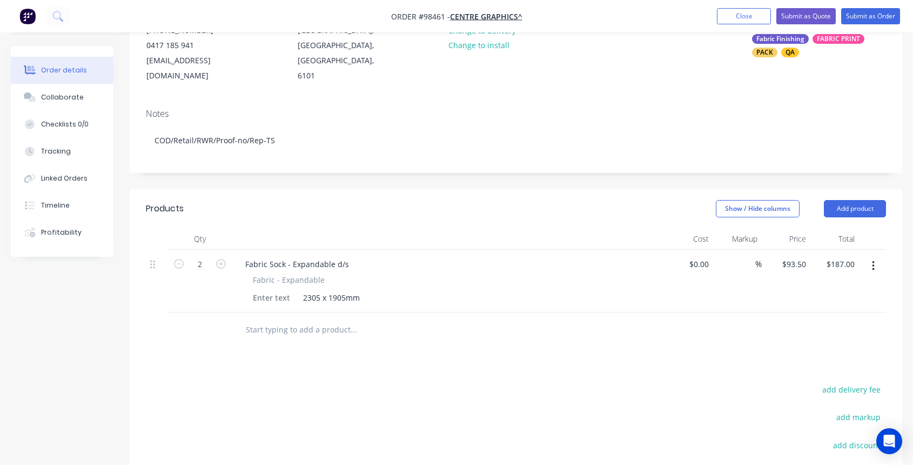
scroll to position [218, 0]
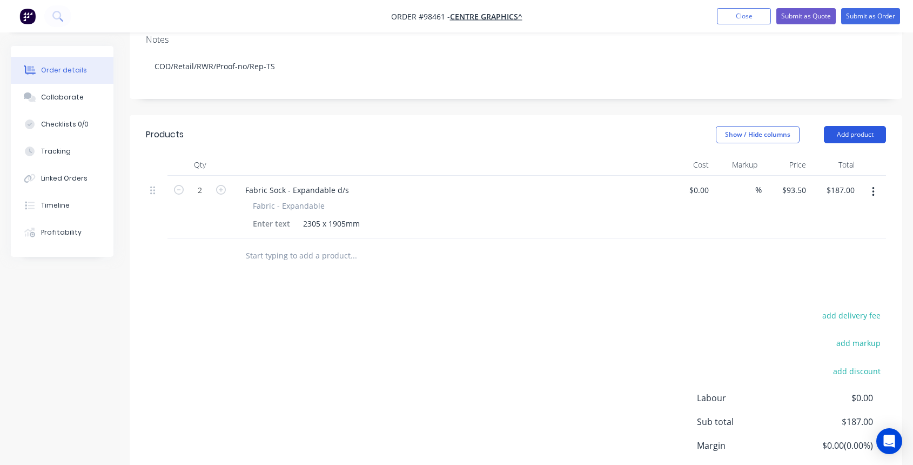
click at [863, 126] on button "Add product" at bounding box center [855, 134] width 62 height 17
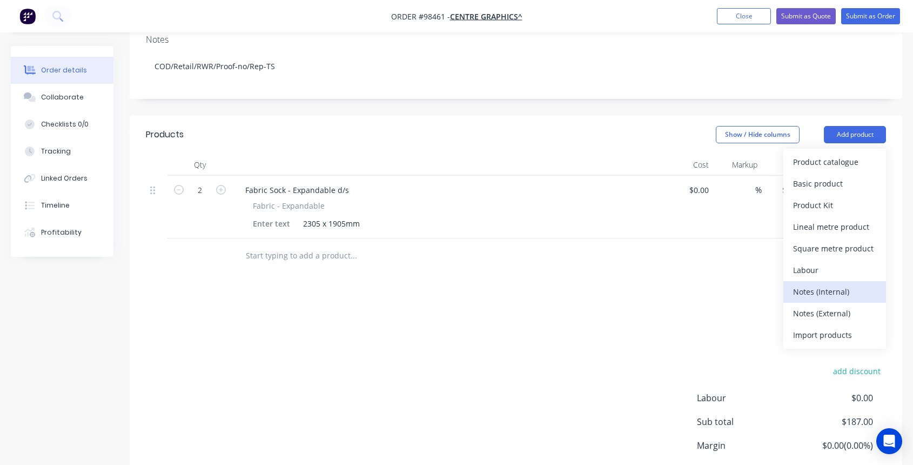
click at [841, 284] on div "Notes (Internal)" at bounding box center [834, 292] width 83 height 16
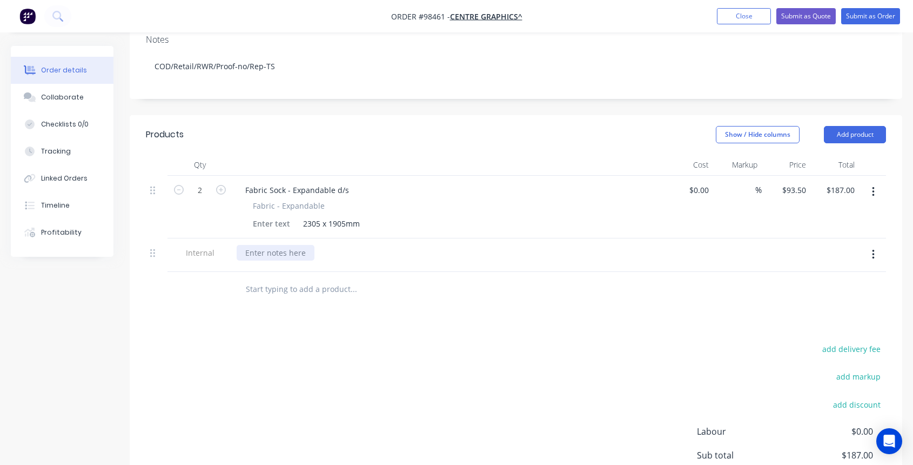
click at [251, 245] on div at bounding box center [276, 253] width 78 height 16
click at [77, 95] on div "Collaborate" at bounding box center [62, 97] width 43 height 10
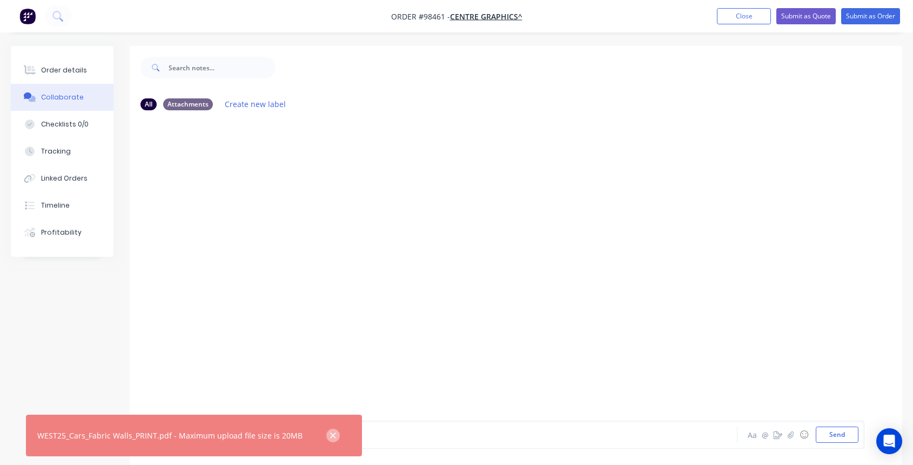
click at [330, 437] on icon "button" at bounding box center [333, 435] width 6 height 6
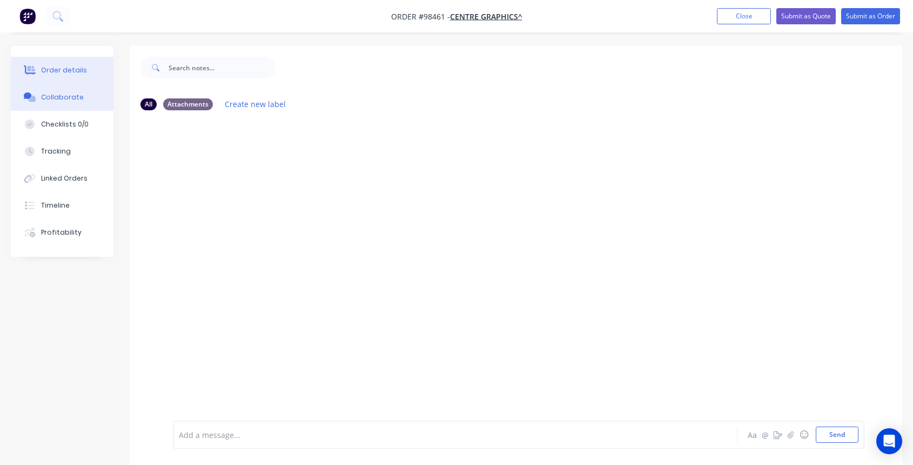
click at [67, 68] on div "Order details" at bounding box center [64, 70] width 46 height 10
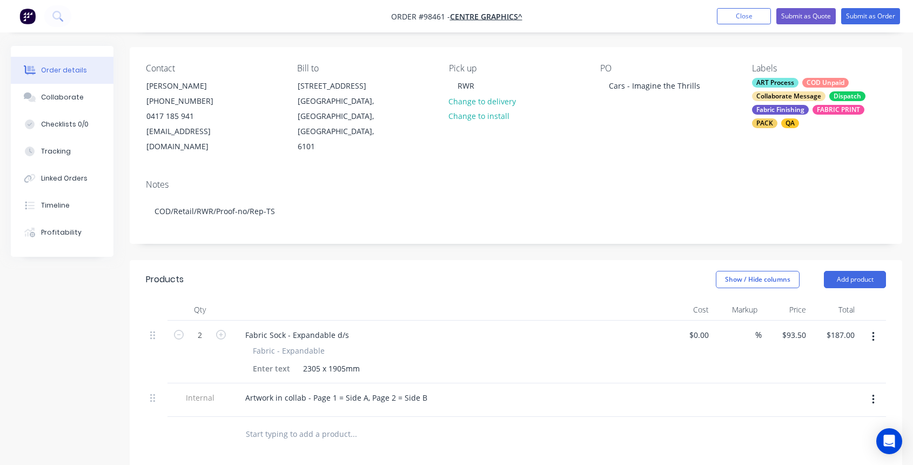
scroll to position [75, 0]
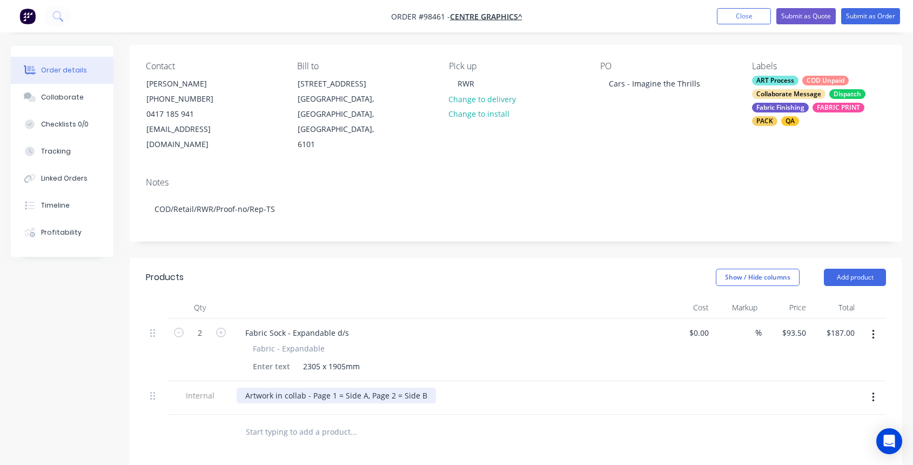
click at [304, 387] on div "Artwork in collab - Page 1 = Side A, Page 2 = Side B" at bounding box center [336, 395] width 199 height 16
click at [401, 387] on div "Artwork- Incoming Art - Tash - West25_Cars - Page 1 = Side A, Page 2 = Side B" at bounding box center [384, 395] width 294 height 16
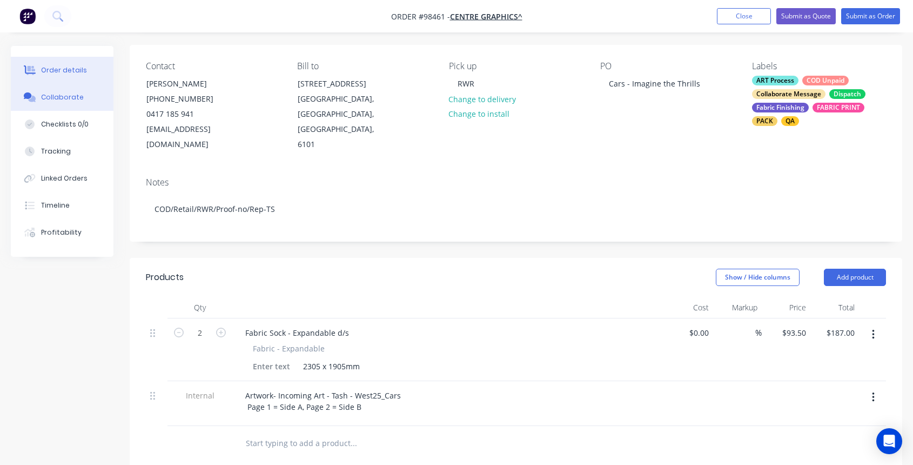
click at [61, 97] on div "Collaborate" at bounding box center [62, 97] width 43 height 10
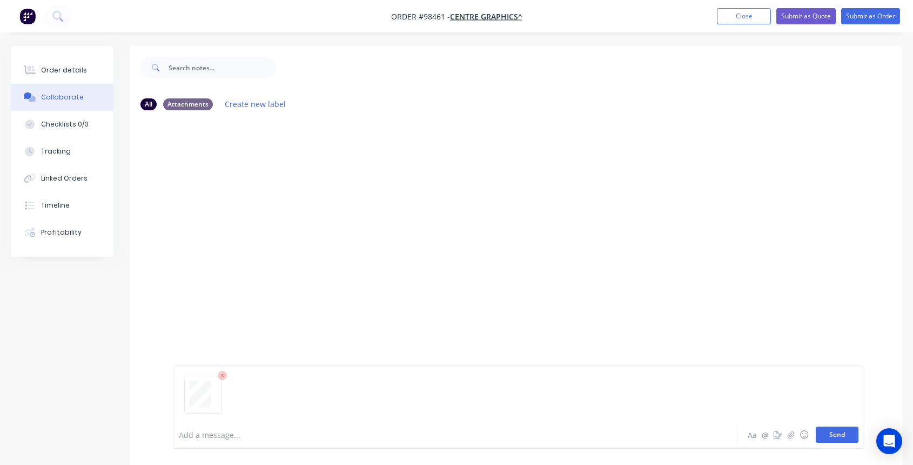
click at [830, 432] on button "Send" at bounding box center [837, 434] width 43 height 16
click at [224, 435] on div at bounding box center [433, 434] width 509 height 11
click at [839, 430] on button "Send" at bounding box center [837, 434] width 43 height 16
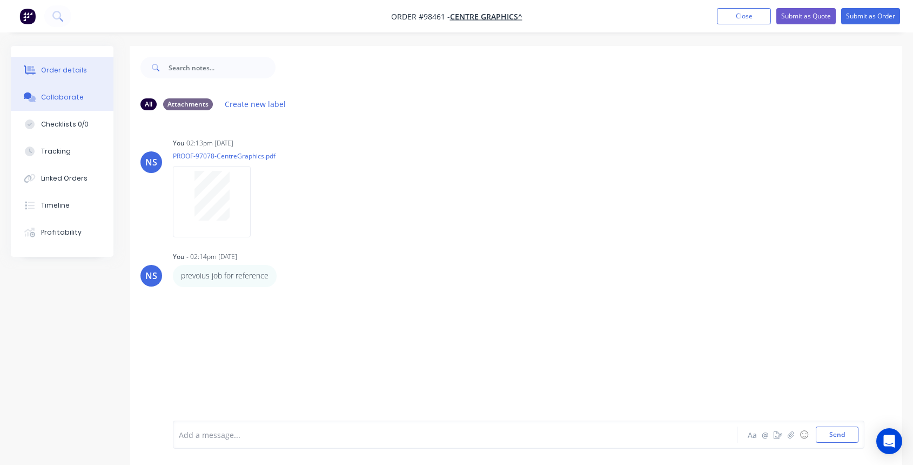
click at [71, 67] on div "Order details" at bounding box center [64, 70] width 46 height 10
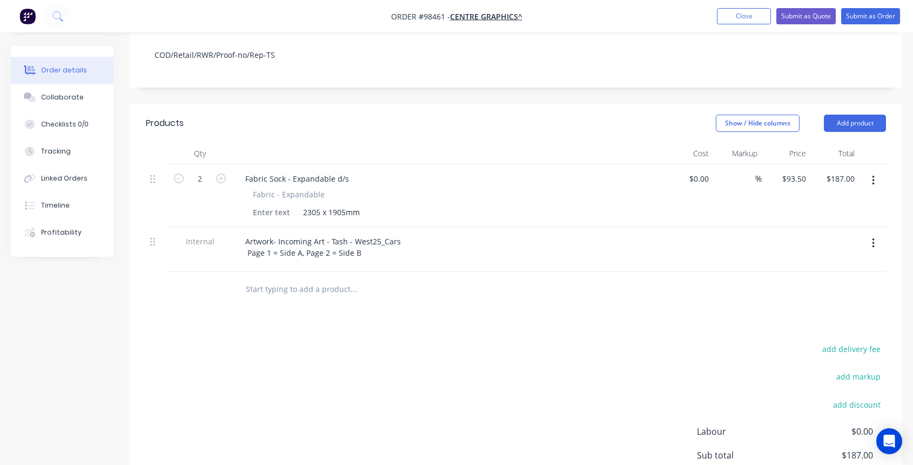
scroll to position [277, 0]
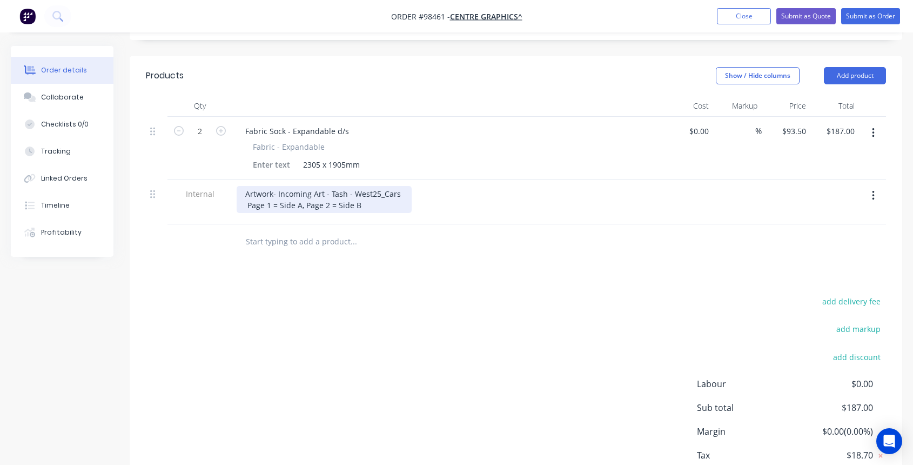
click at [366, 190] on div "Artwork- Incoming Art - Tash - West25_Cars Page 1 = Side A, Page 2 = Side B" at bounding box center [324, 199] width 175 height 27
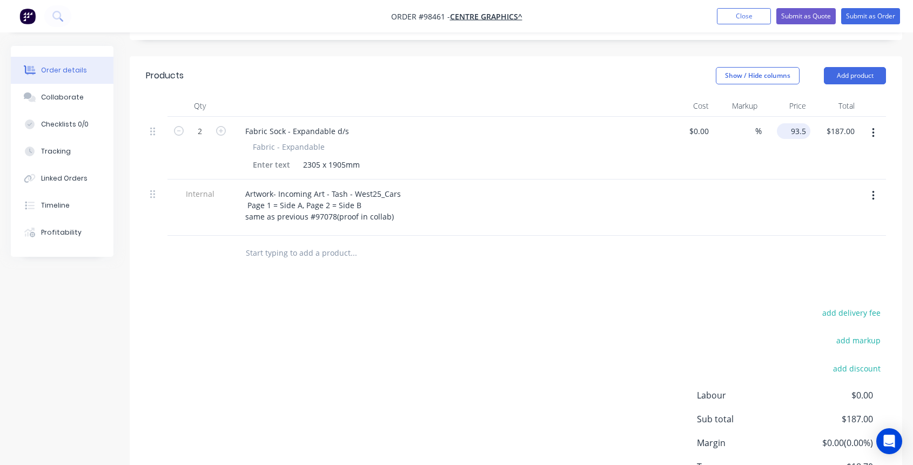
click at [799, 123] on input "93.5" at bounding box center [795, 131] width 29 height 16
type input "9"
type input "$695.00"
type input "$1,390.00"
click at [264, 242] on input "text" at bounding box center [353, 253] width 216 height 22
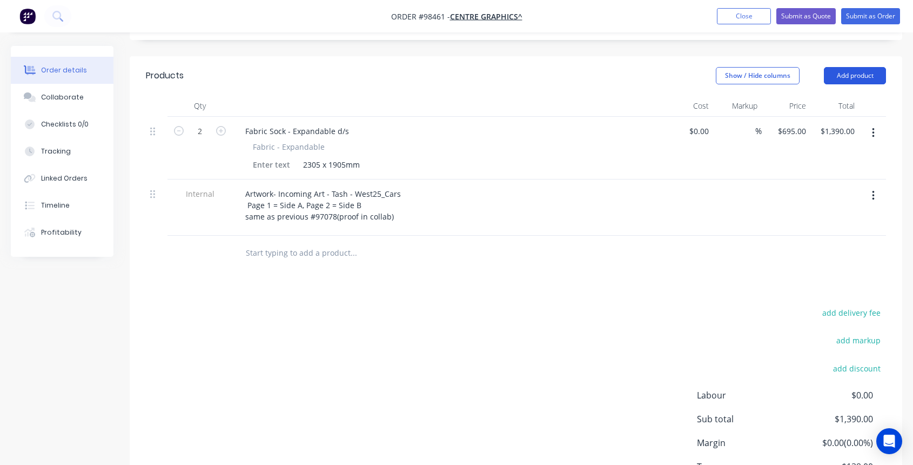
click at [845, 67] on button "Add product" at bounding box center [855, 75] width 62 height 17
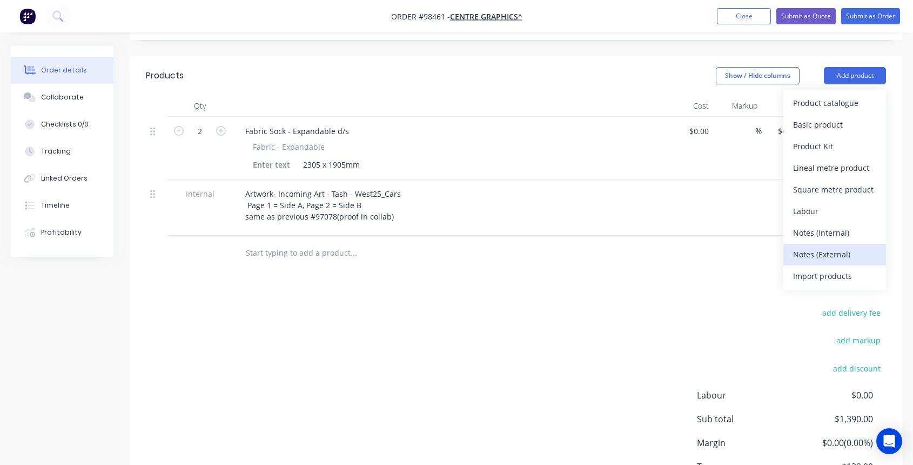
click at [842, 246] on div "Notes (External)" at bounding box center [834, 254] width 83 height 16
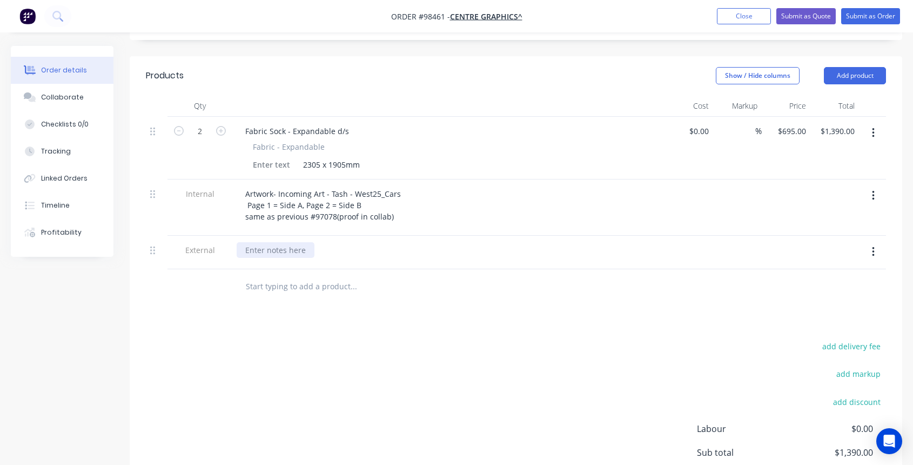
click at [244, 242] on div at bounding box center [276, 250] width 78 height 16
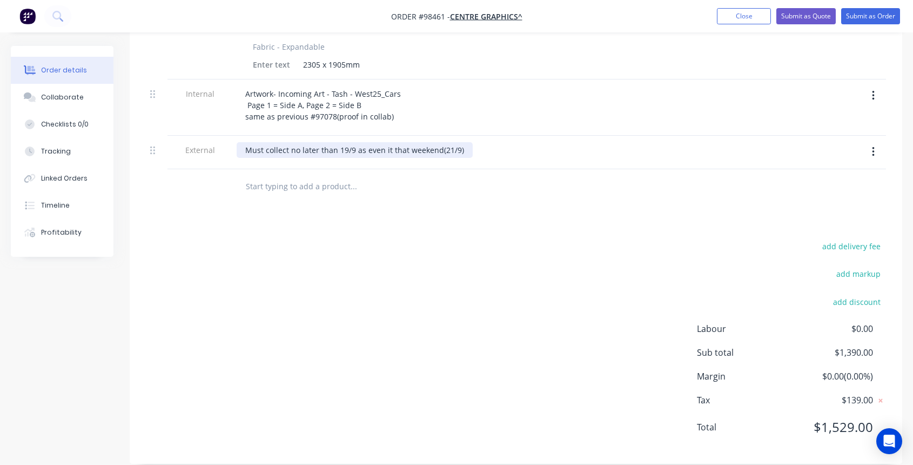
scroll to position [0, 0]
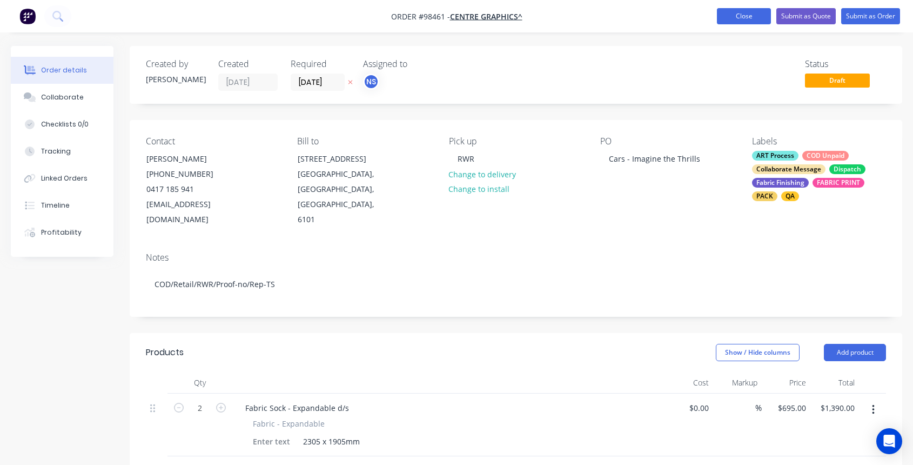
click at [742, 16] on button "Close" at bounding box center [744, 16] width 54 height 16
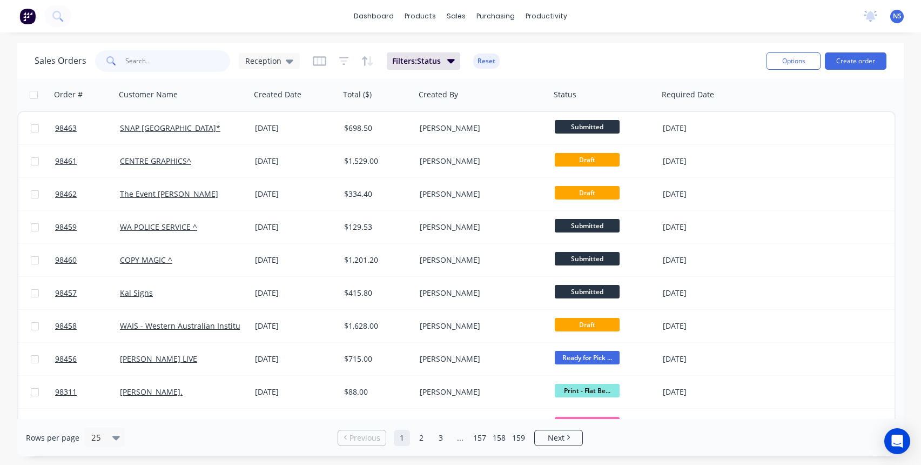
click at [167, 60] on input "text" at bounding box center [177, 61] width 105 height 22
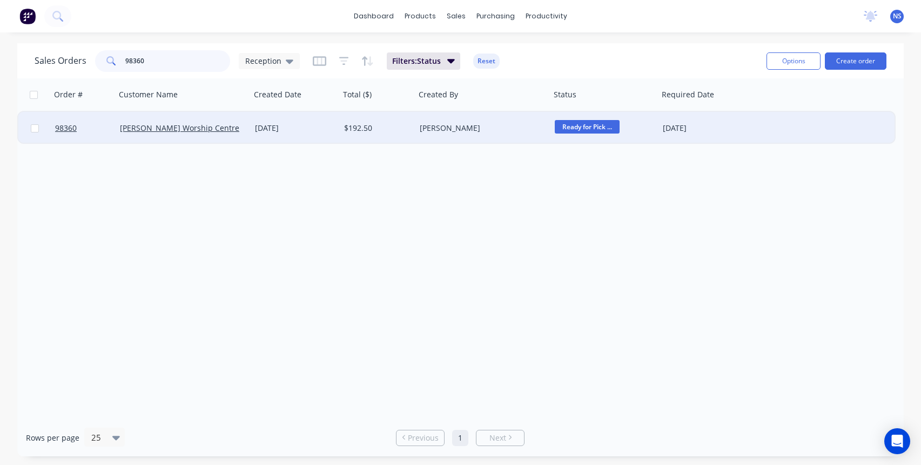
type input "98360"
click at [494, 129] on div "[PERSON_NAME]" at bounding box center [480, 128] width 120 height 11
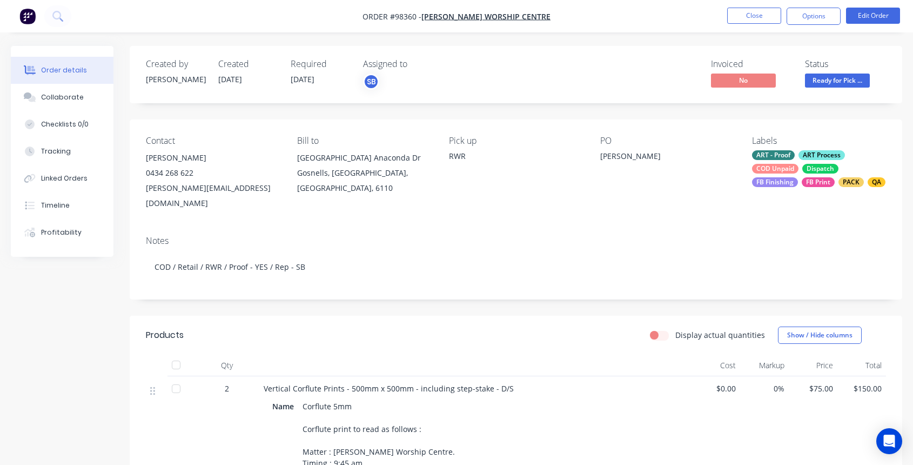
click at [801, 167] on div "ART - Proof ART Process COD Unpaid Dispatch FB Finishing FB Print PACK QA" at bounding box center [819, 168] width 134 height 37
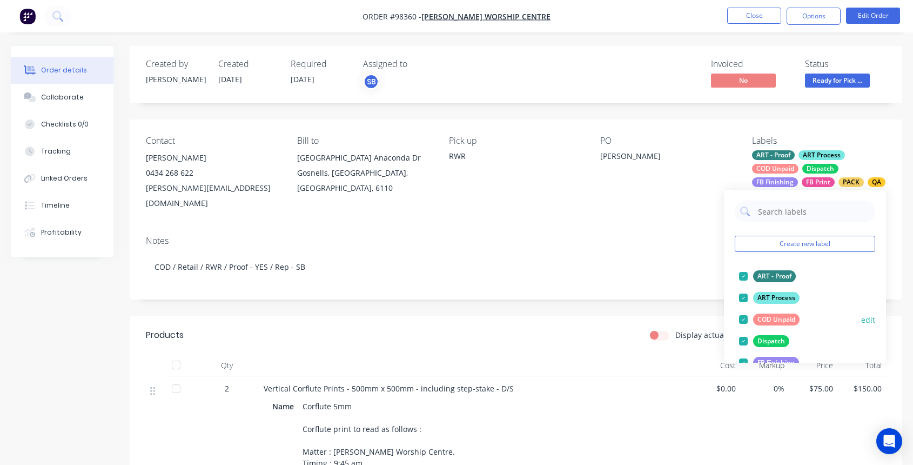
click at [742, 318] on div at bounding box center [744, 319] width 22 height 22
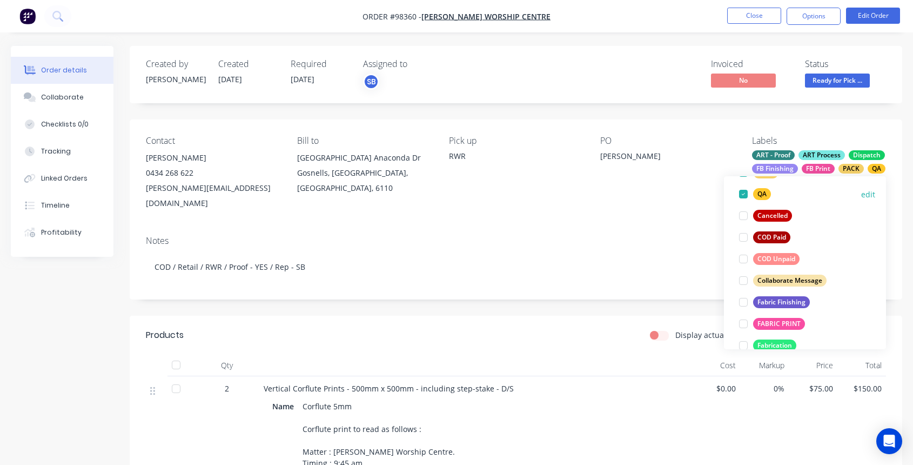
scroll to position [250, 0]
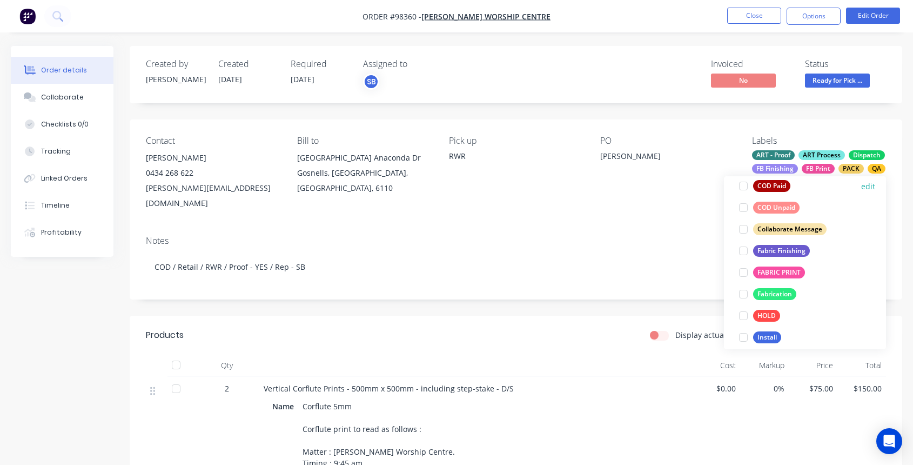
click at [742, 186] on div at bounding box center [744, 186] width 22 height 22
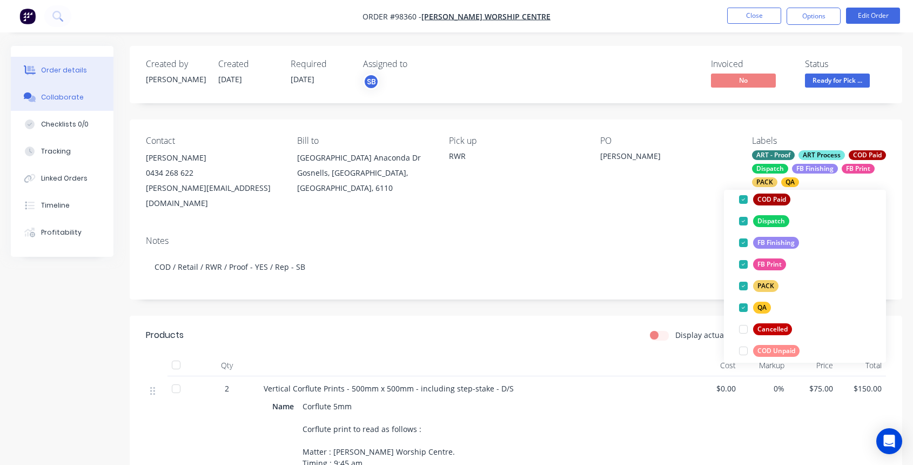
click at [72, 98] on div "Collaborate" at bounding box center [62, 97] width 43 height 10
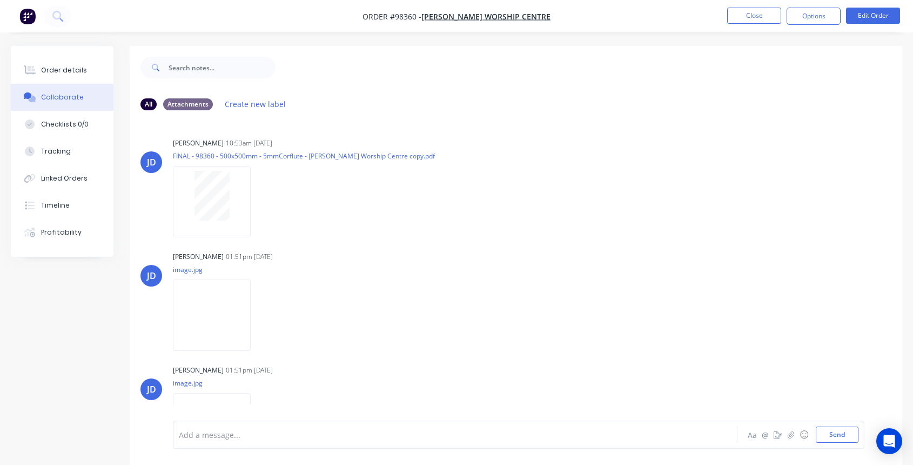
click at [271, 431] on div at bounding box center [433, 434] width 509 height 11
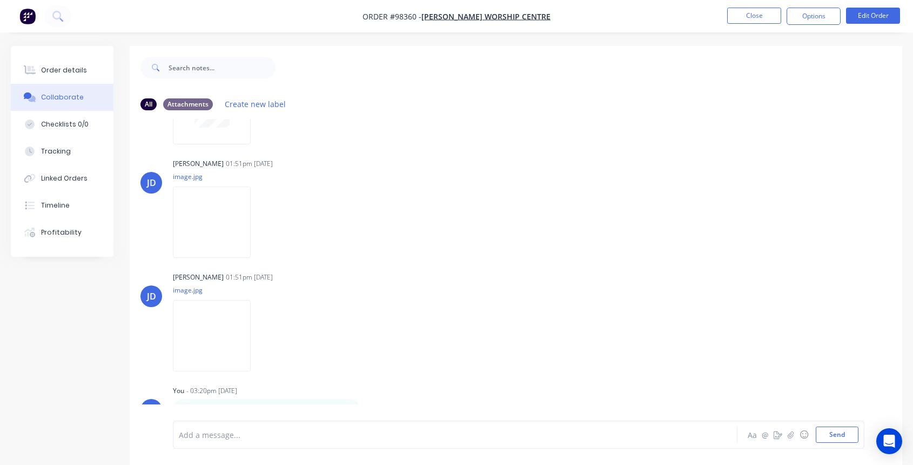
scroll to position [147, 0]
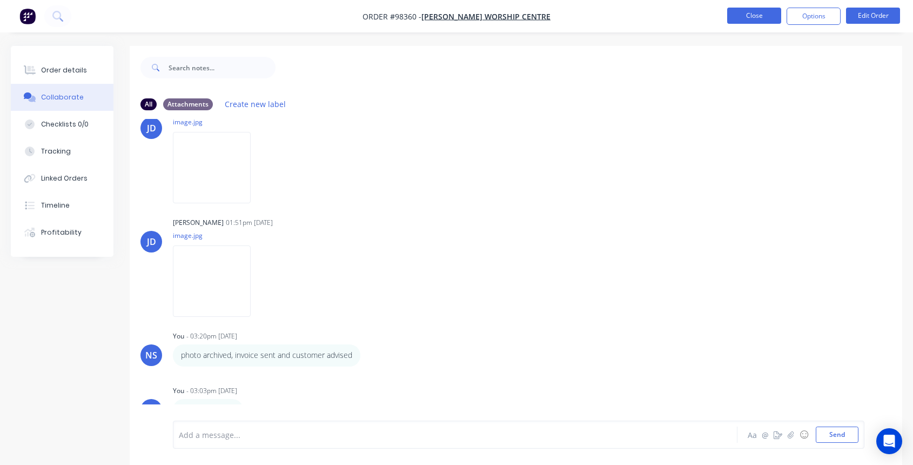
click at [761, 17] on button "Close" at bounding box center [754, 16] width 54 height 16
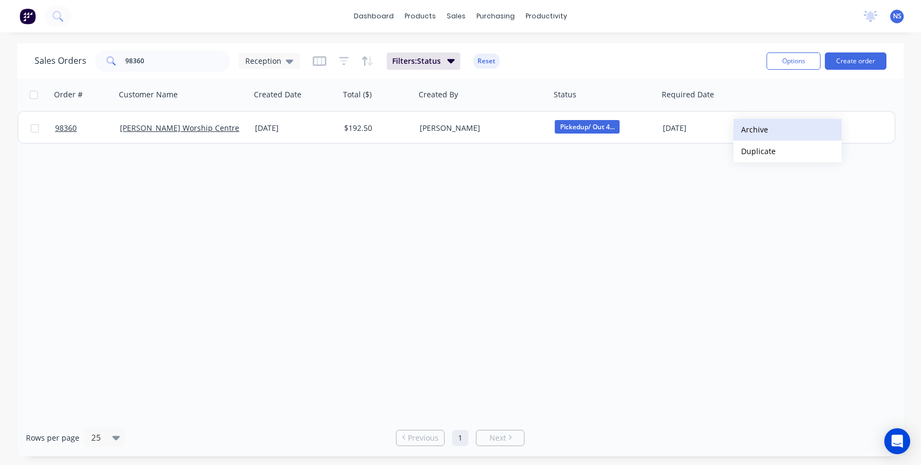
click at [753, 130] on button "Archive" at bounding box center [788, 130] width 108 height 22
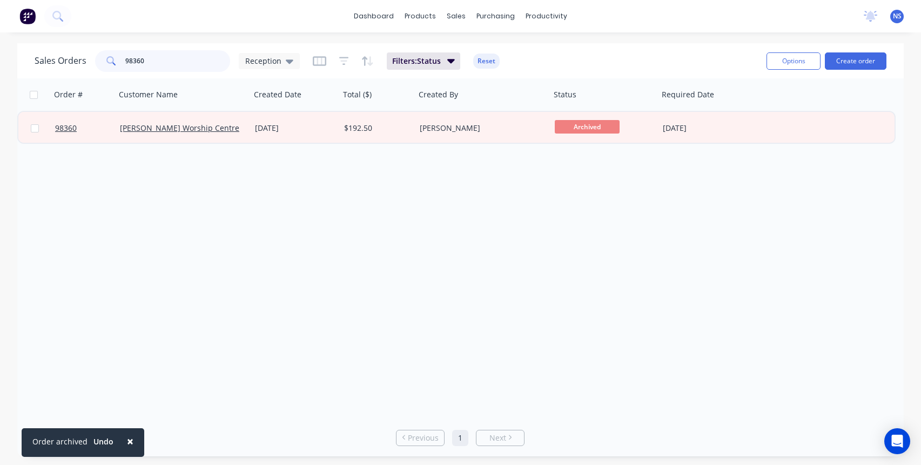
drag, startPoint x: 197, startPoint y: 61, endPoint x: 176, endPoint y: 64, distance: 20.8
click at [95, 48] on div "Sales Orders 98360 Reception Filters: Status Reset" at bounding box center [396, 61] width 723 height 26
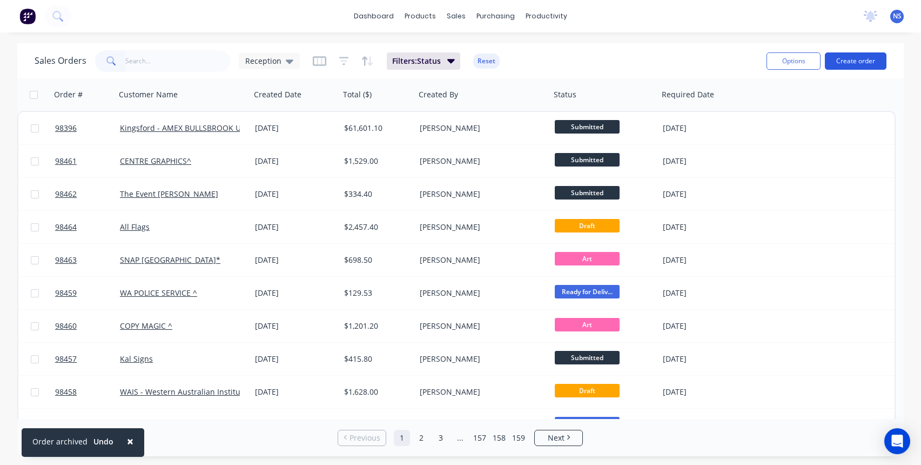
click at [854, 63] on button "Create order" at bounding box center [856, 60] width 62 height 17
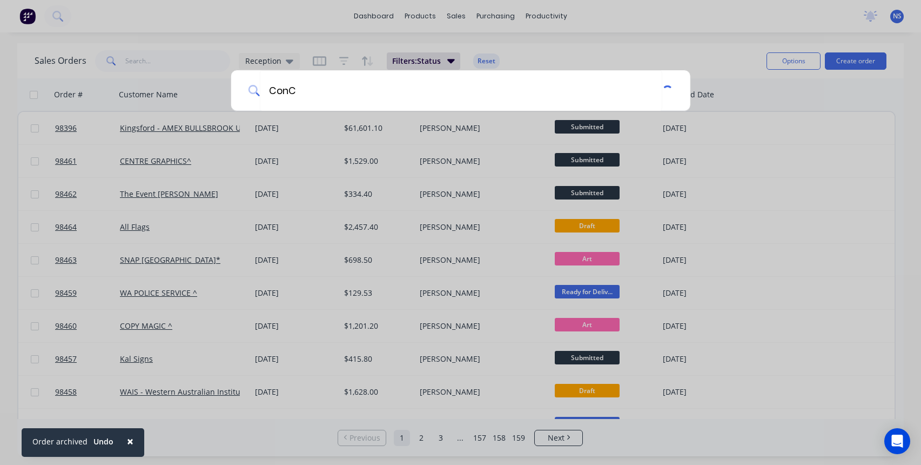
type input "ConCi"
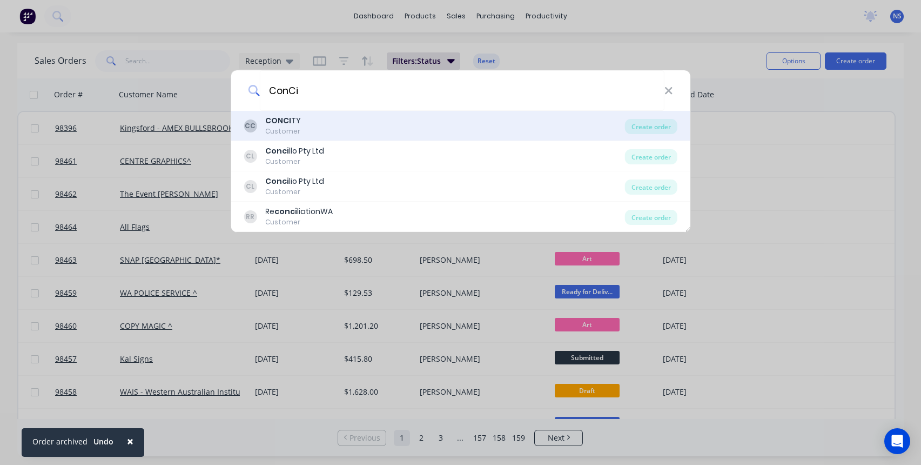
click at [335, 125] on div "CC [PERSON_NAME] Customer" at bounding box center [434, 125] width 381 height 21
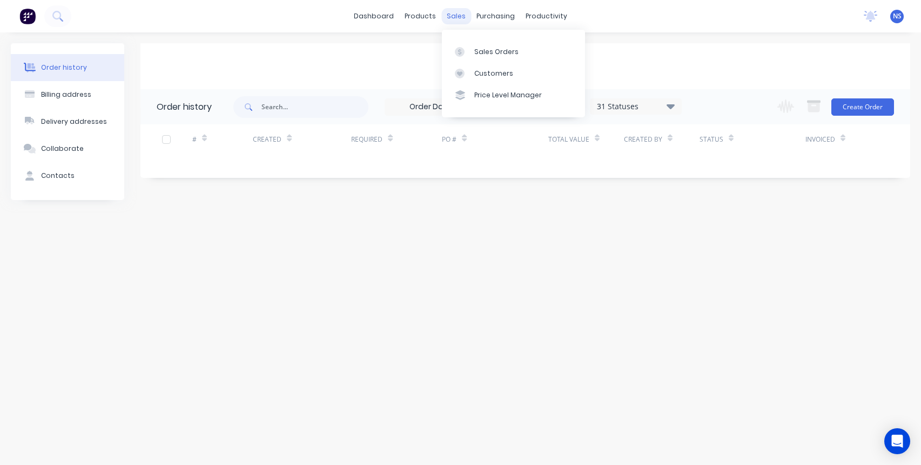
click at [456, 15] on div "sales" at bounding box center [456, 16] width 30 height 16
click at [487, 50] on div "Sales Orders" at bounding box center [496, 52] width 44 height 10
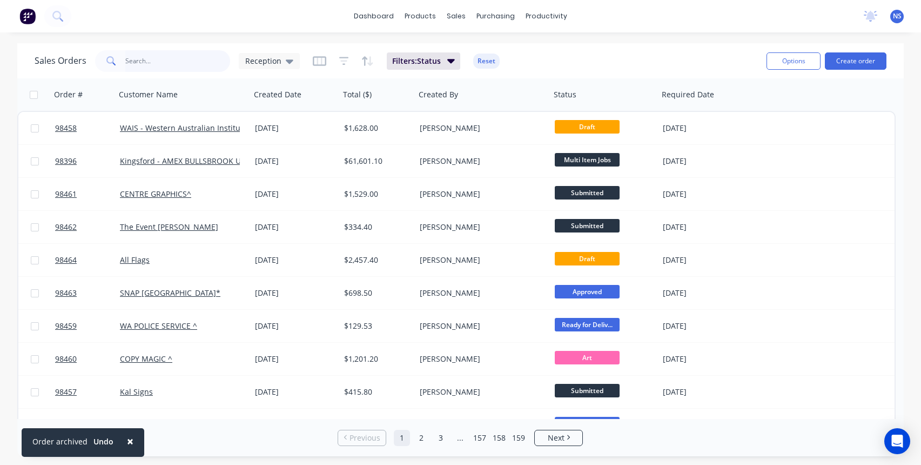
click at [183, 63] on input "text" at bounding box center [177, 61] width 105 height 22
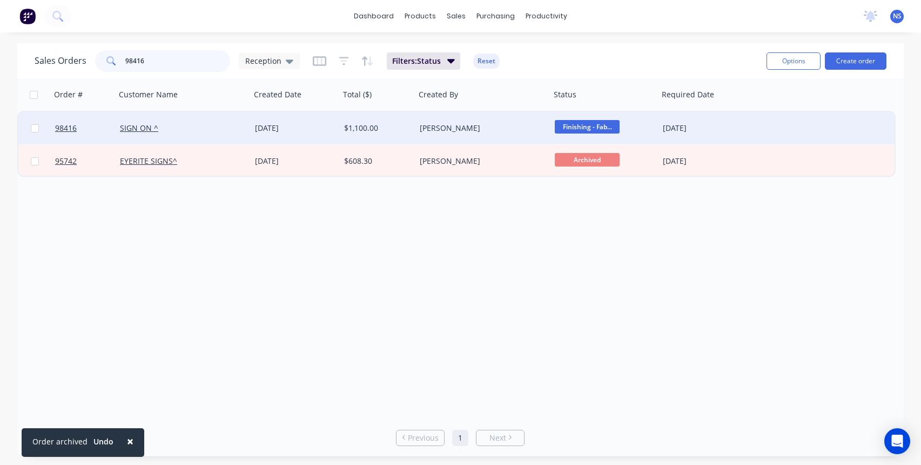
type input "98416"
click at [204, 136] on div "SIGN ON ^" at bounding box center [183, 128] width 135 height 32
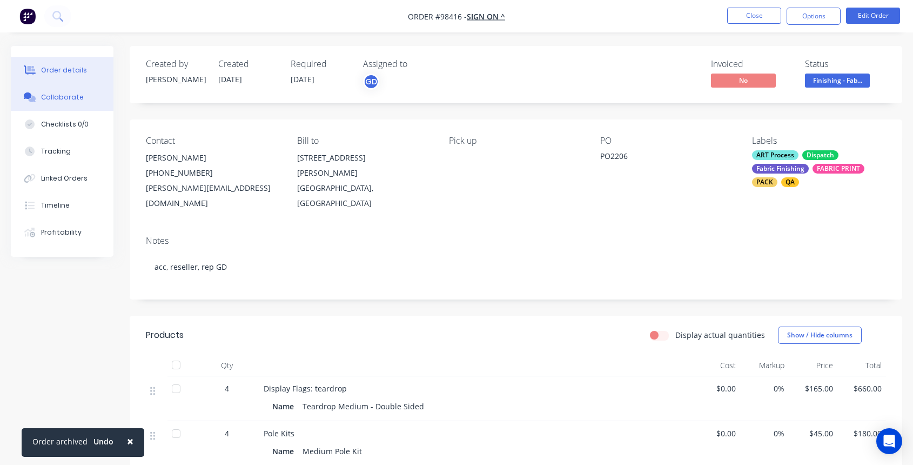
click at [77, 105] on button "Collaborate" at bounding box center [62, 97] width 103 height 27
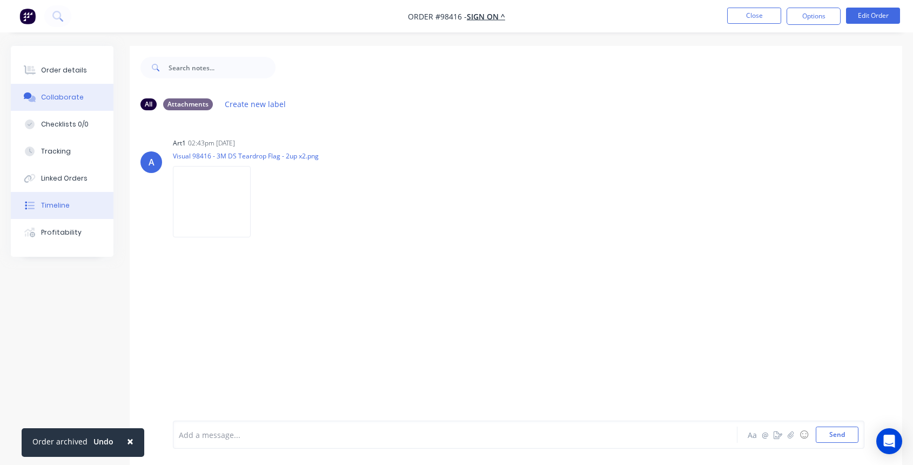
click at [70, 206] on button "Timeline" at bounding box center [62, 205] width 103 height 27
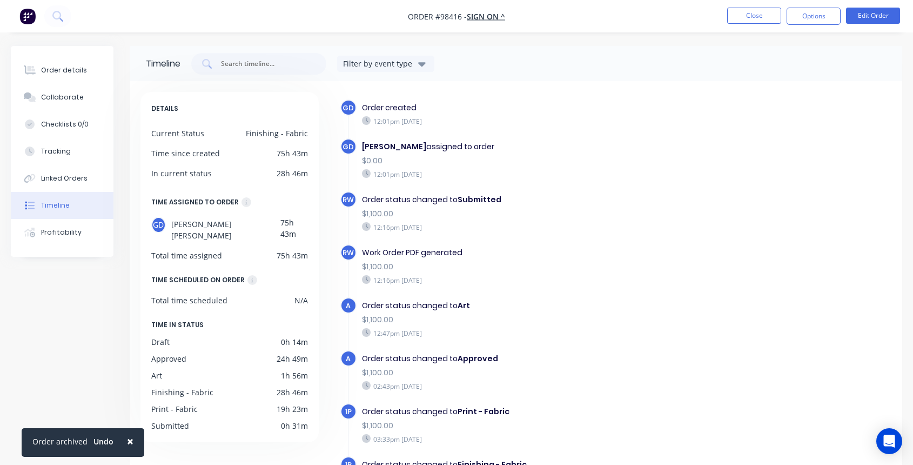
scroll to position [6, 0]
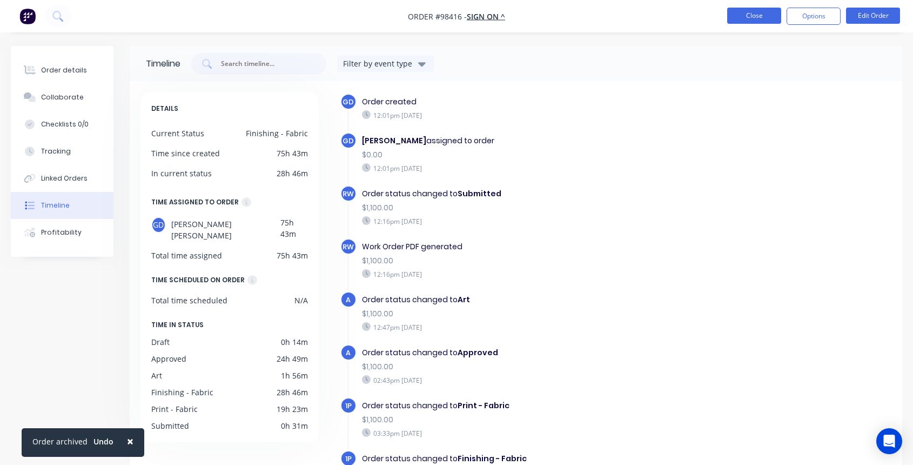
click at [744, 16] on button "Close" at bounding box center [754, 16] width 54 height 16
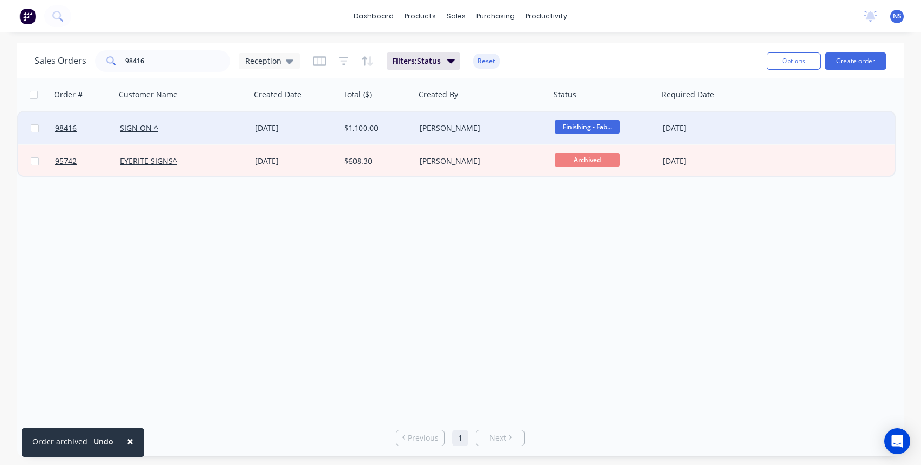
click at [494, 128] on div "[PERSON_NAME]" at bounding box center [480, 128] width 120 height 11
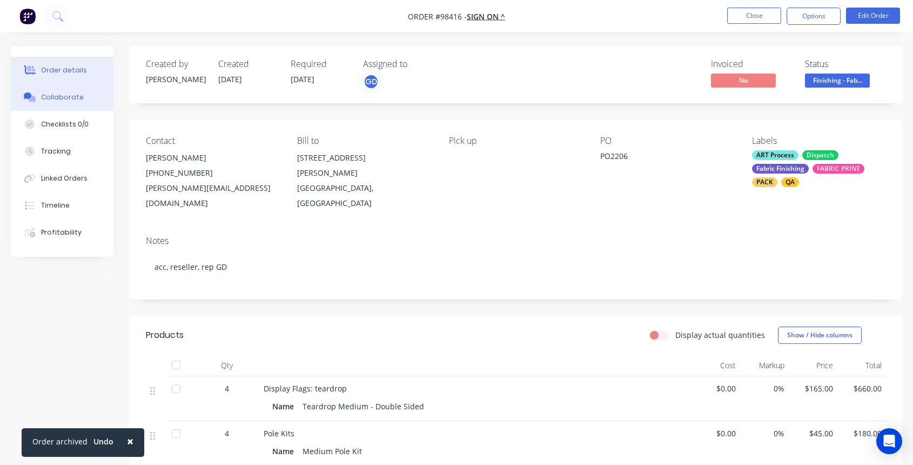
click at [61, 94] on div "Collaborate" at bounding box center [62, 97] width 43 height 10
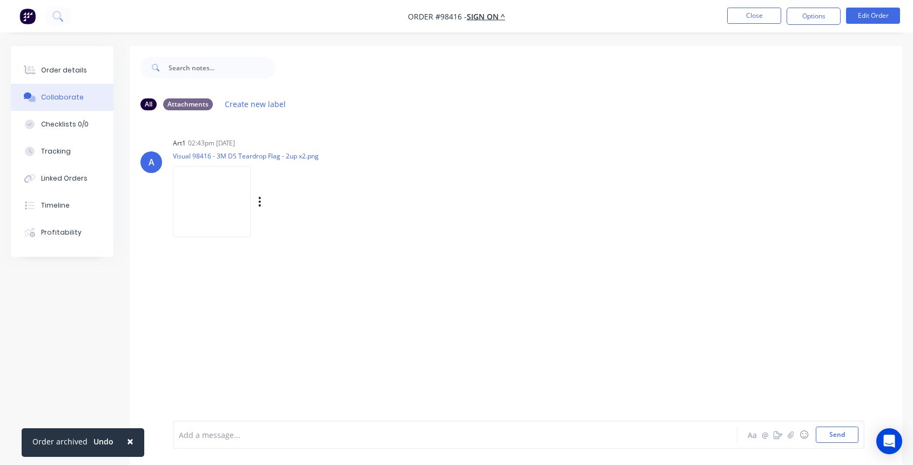
click at [204, 196] on img at bounding box center [212, 201] width 78 height 71
